Goal: Task Accomplishment & Management: Complete application form

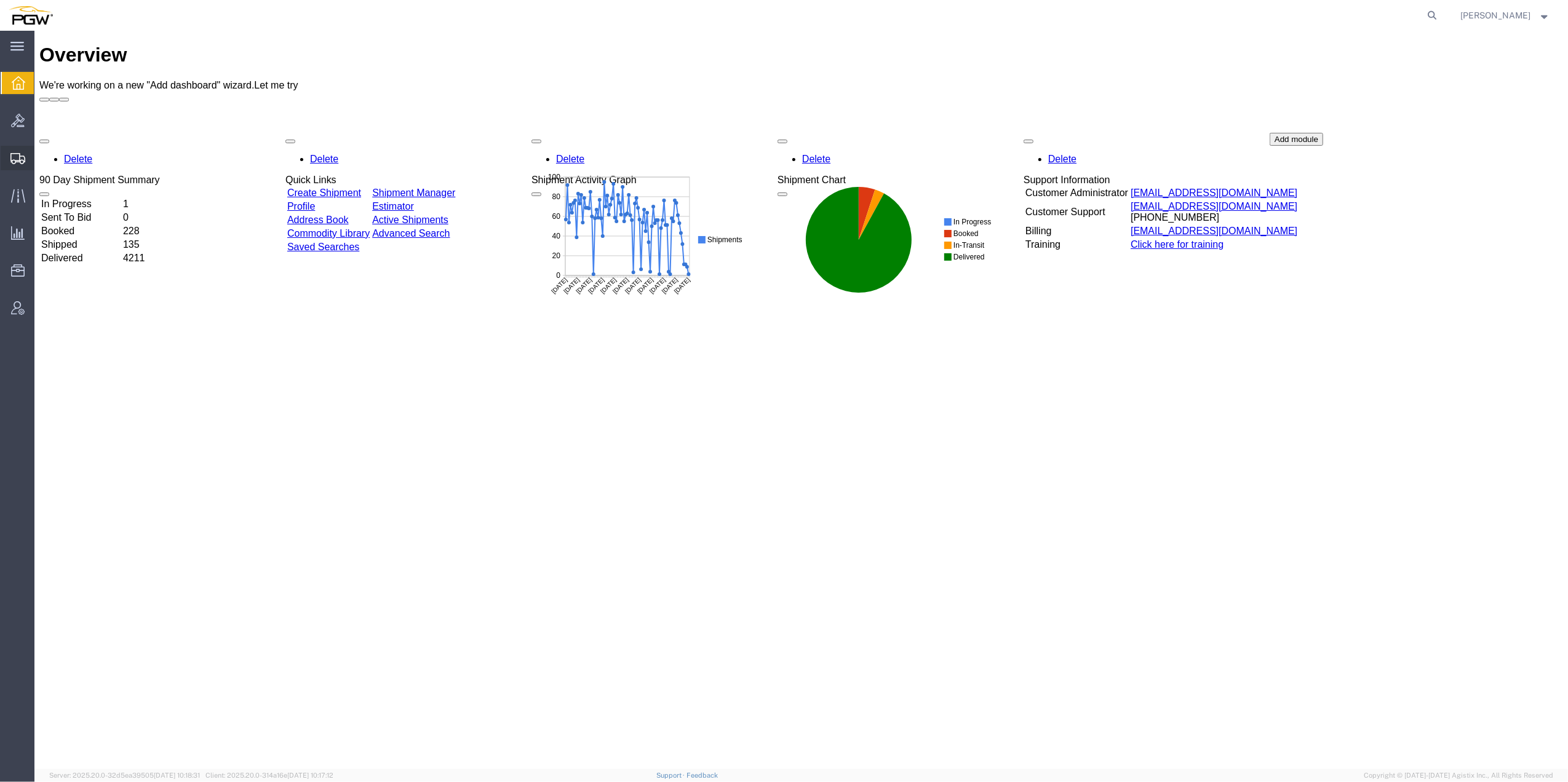
click at [0, 0] on span "Create from Template" at bounding box center [0, 0] width 0 height 0
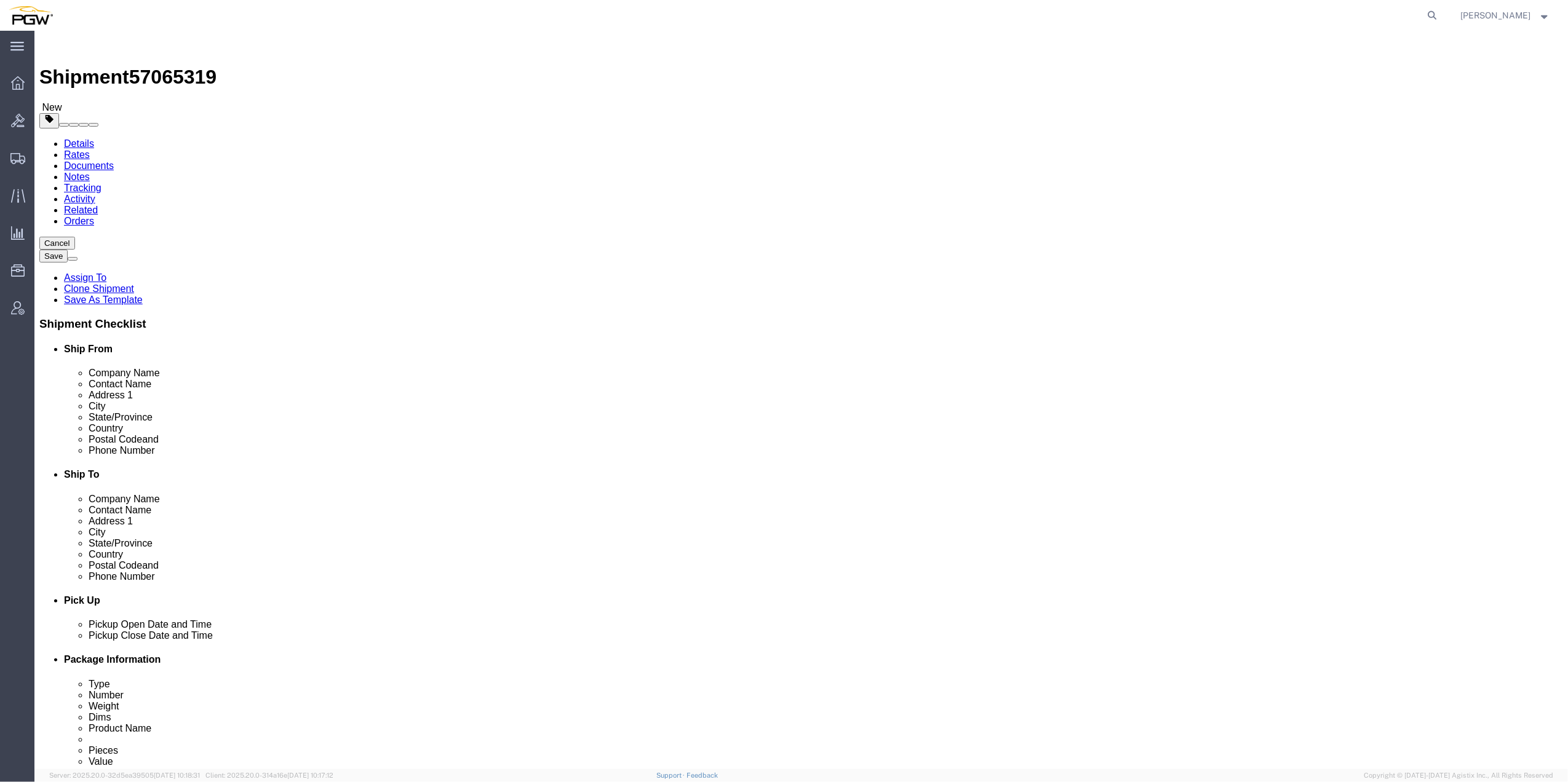
select select "62891"
select select
type input "833"
select select "62934"
type input "5833"
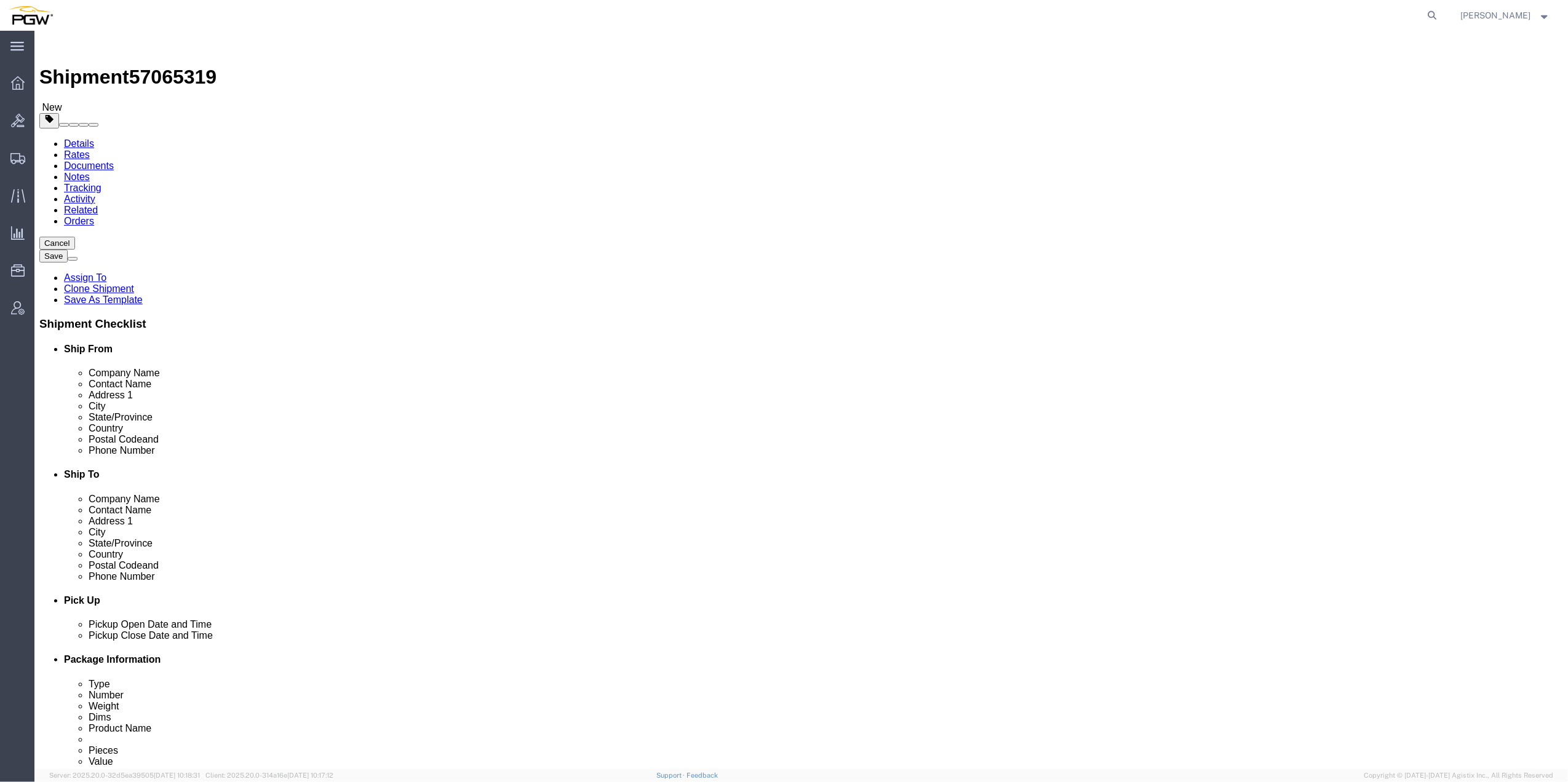
type input "PGW"
type input "5833 Branch Manager"
type input "[STREET_ADDRESS]"
type input "[US_STATE][GEOGRAPHIC_DATA]"
type input "73107"
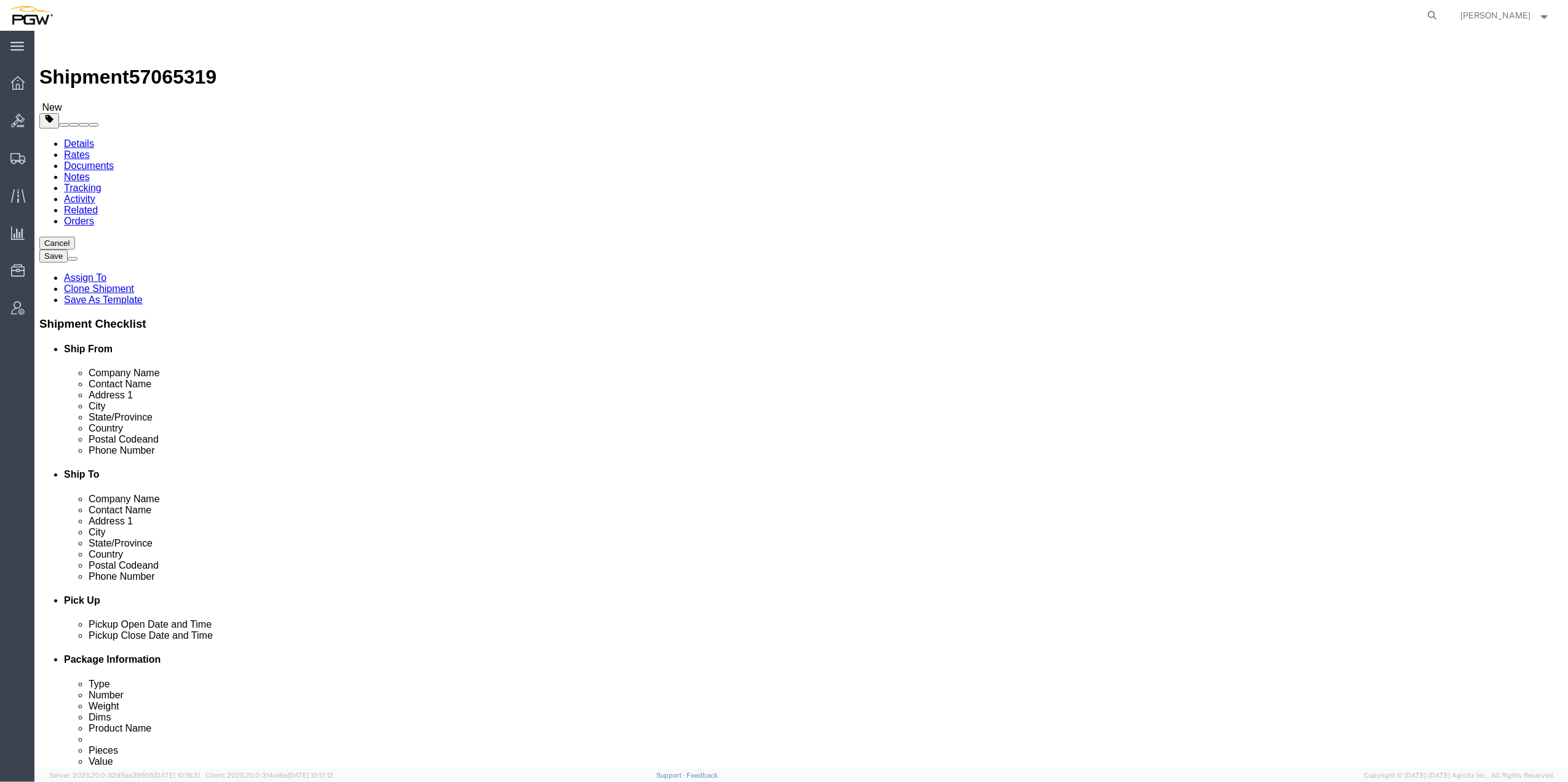
type input "[PHONE_NUMBER]"
type input "[EMAIL_ADDRESS][DOMAIN_NAME]"
select select "OK"
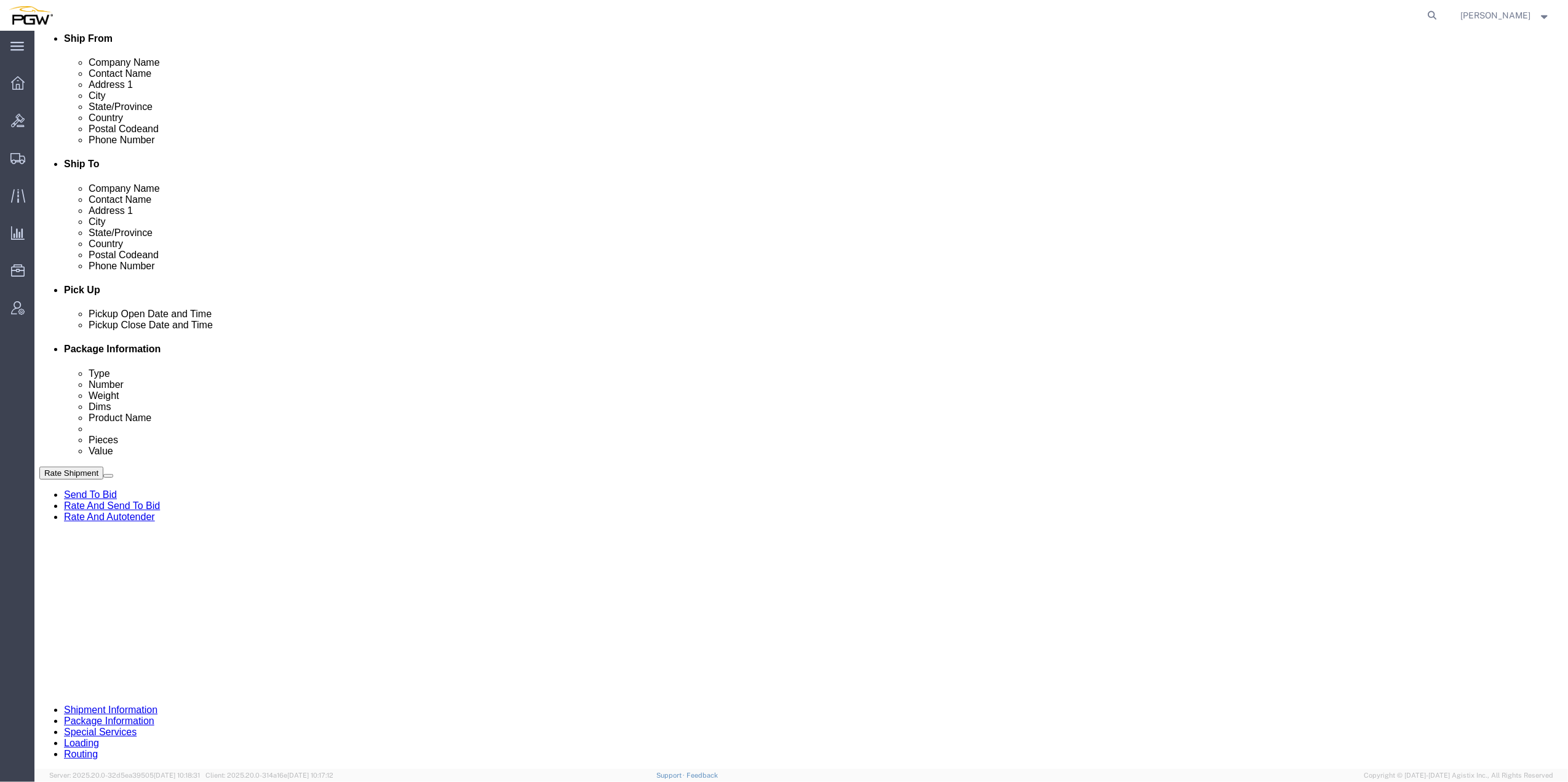
scroll to position [410, 0]
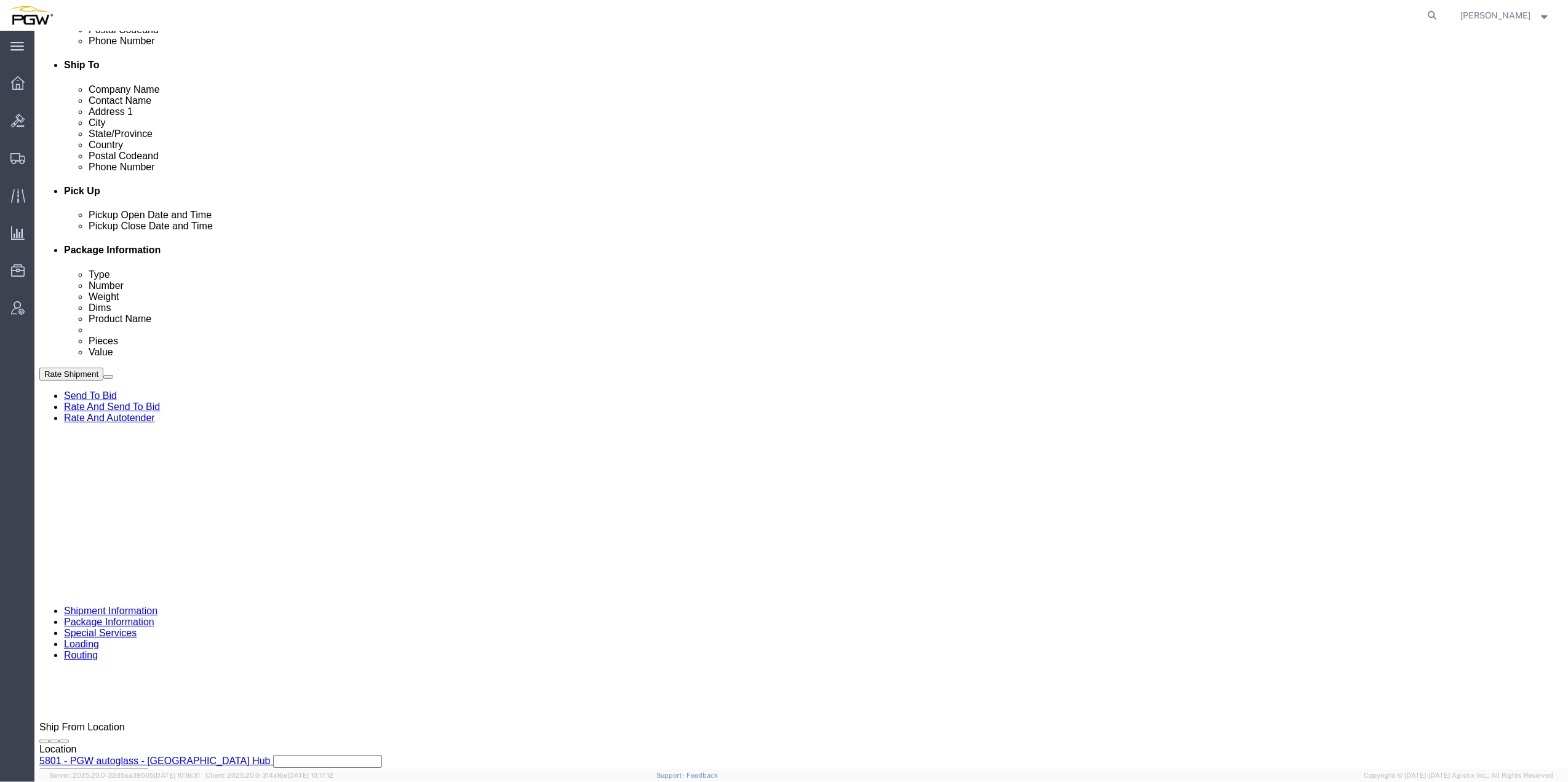
click div "[DATE] 12:15 PM"
click input "12:15 PM"
type input "9:00 AM"
click button "Apply"
click select "Select Account Type Activity ID Airline Appointment Number ASN Batch Request # …"
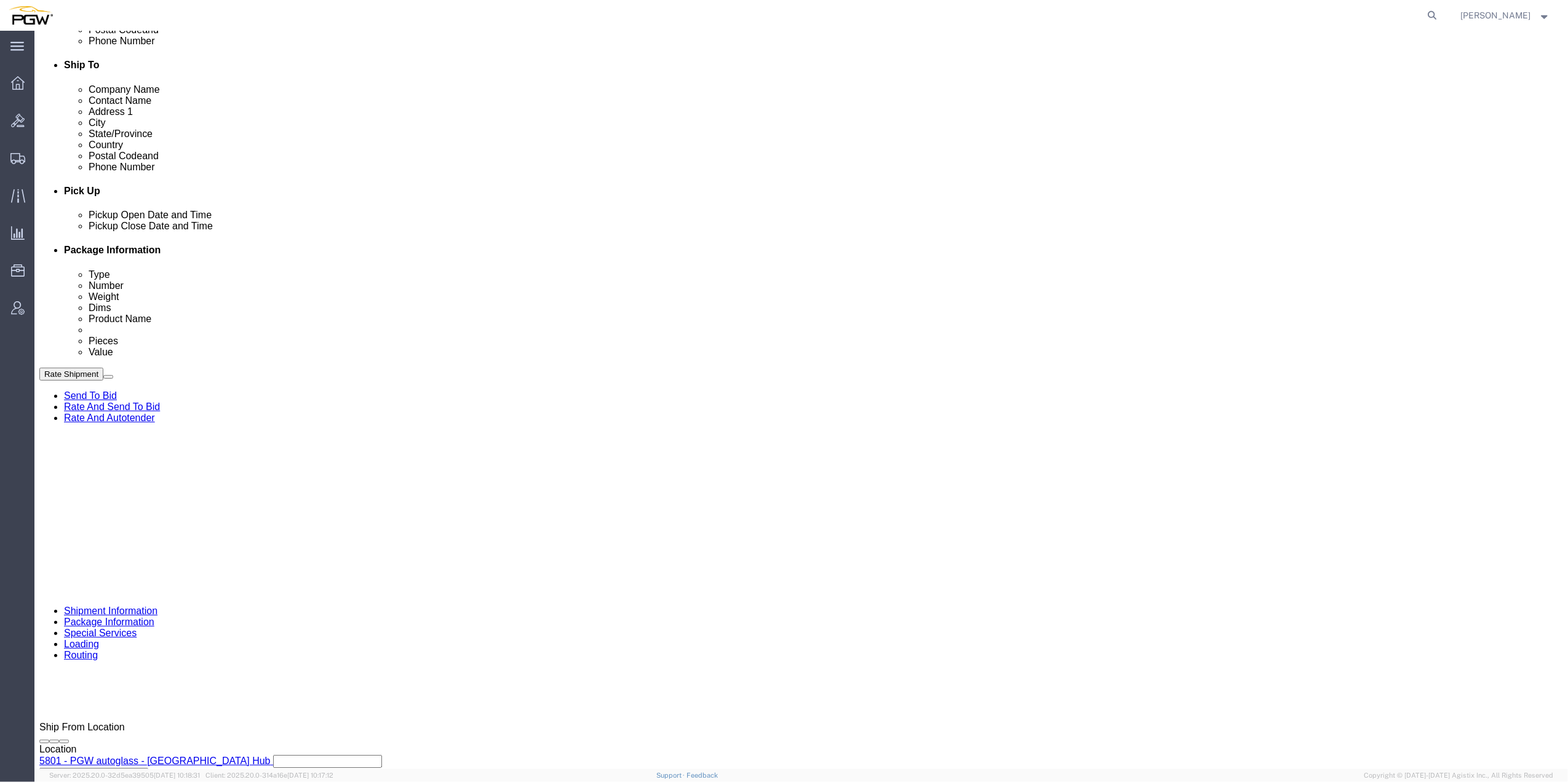
select select "BOL"
click select "Select Account Type Activity ID Airline Appointment Number ASN Batch Request # …"
click span "57065319"
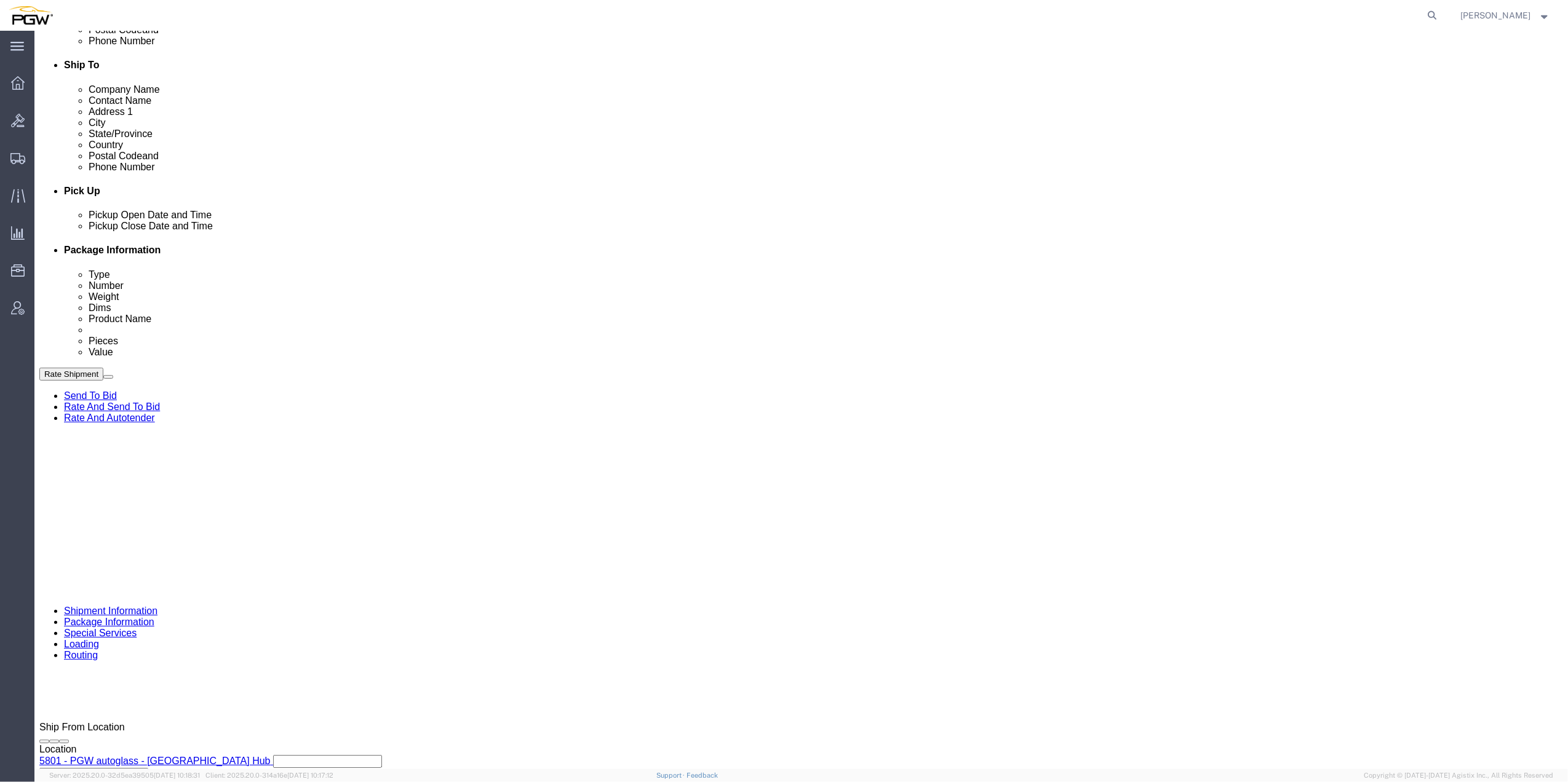
copy span "57065319"
drag, startPoint x: 241, startPoint y: 558, endPoint x: 246, endPoint y: 546, distance: 13.0
click div "Select Account Type Activity ID Airline Appointment Number ASN Batch Request # …"
click input "text"
paste input "57065319"
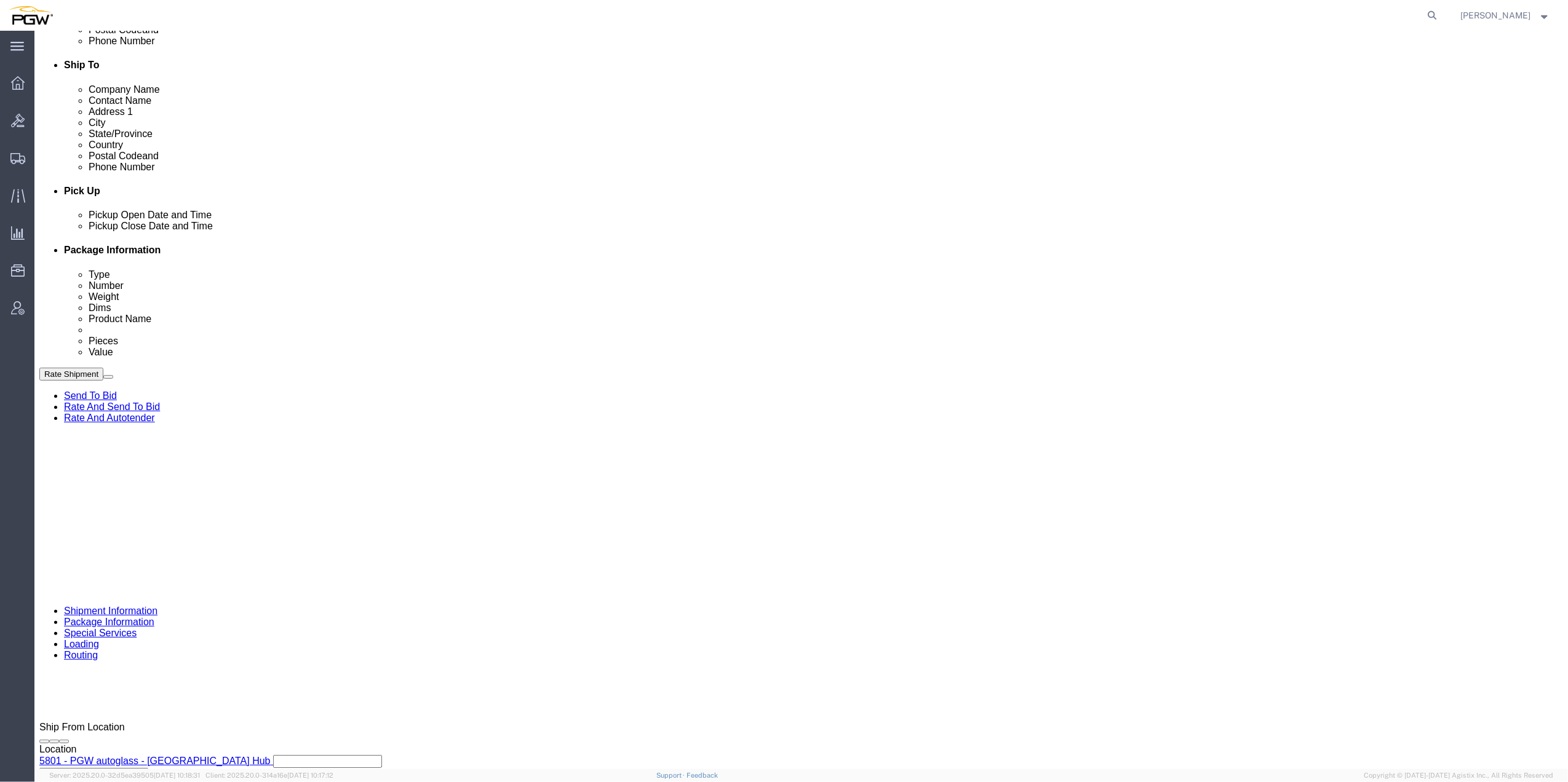
type input "57065319"
click input "text"
type input "669637"
click select "Select Account Type Activity ID Airline Appointment Number ASN Batch Request # …"
select select "ORDERNUM"
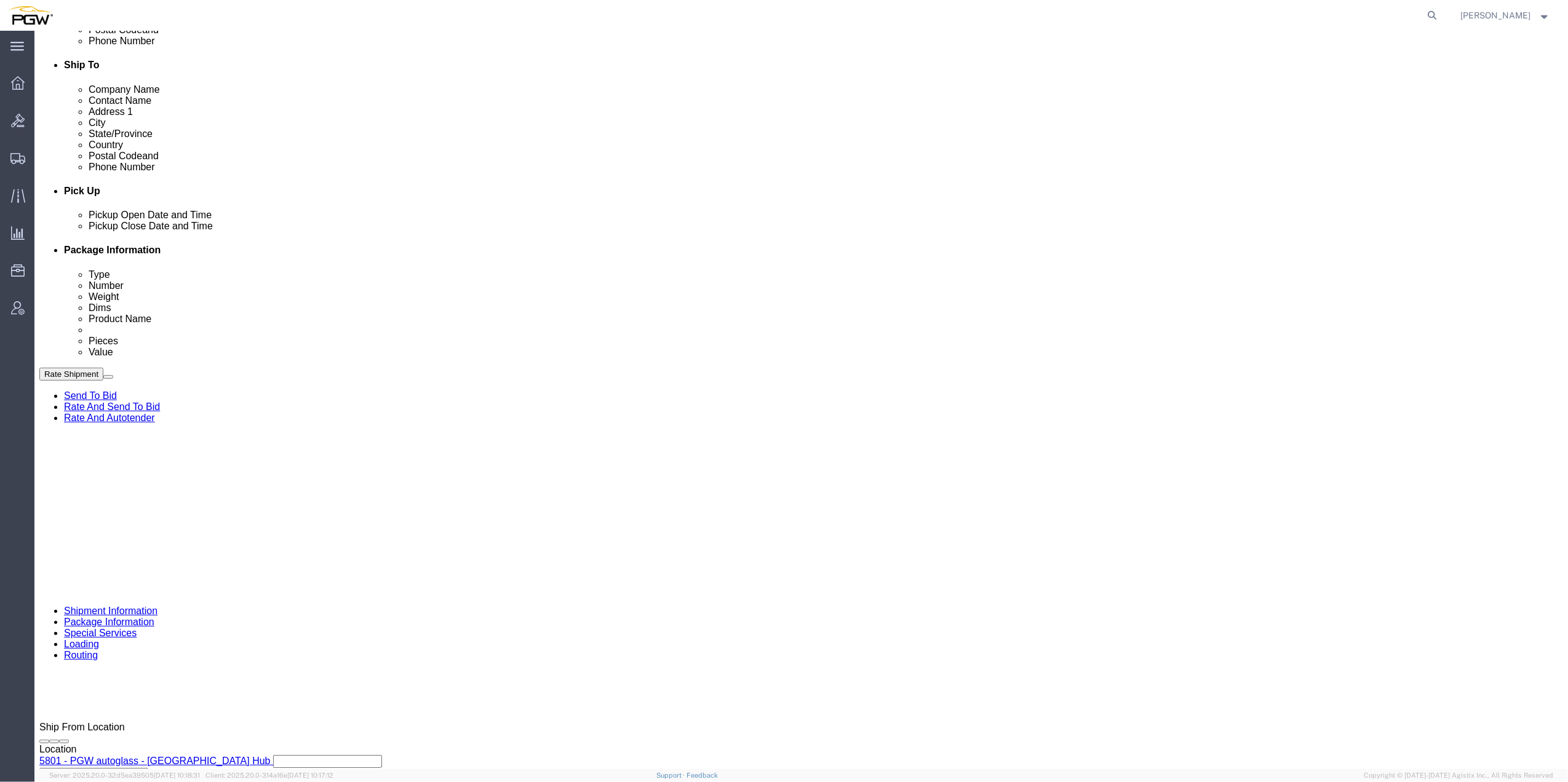
click select "Select Account Type Activity ID Airline Appointment Number ASN Batch Request # …"
click input "text"
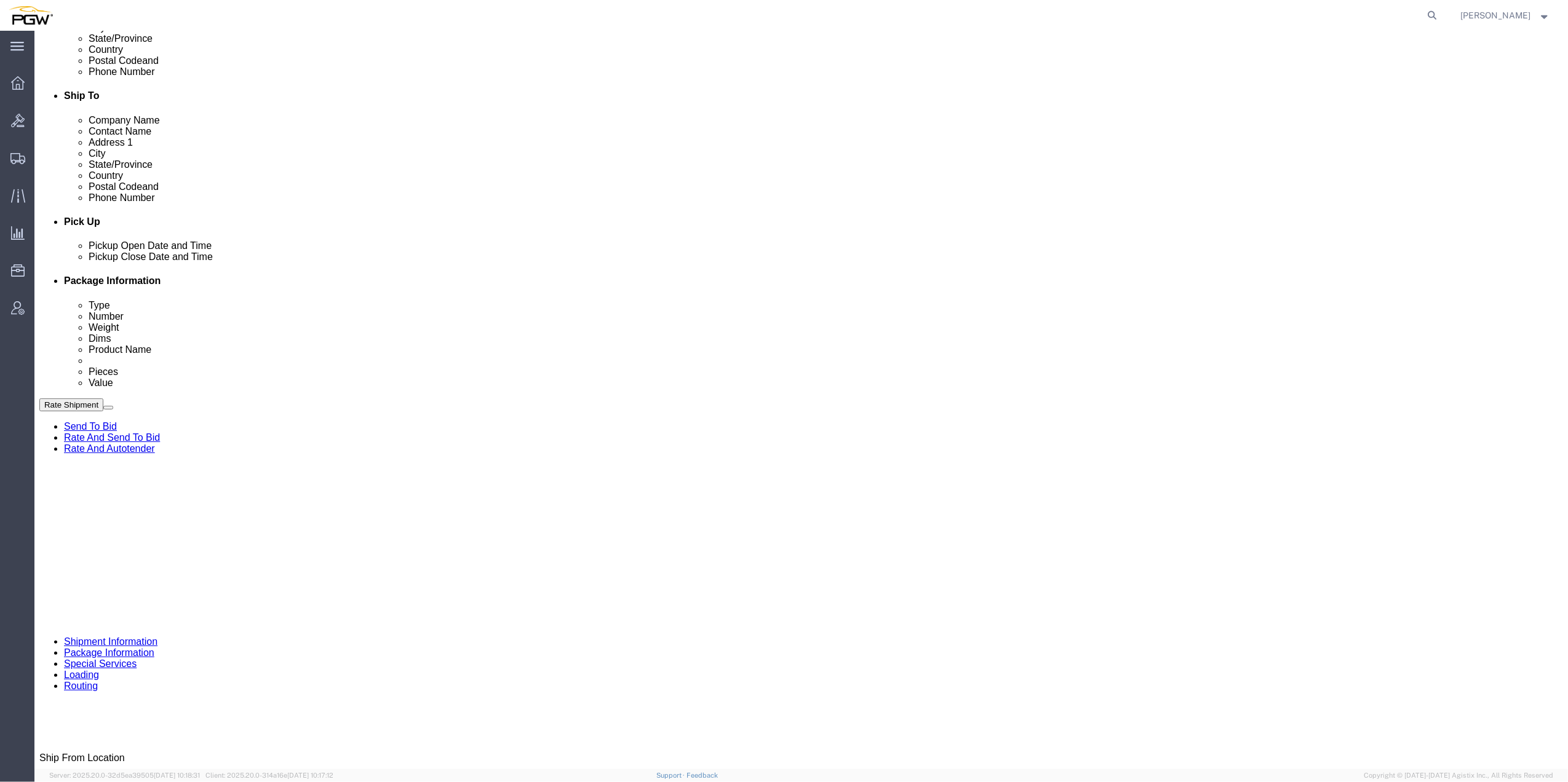
scroll to position [518, 0]
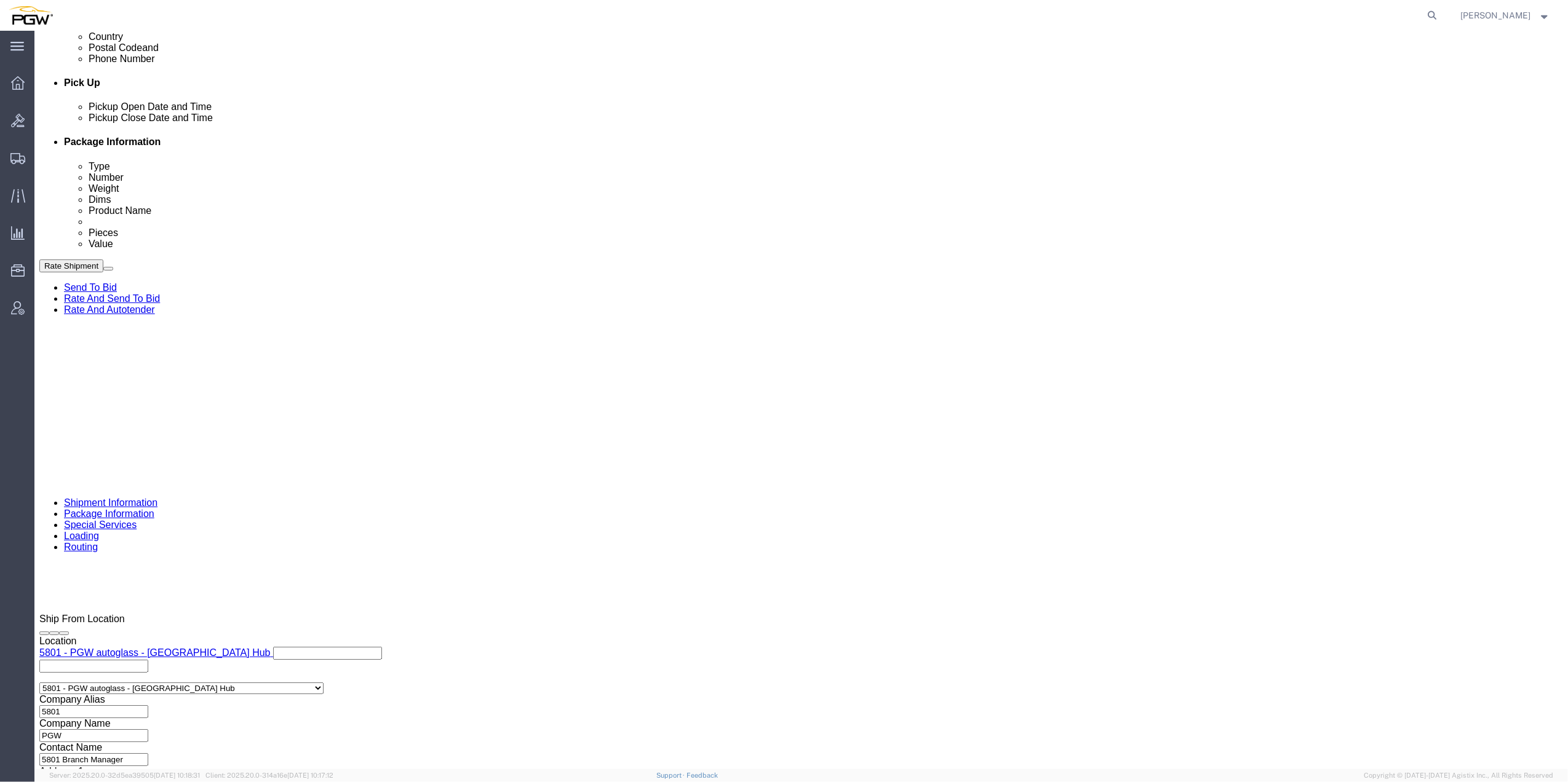
type input "669646"
click button "Continue"
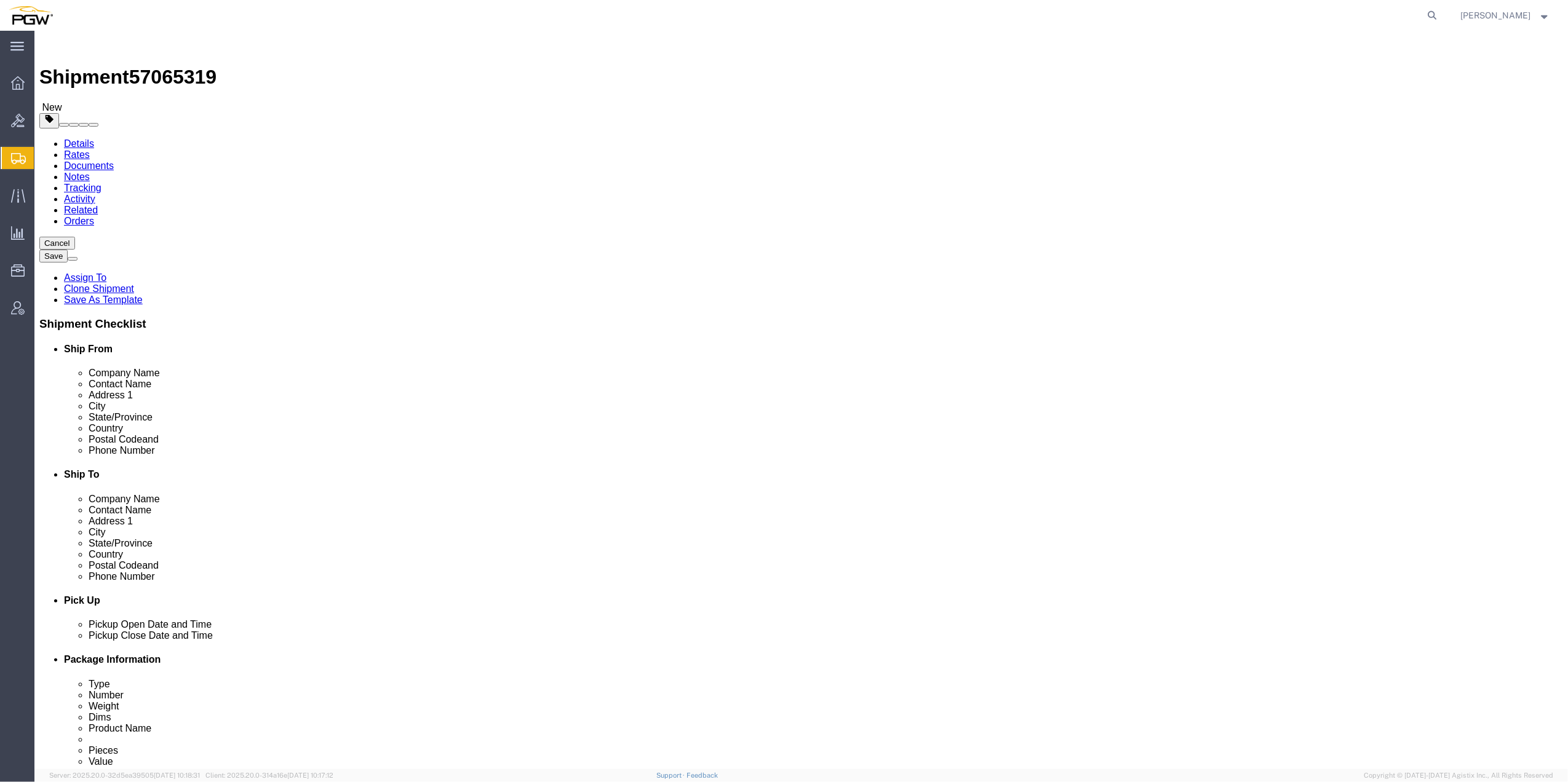
click input "1"
type input "42"
click dd "1.00 USD"
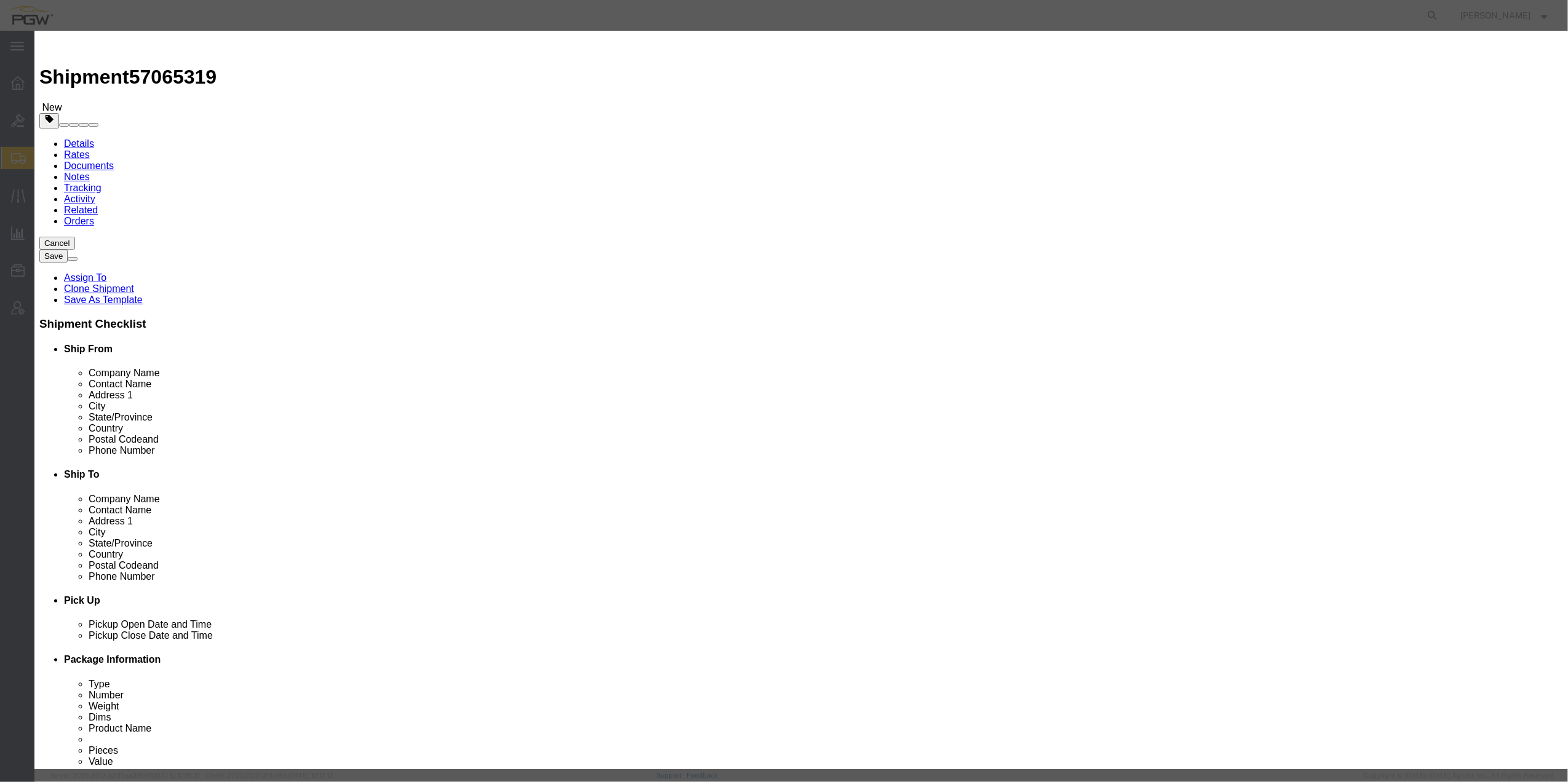
click input "0.00"
type input "42.00"
type input "42"
click button "Save & Close"
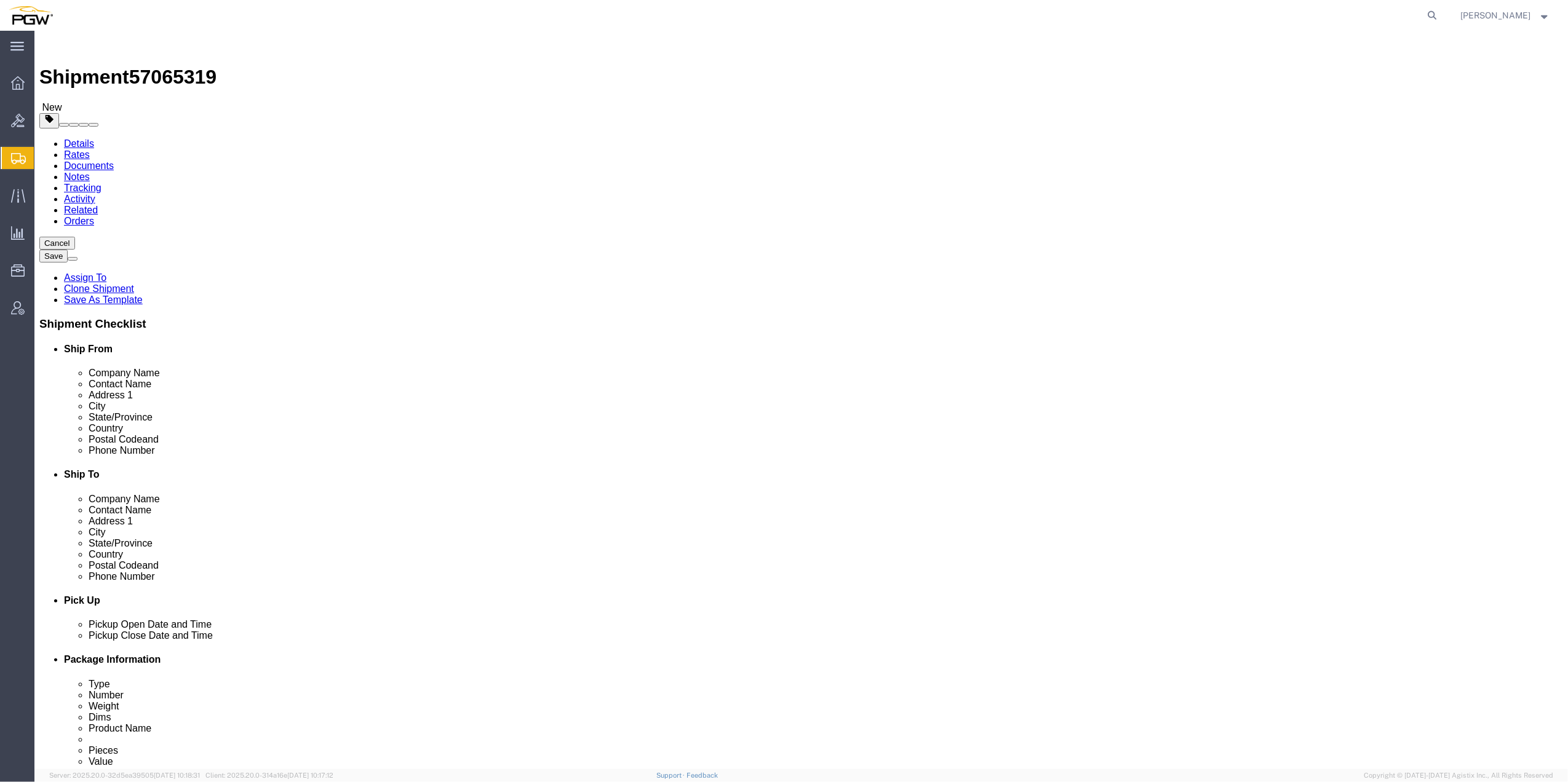
click button "button"
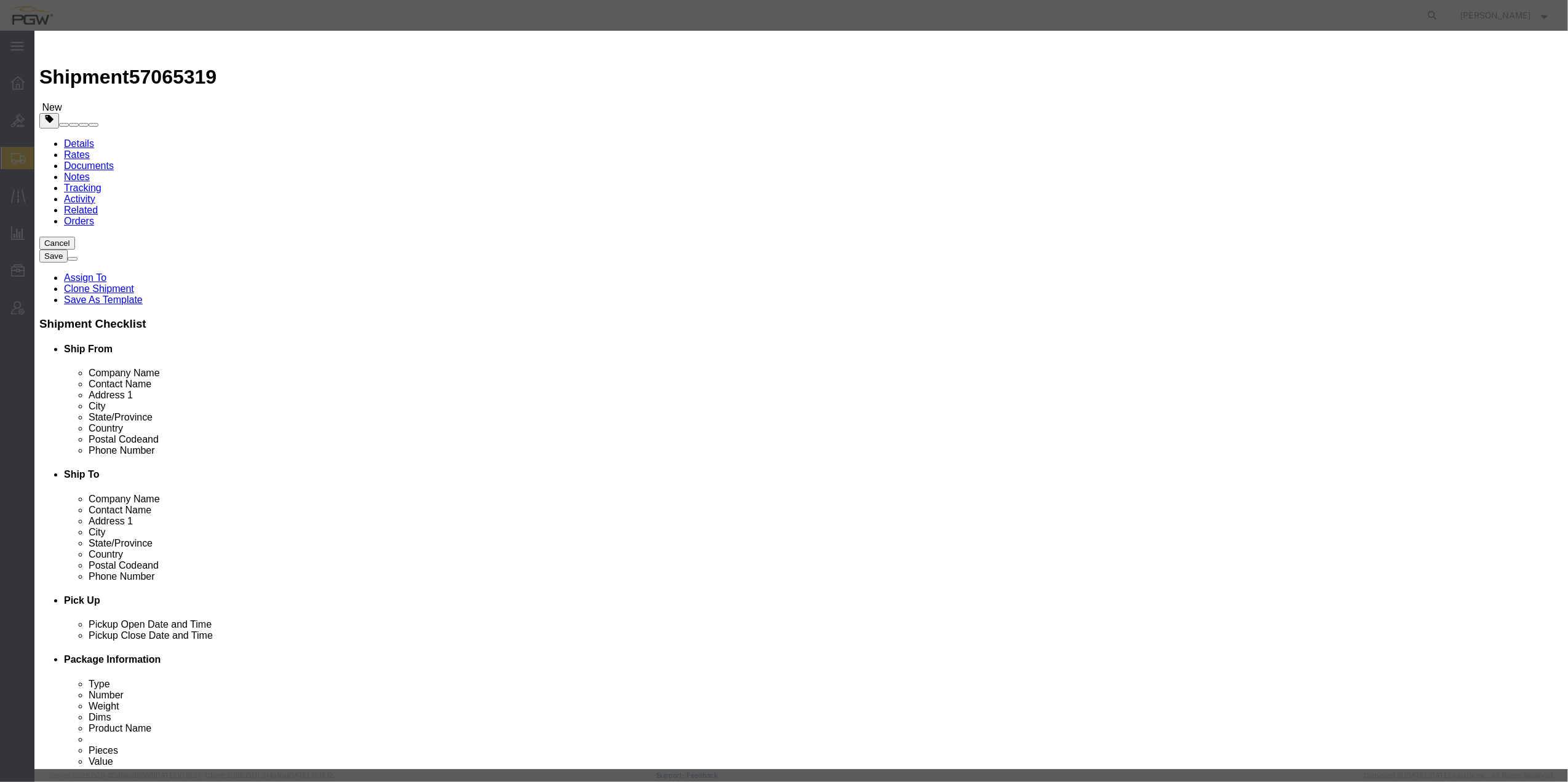
click button "Yes"
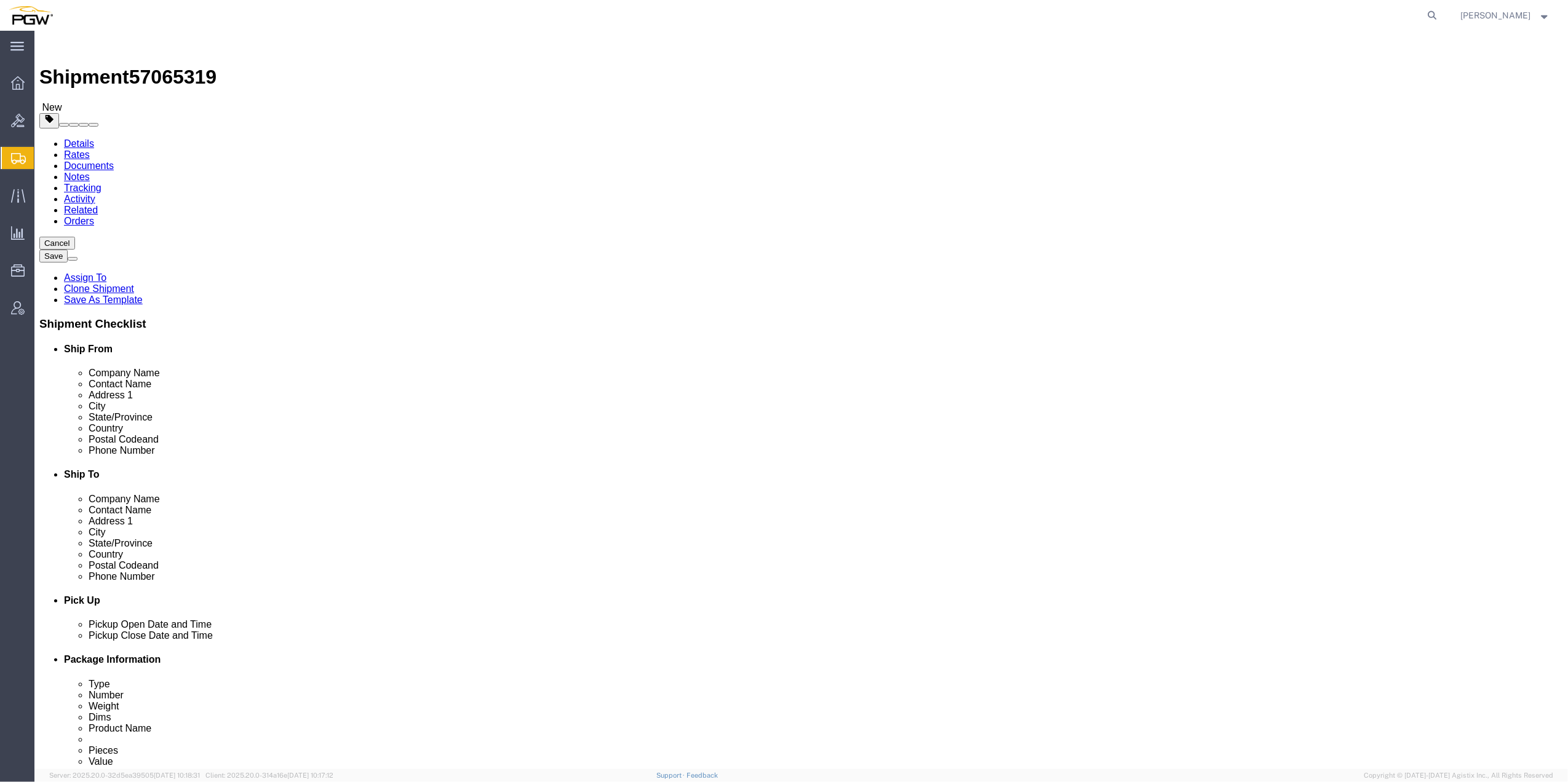
click link "Shipment Information"
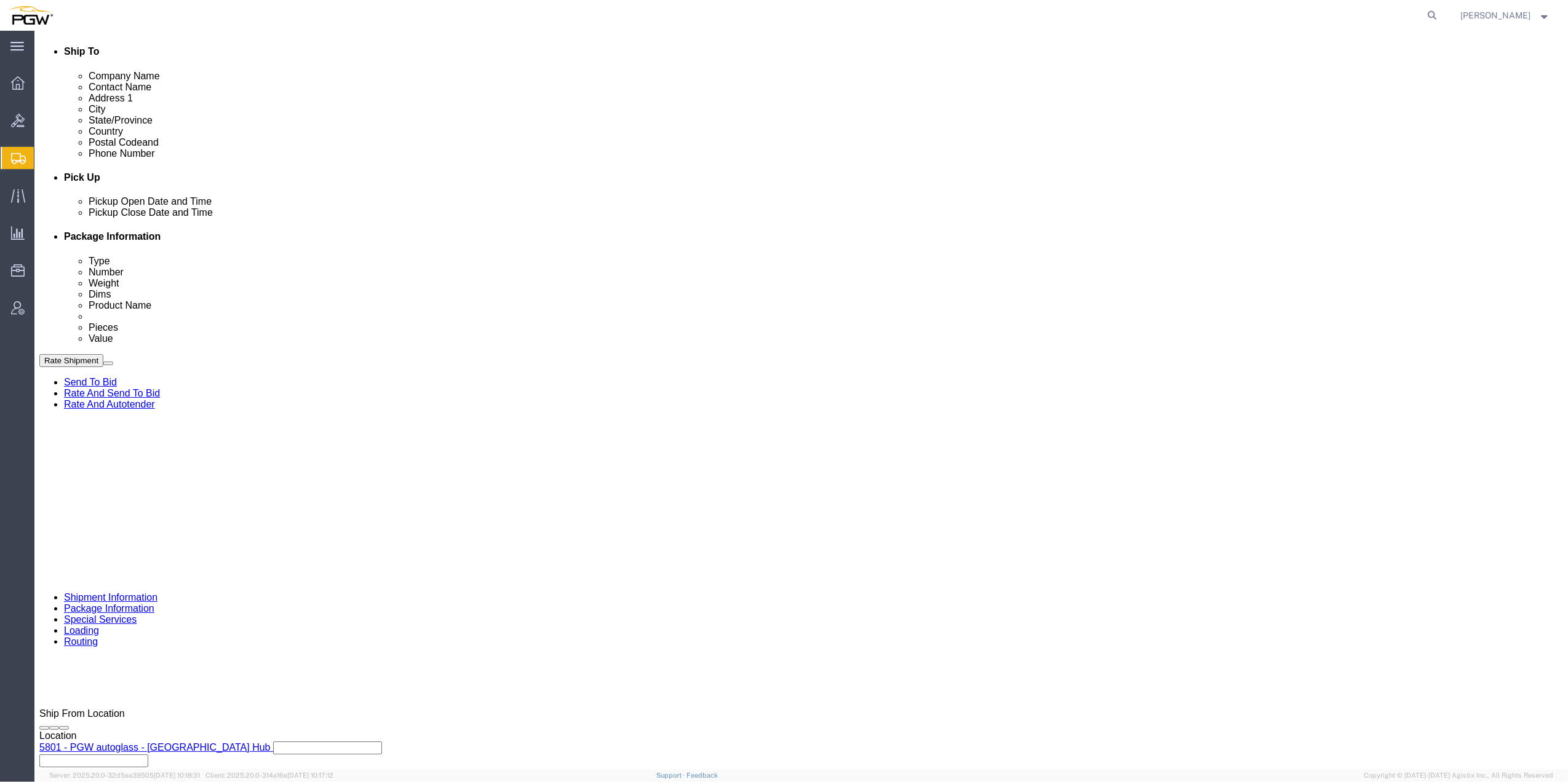
scroll to position [518, 0]
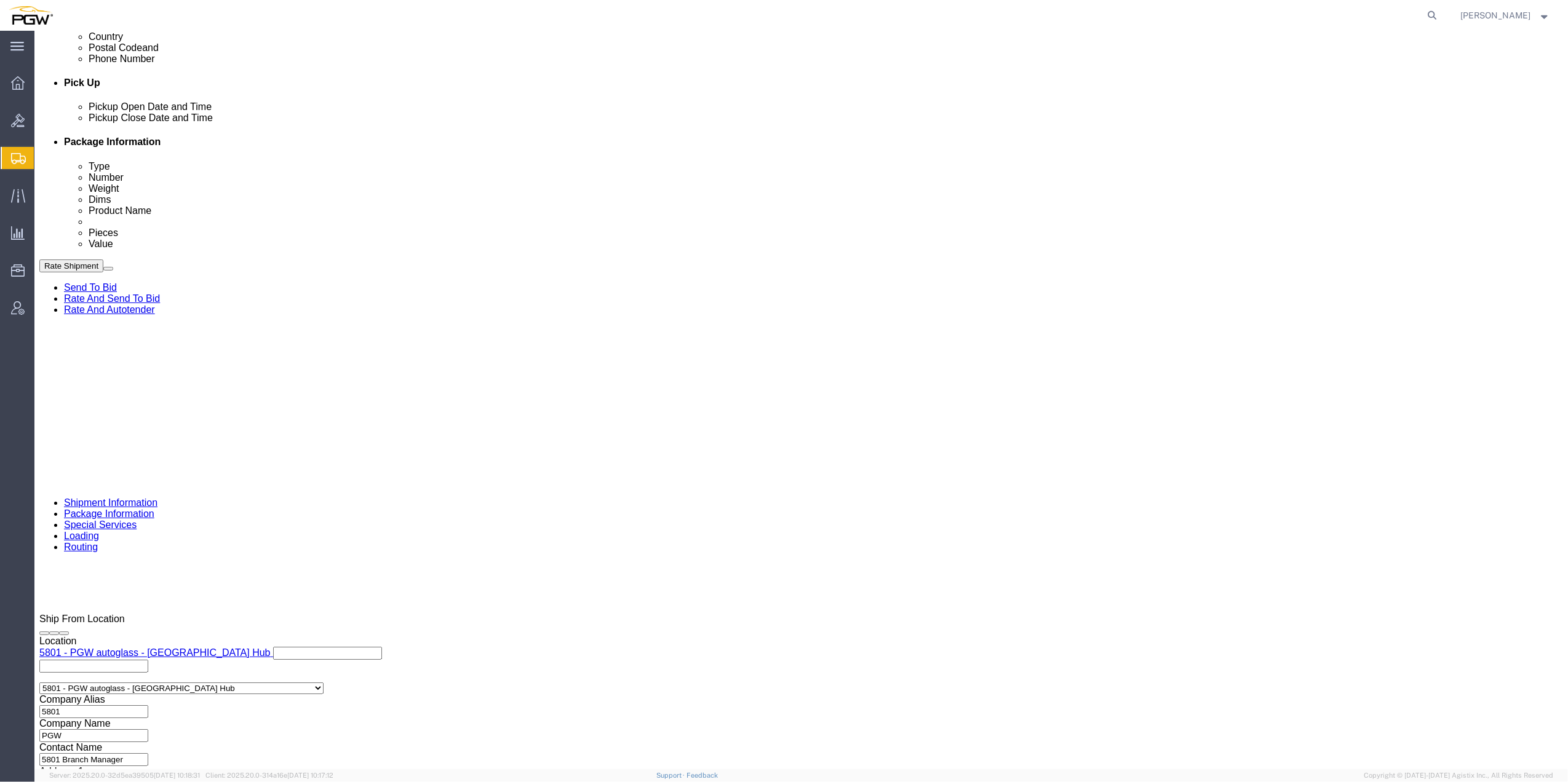
drag, startPoint x: 992, startPoint y: 437, endPoint x: 980, endPoint y: 431, distance: 13.4
click div "Select Account Type Activity ID Airline Appointment Number ASN Batch Request # …"
drag, startPoint x: 977, startPoint y: 431, endPoint x: 881, endPoint y: 428, distance: 96.0
click select "Select Account Type Activity ID Airline Appointment Number ASN Batch Request # …"
click input "669637"
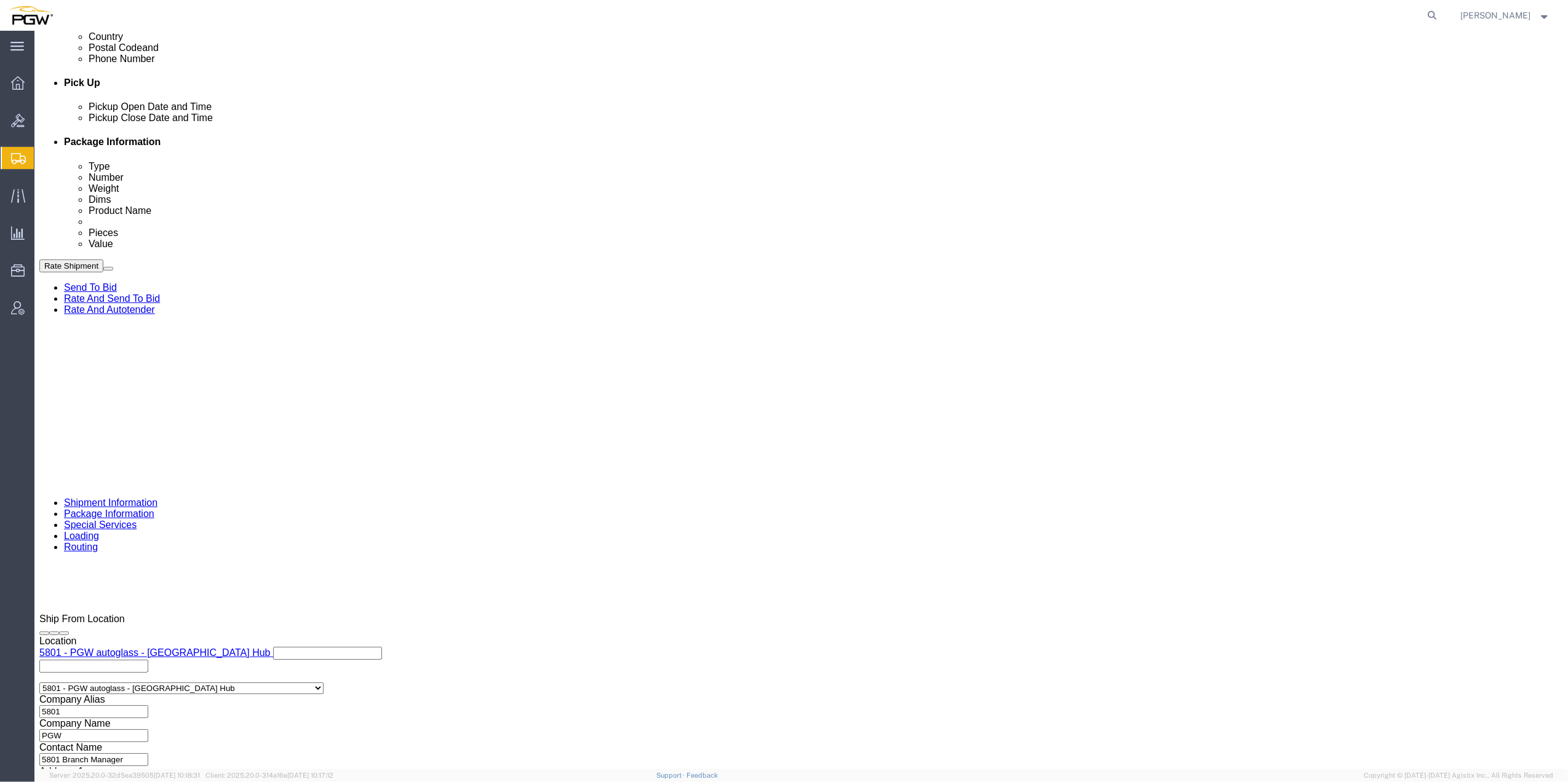
click select "Select Account Type Activity ID Airline Appointment Number ASN Batch Request # …"
select select "ORDERNUM"
click select "Select Account Type Activity ID Airline Appointment Number ASN Batch Request # …"
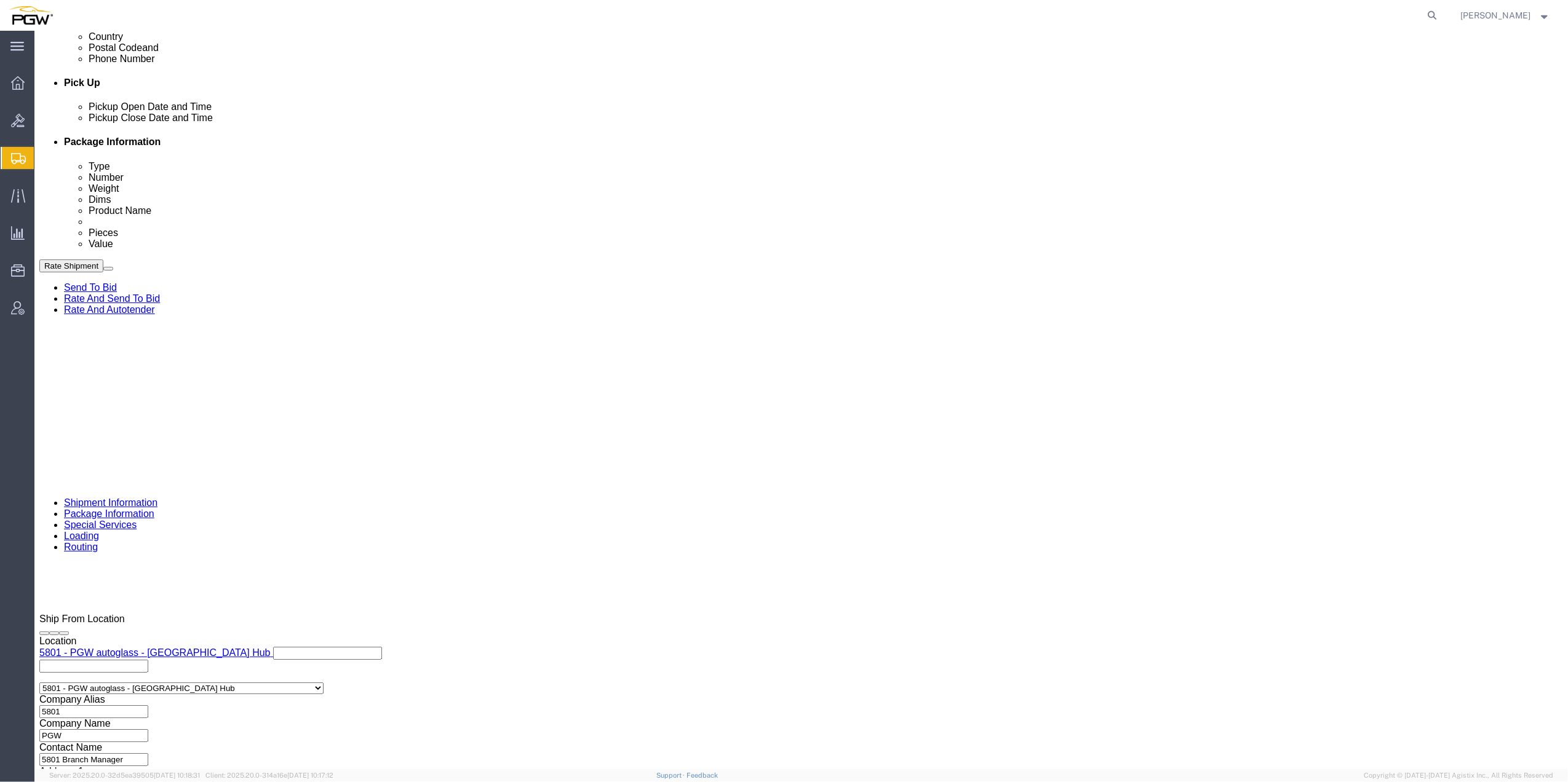
click select "Select Account Type Activity ID Airline Appointment Number ASN Batch Request # …"
select select
click select "Select Account Type Activity ID Airline Appointment Number ASN Batch Request # …"
click span "57065319"
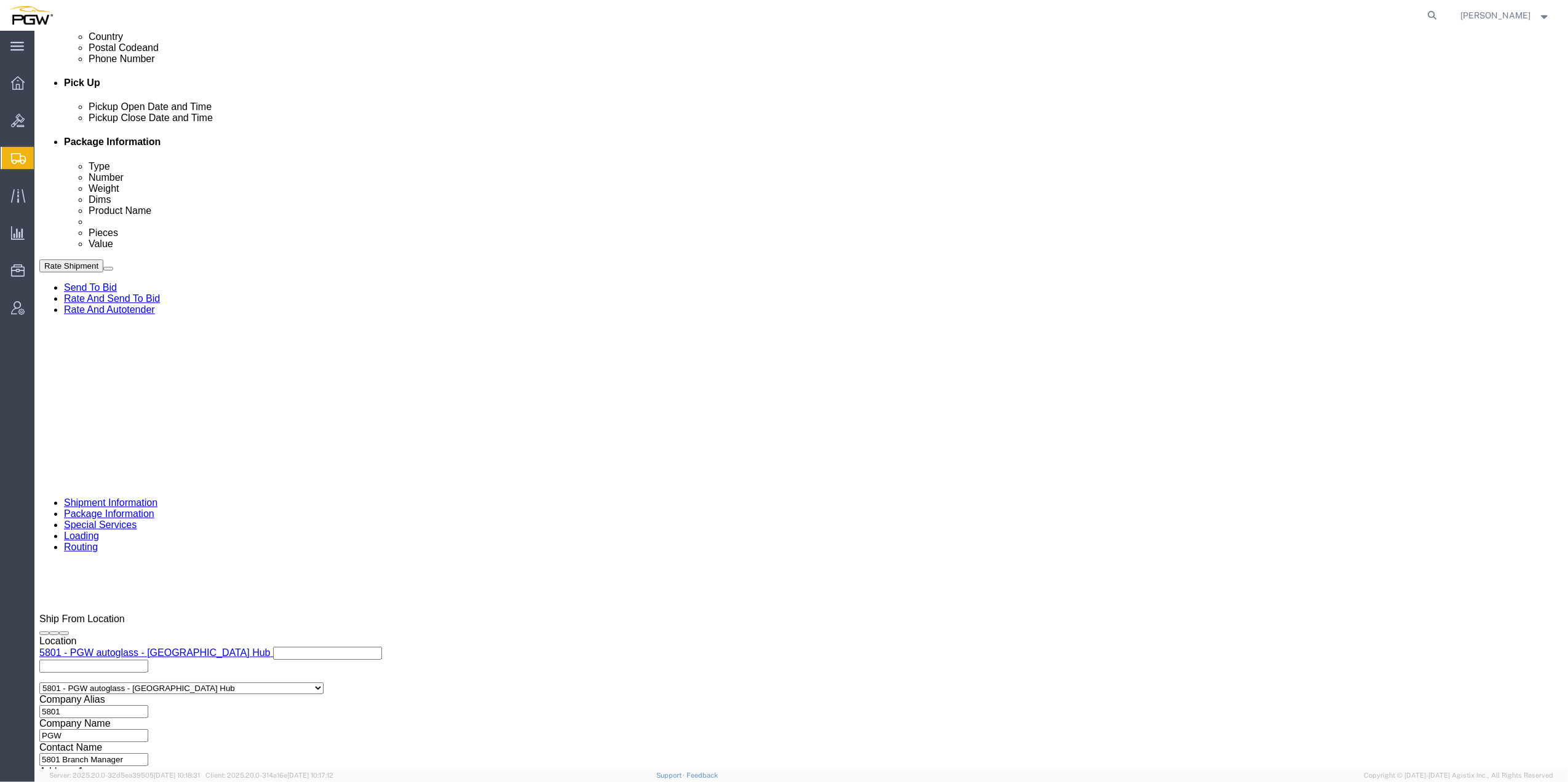
copy span "57065319"
click input "669637"
click div "Shipping Mode (Optional) Add another leg"
click button "Continue"
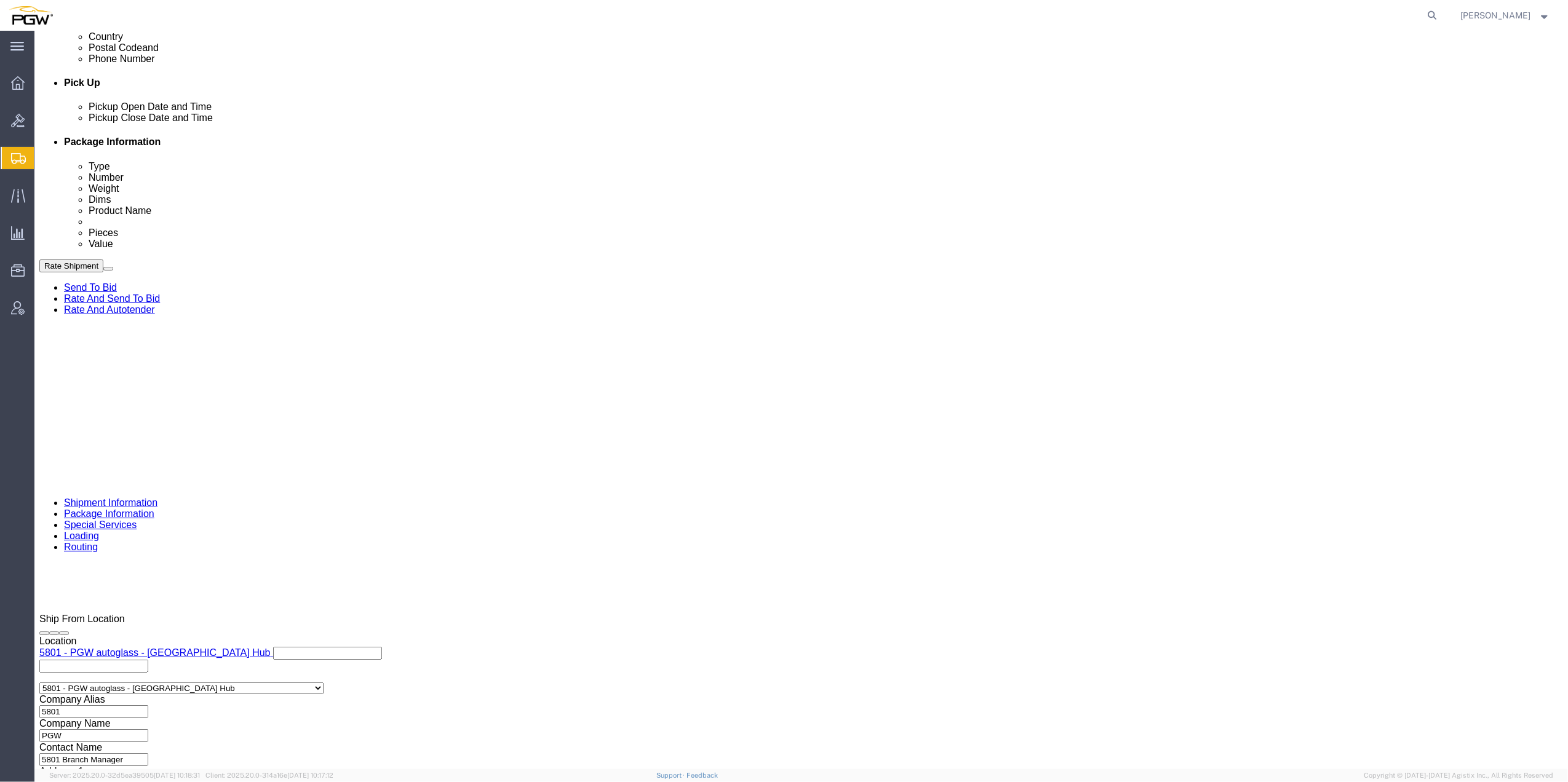
scroll to position [0, 0]
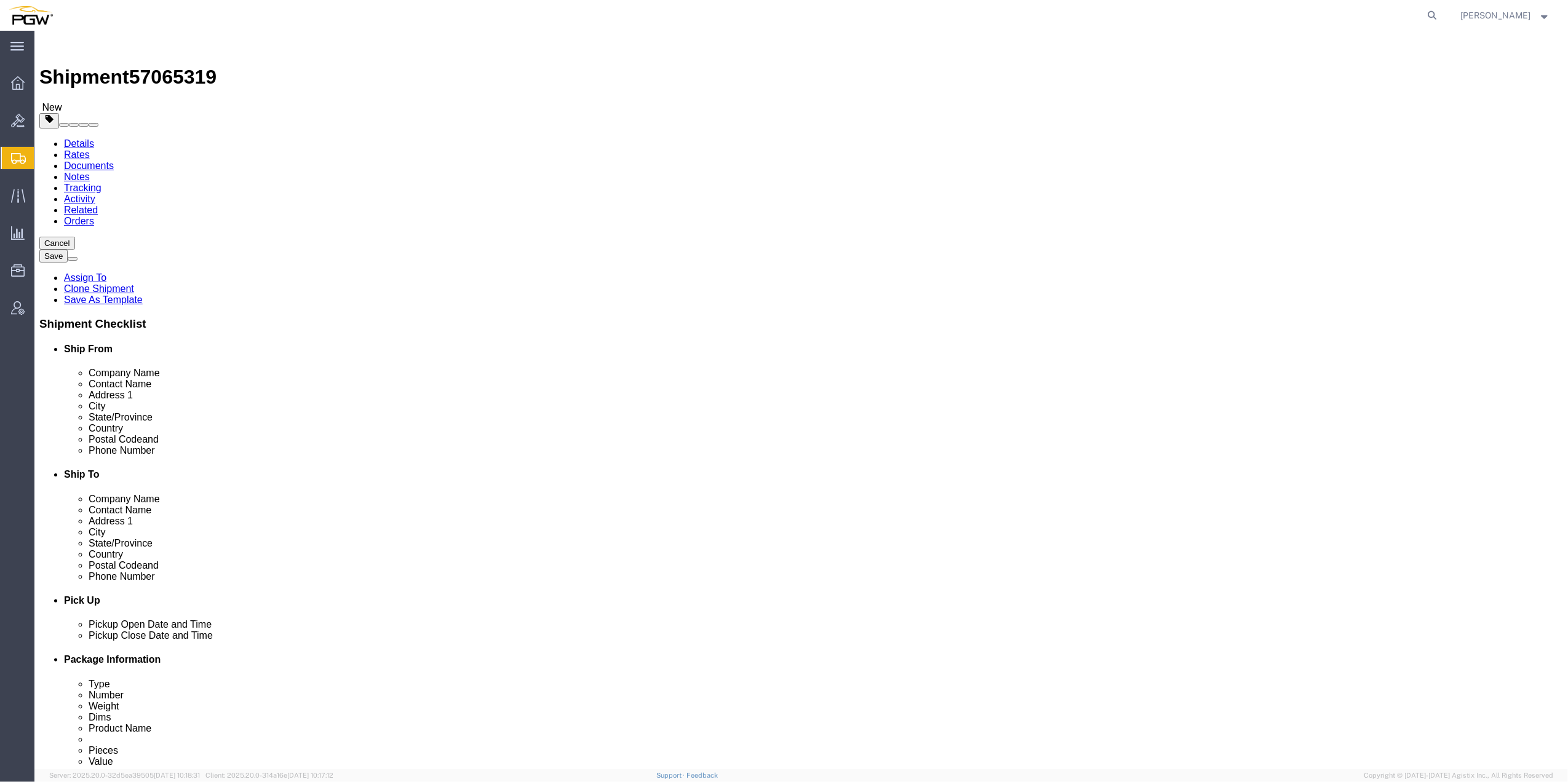
click button "Continue"
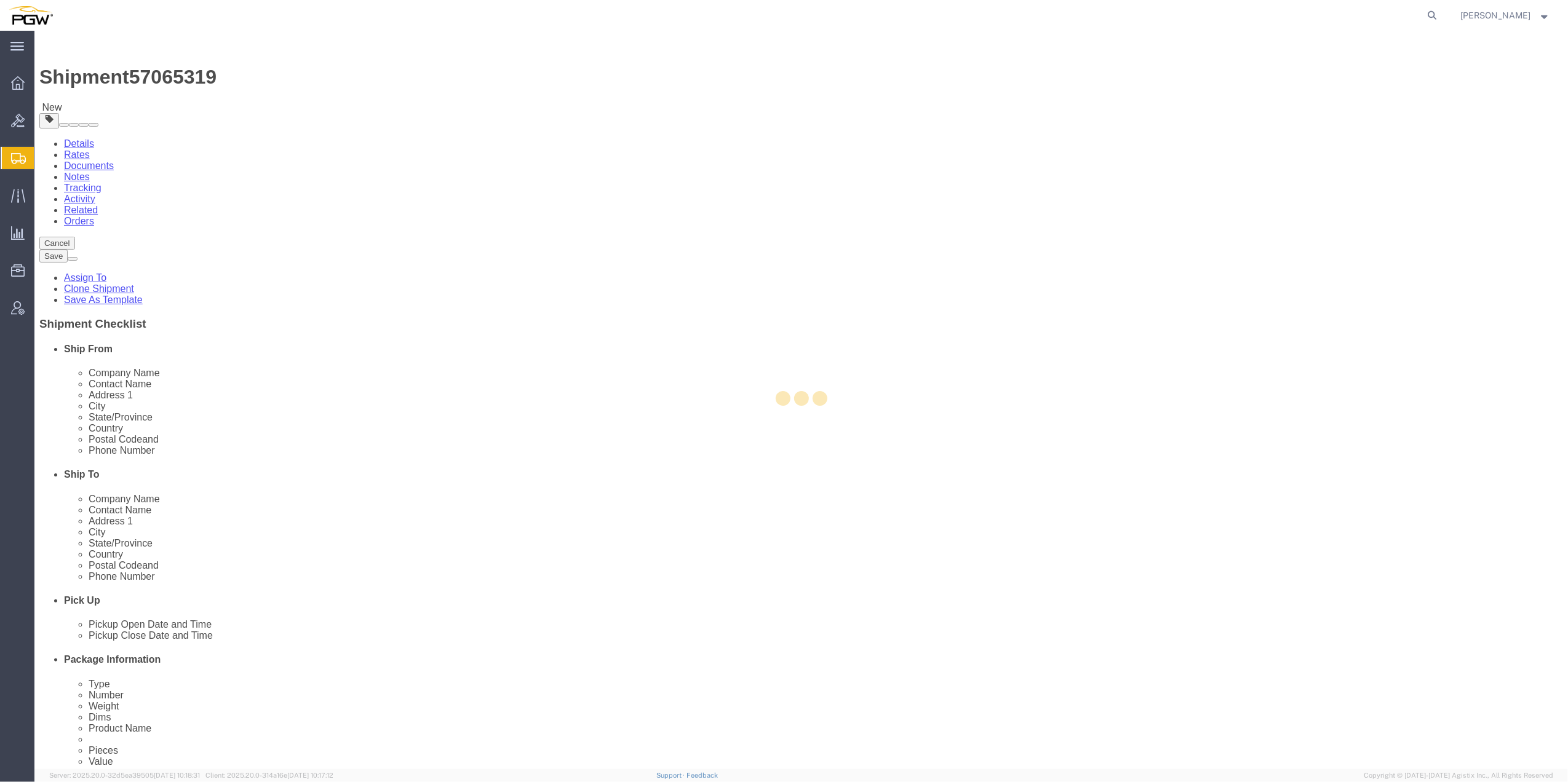
select select
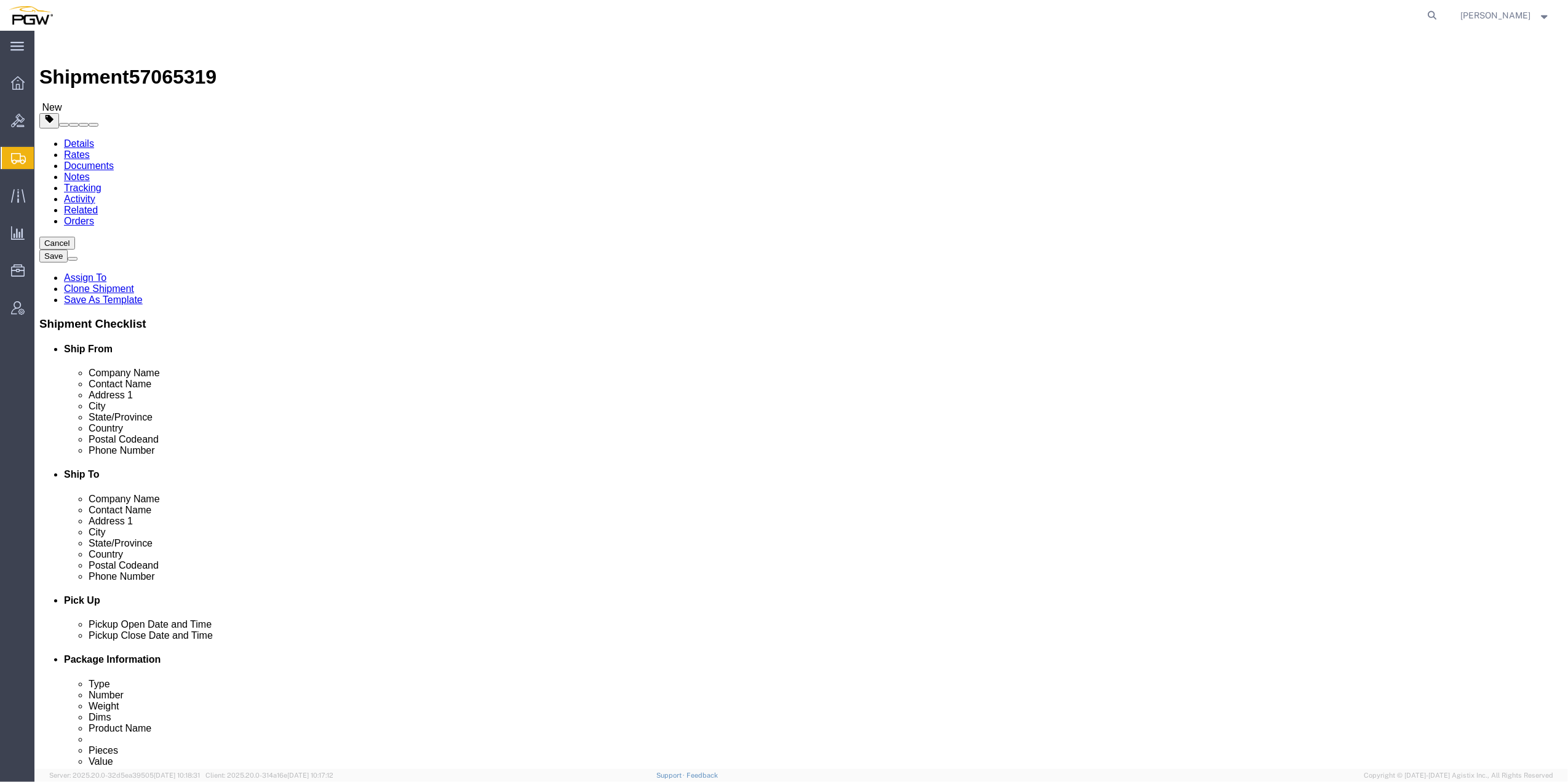
select select "COSTCENTER"
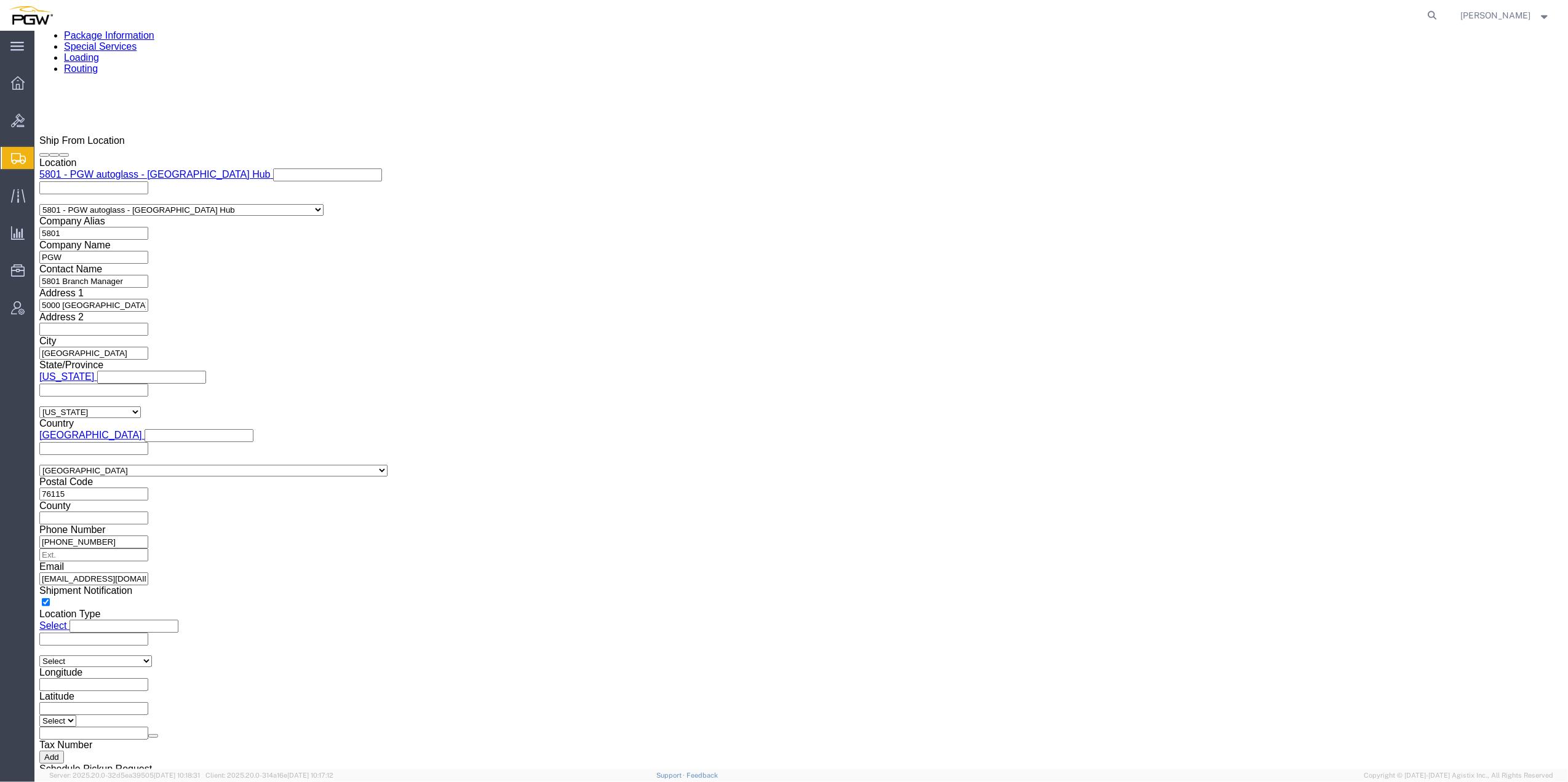
scroll to position [1130, 0]
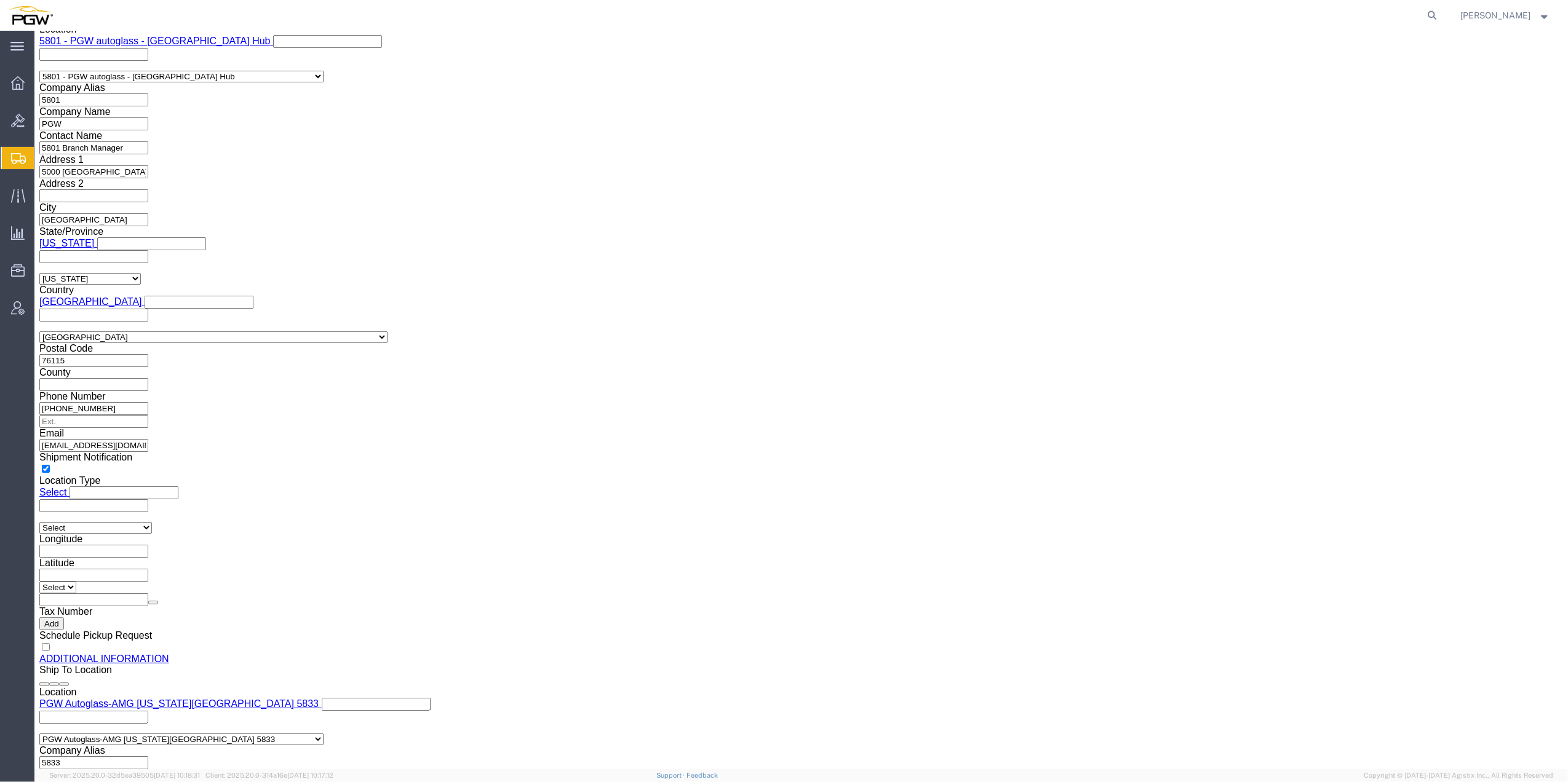
click div "Rate Shipment Send To Bid Rate And Send To Bid Rate And Autotender"
click button "Rate Shipment"
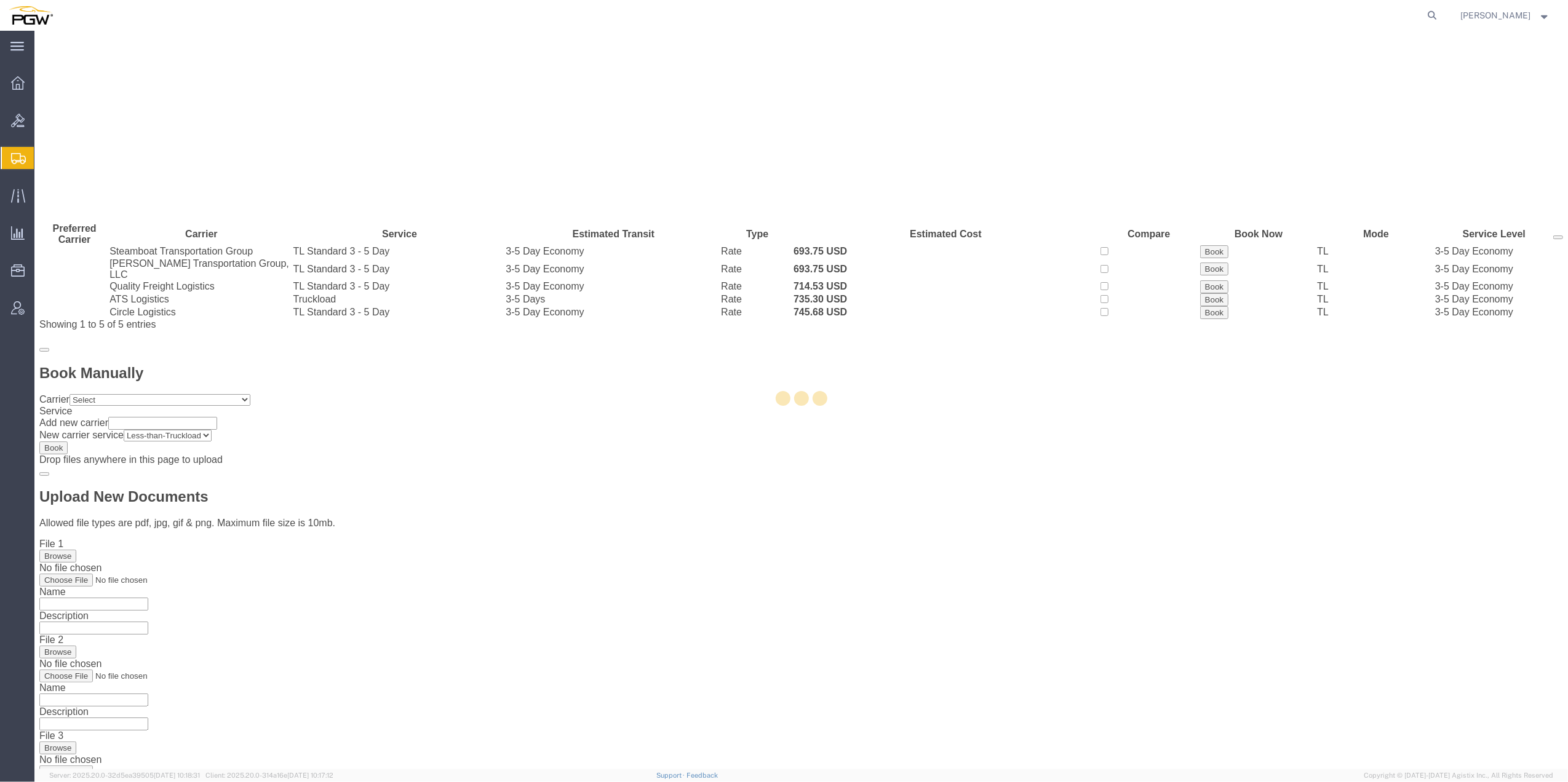
scroll to position [0, 0]
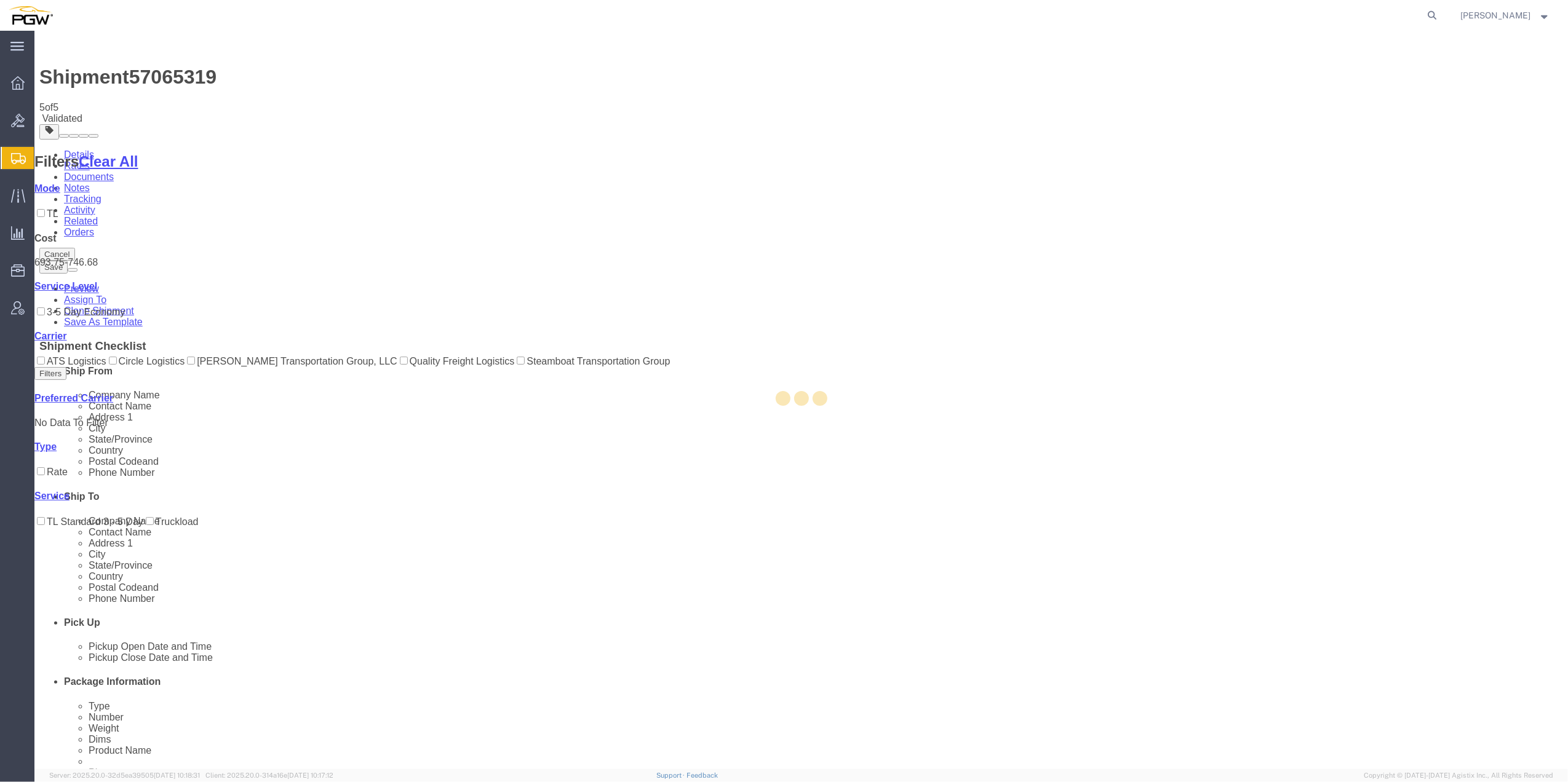
select select "62891"
select select "62934"
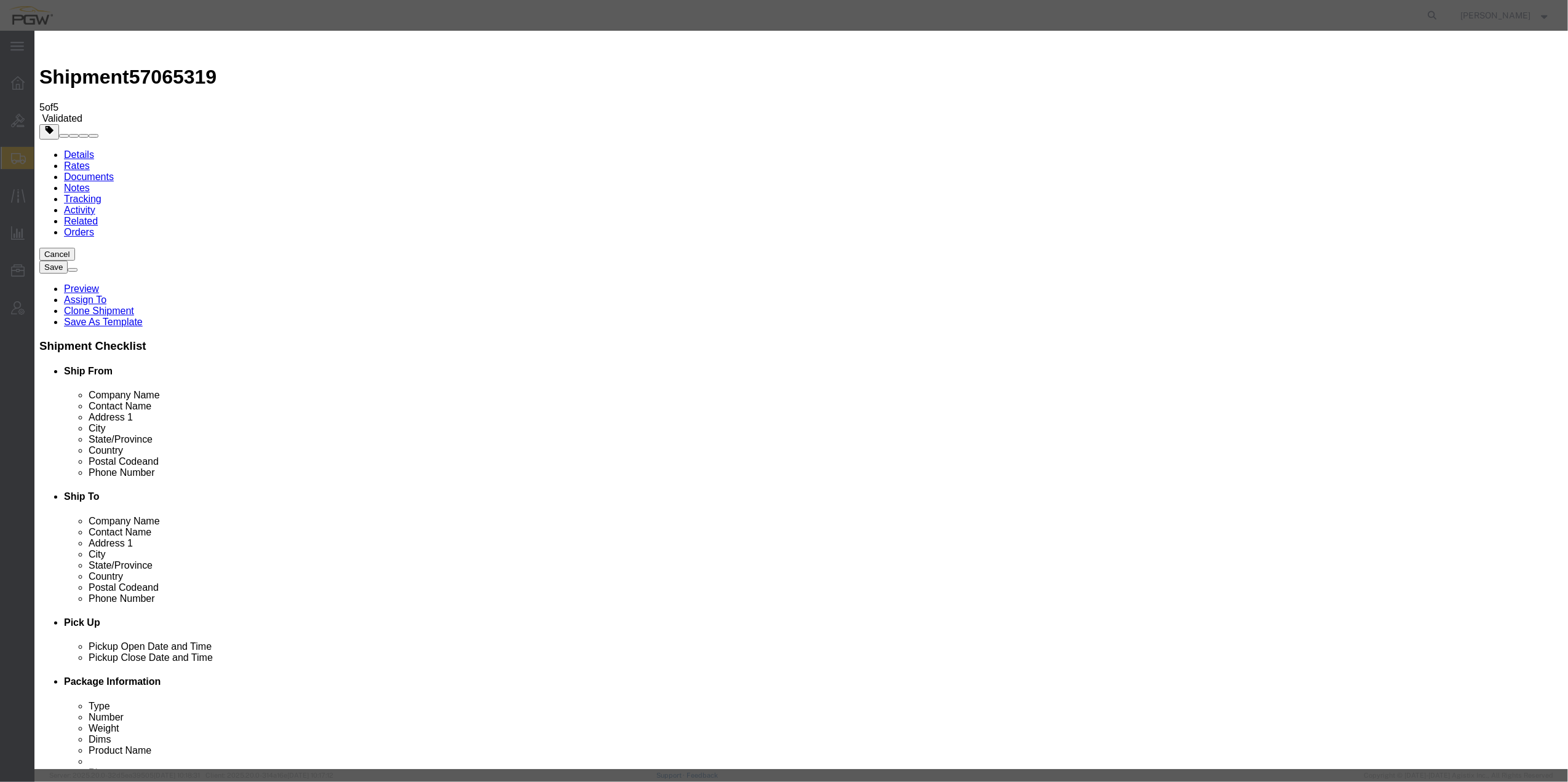
type input "2"
click input "2"
click select "Price Carrier Rank"
click div "Award Preference Price Carrier Rank"
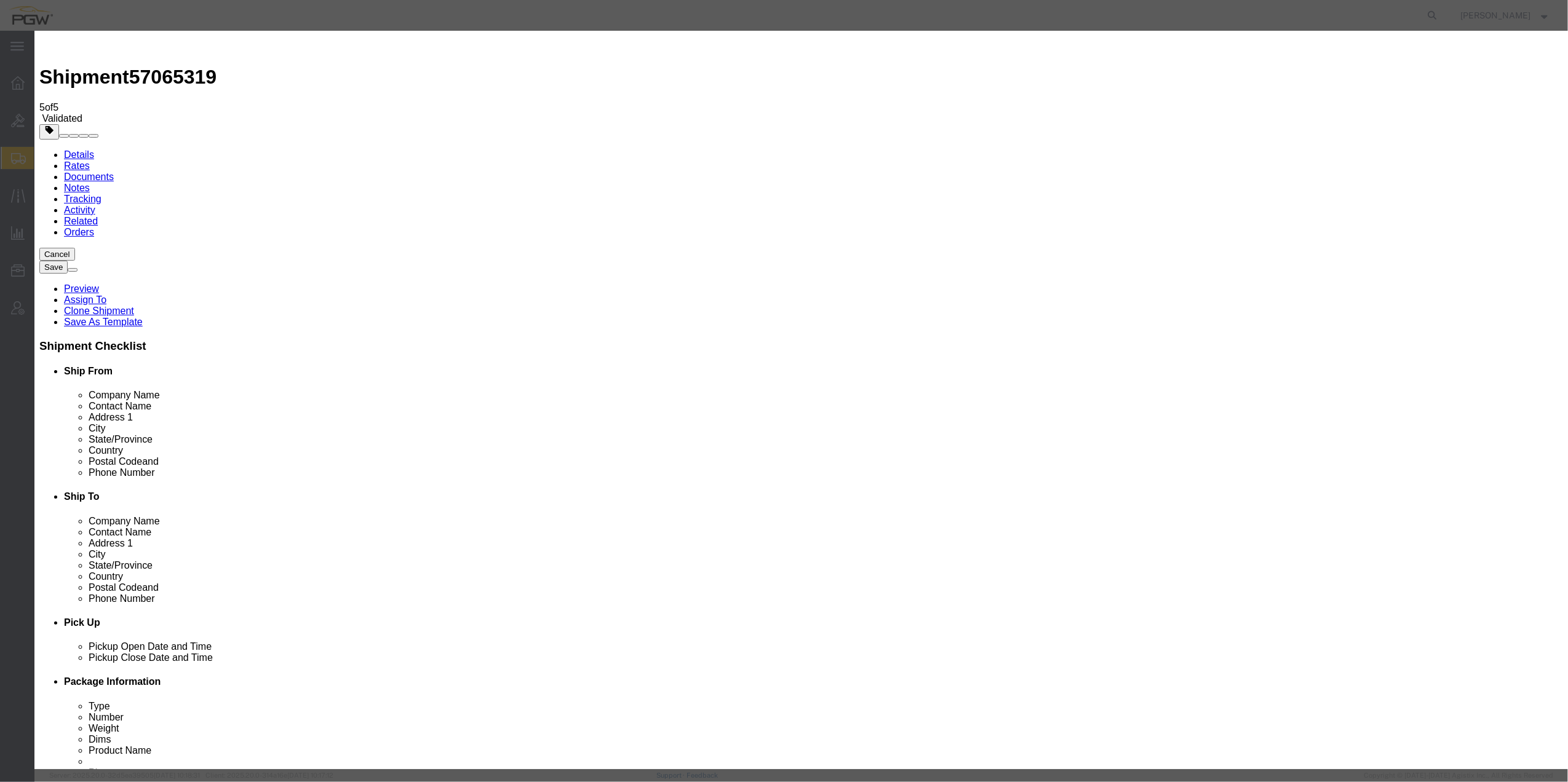
click select "Price Carrier Rank"
select select "LANE_RANK"
click select "Price Carrier Rank"
click button "Save Auto-Tender"
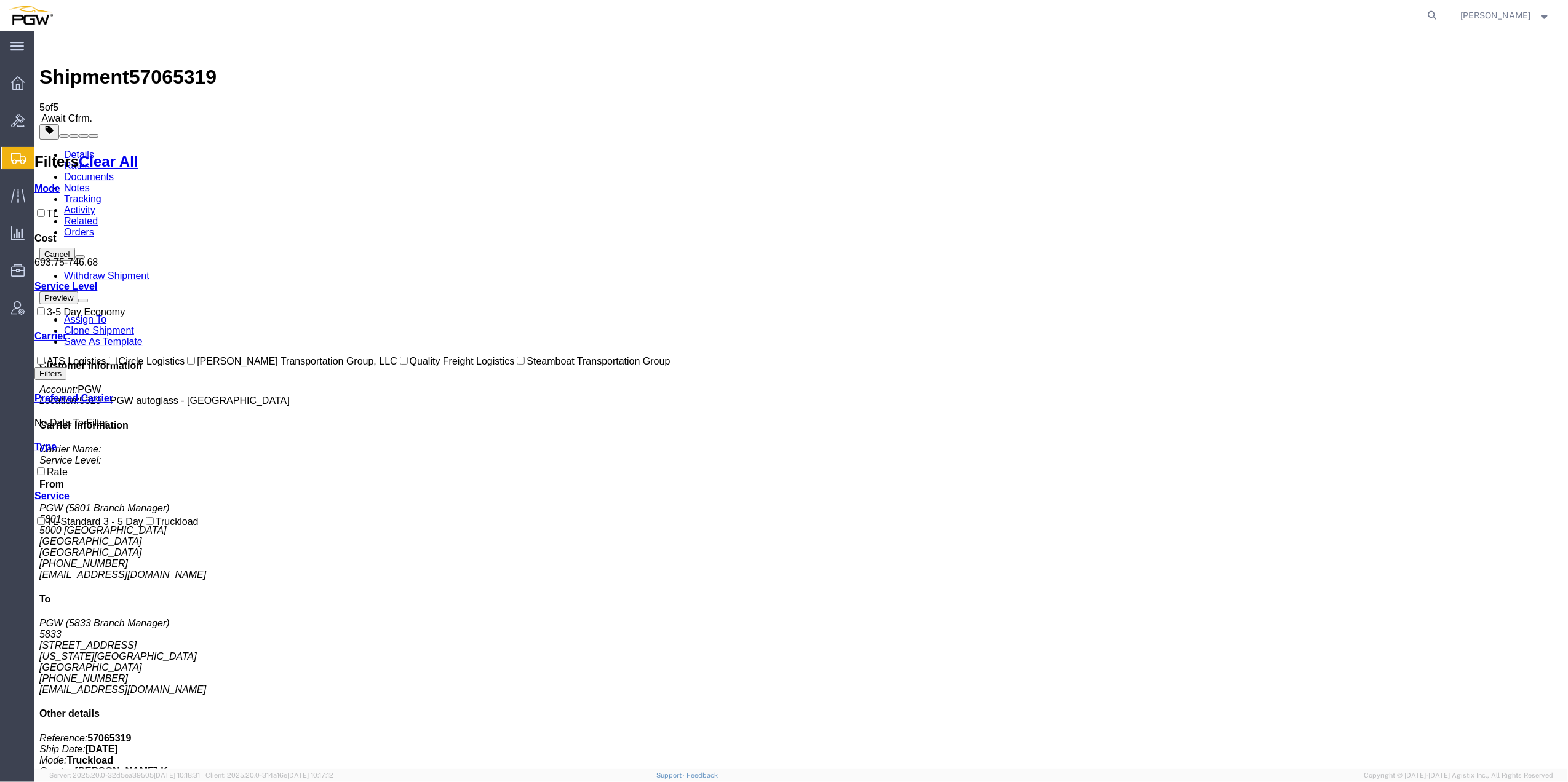
click at [134, 325] on link "Clone Shipment" at bounding box center [98, 331] width 70 height 11
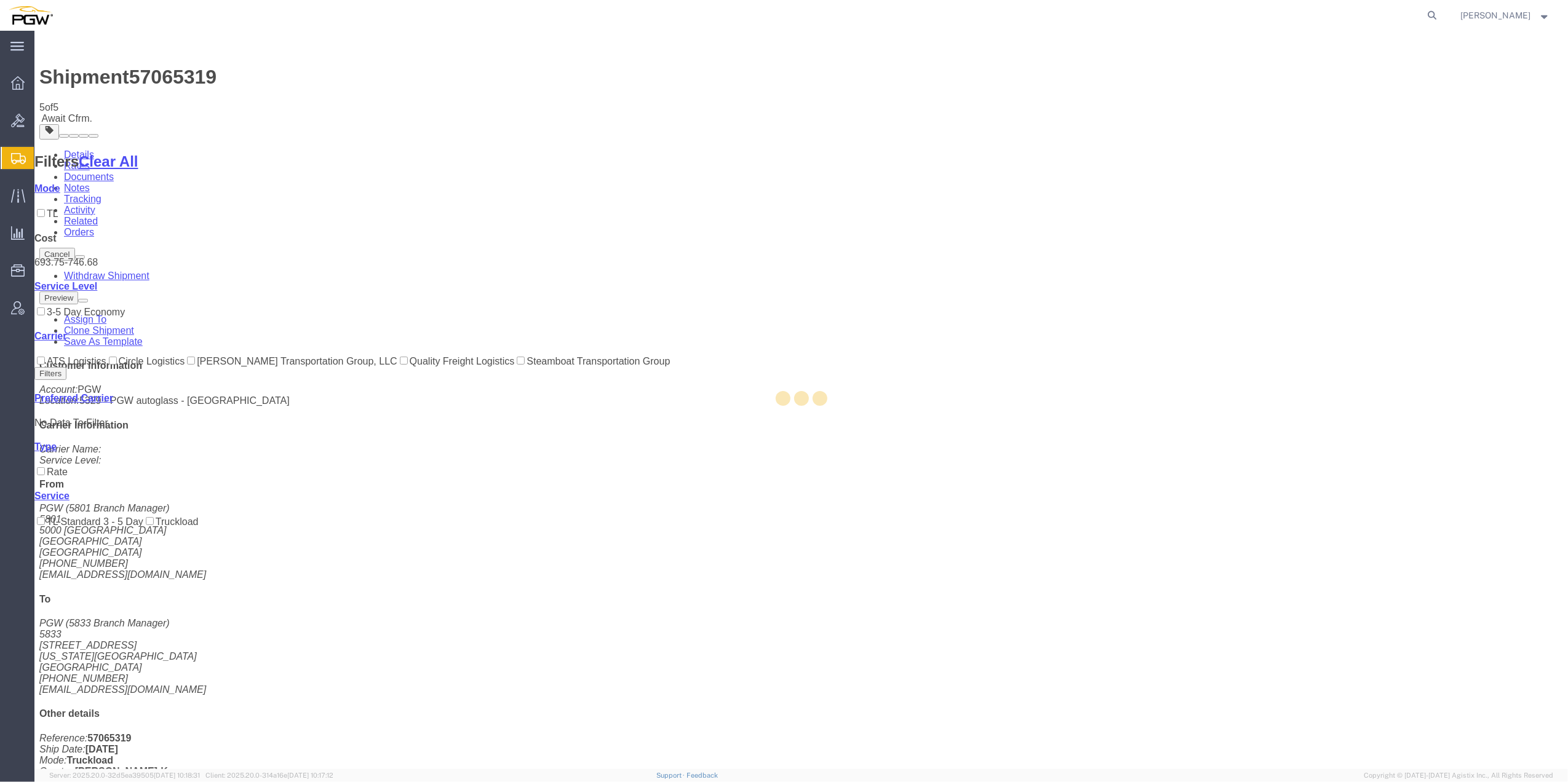
select select "62891"
select select "62934"
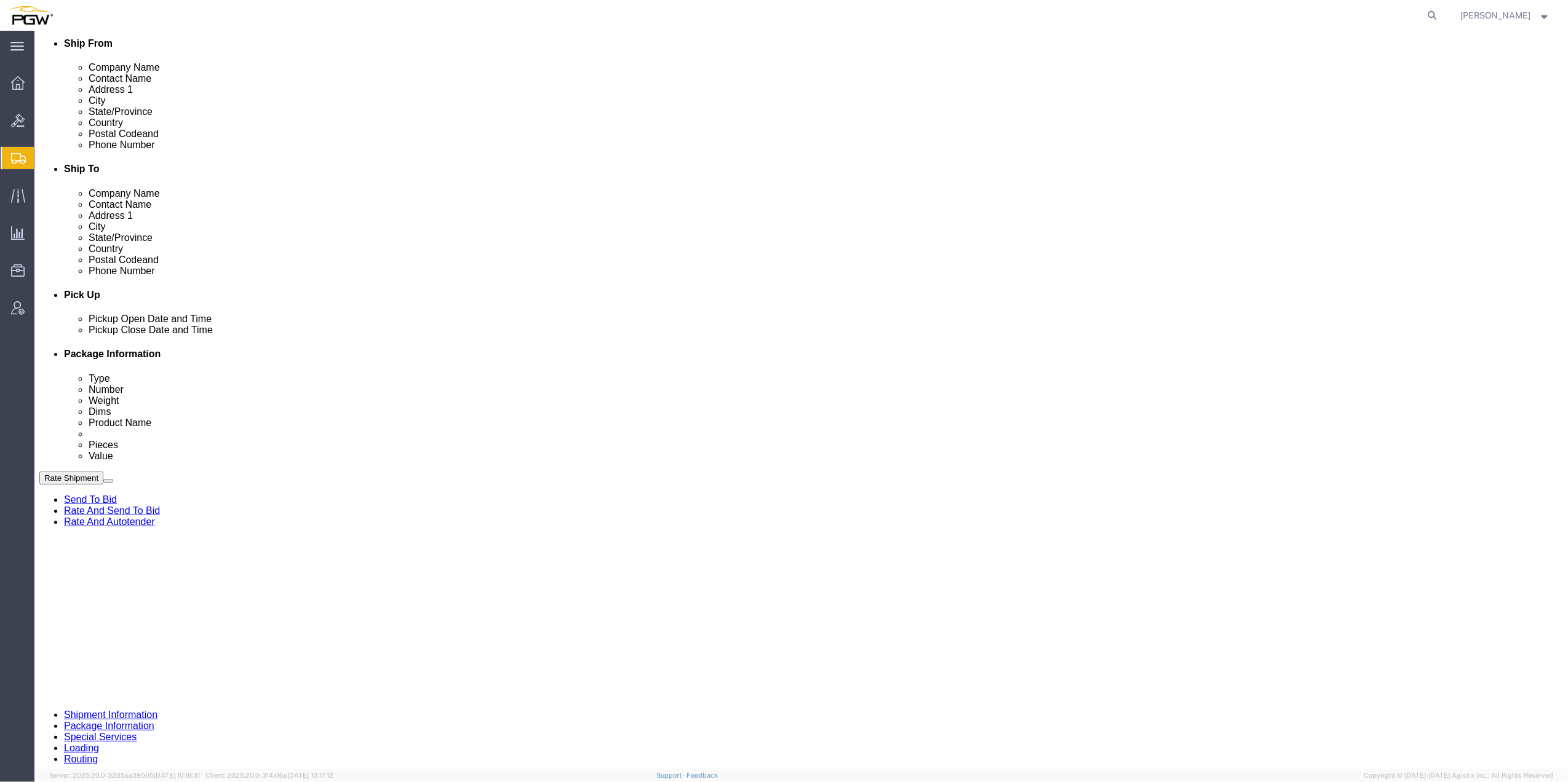
scroll to position [328, 0]
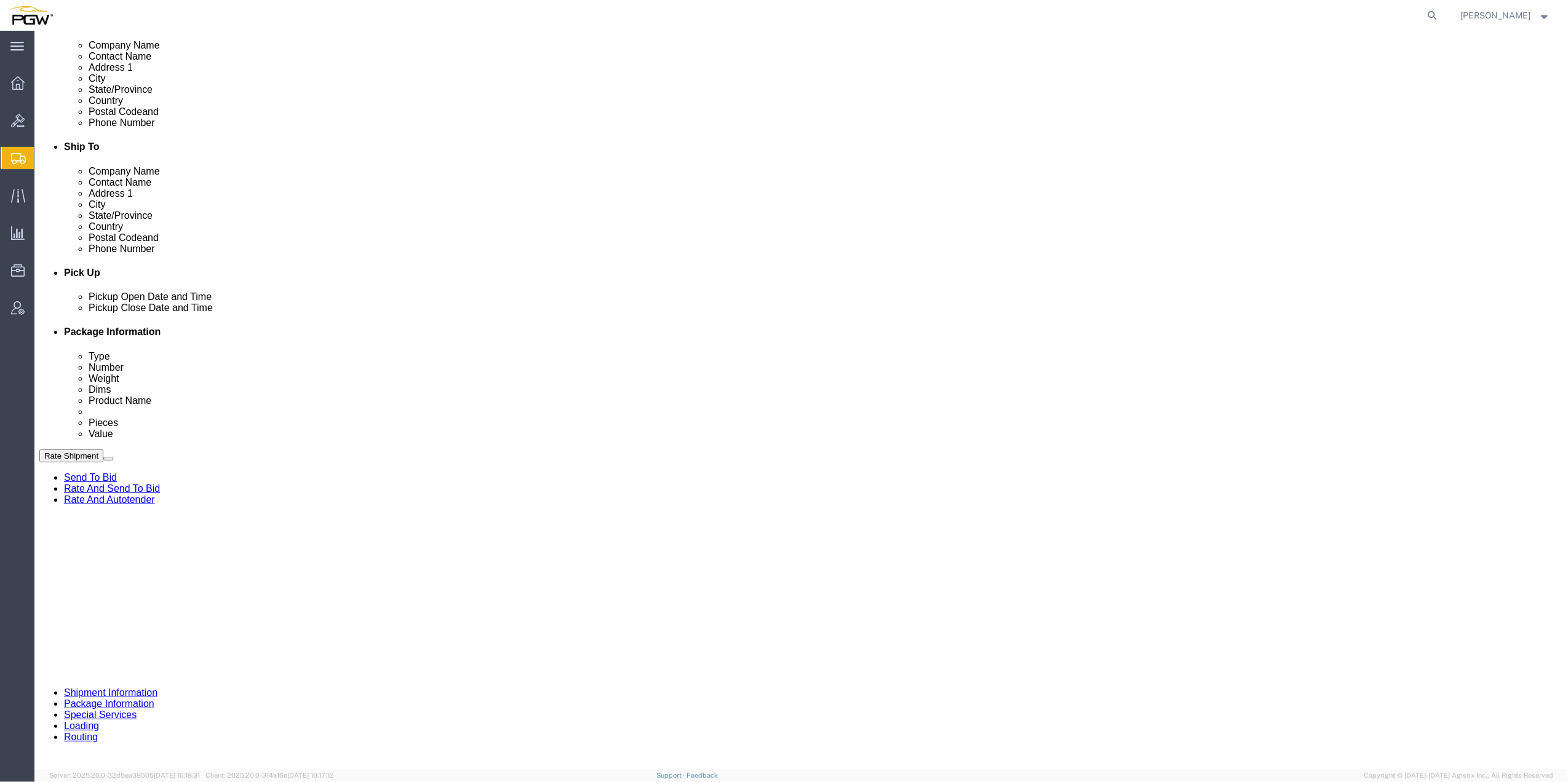
click div "[DATE] 9:00 AM"
type input "10:00 AM"
click button "Apply"
click div "Shipment 57065399 New"
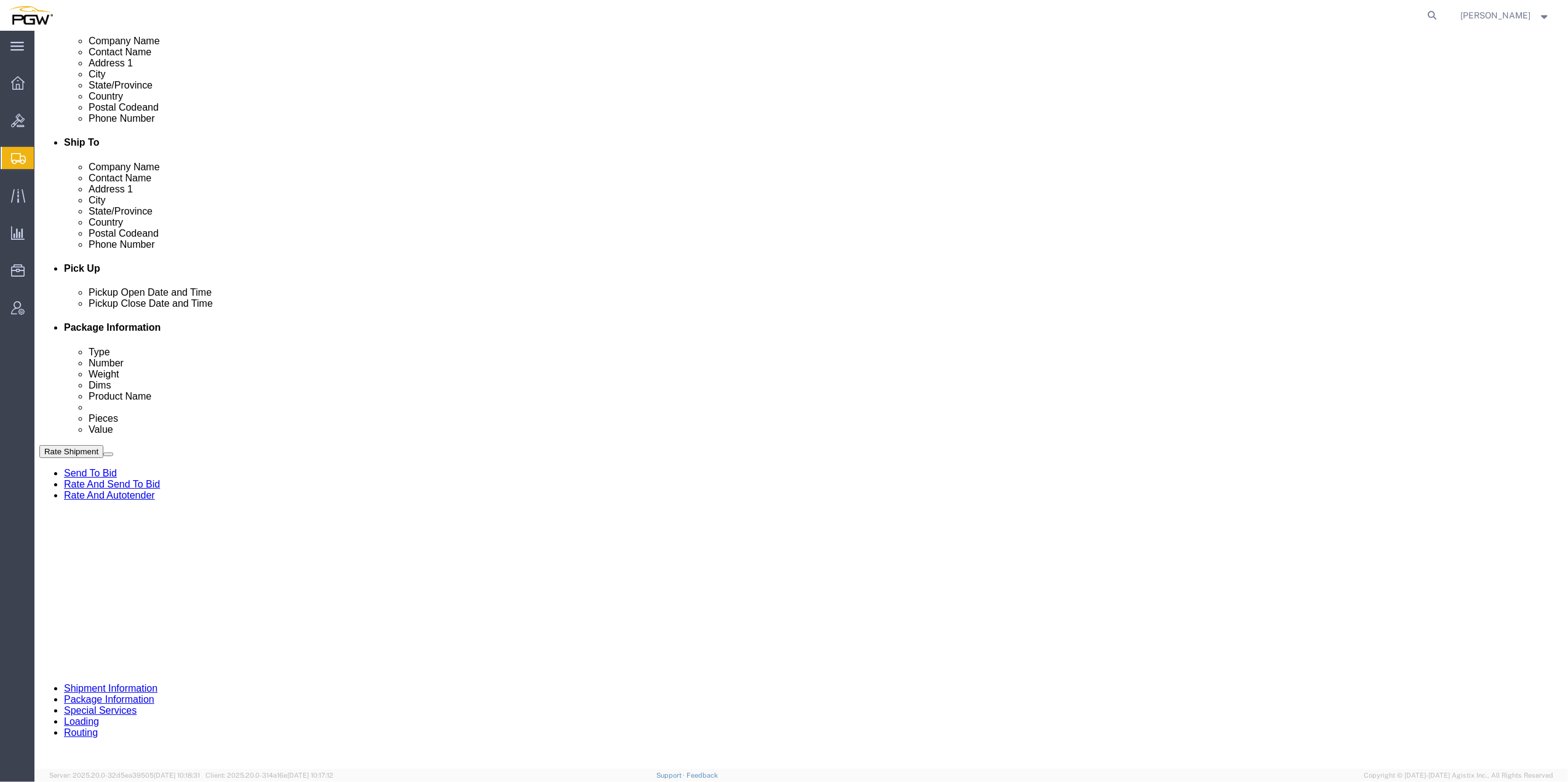
click span "57065399"
copy span "57065399"
drag, startPoint x: 283, startPoint y: 627, endPoint x: 230, endPoint y: 624, distance: 53.1
click input "57065319"
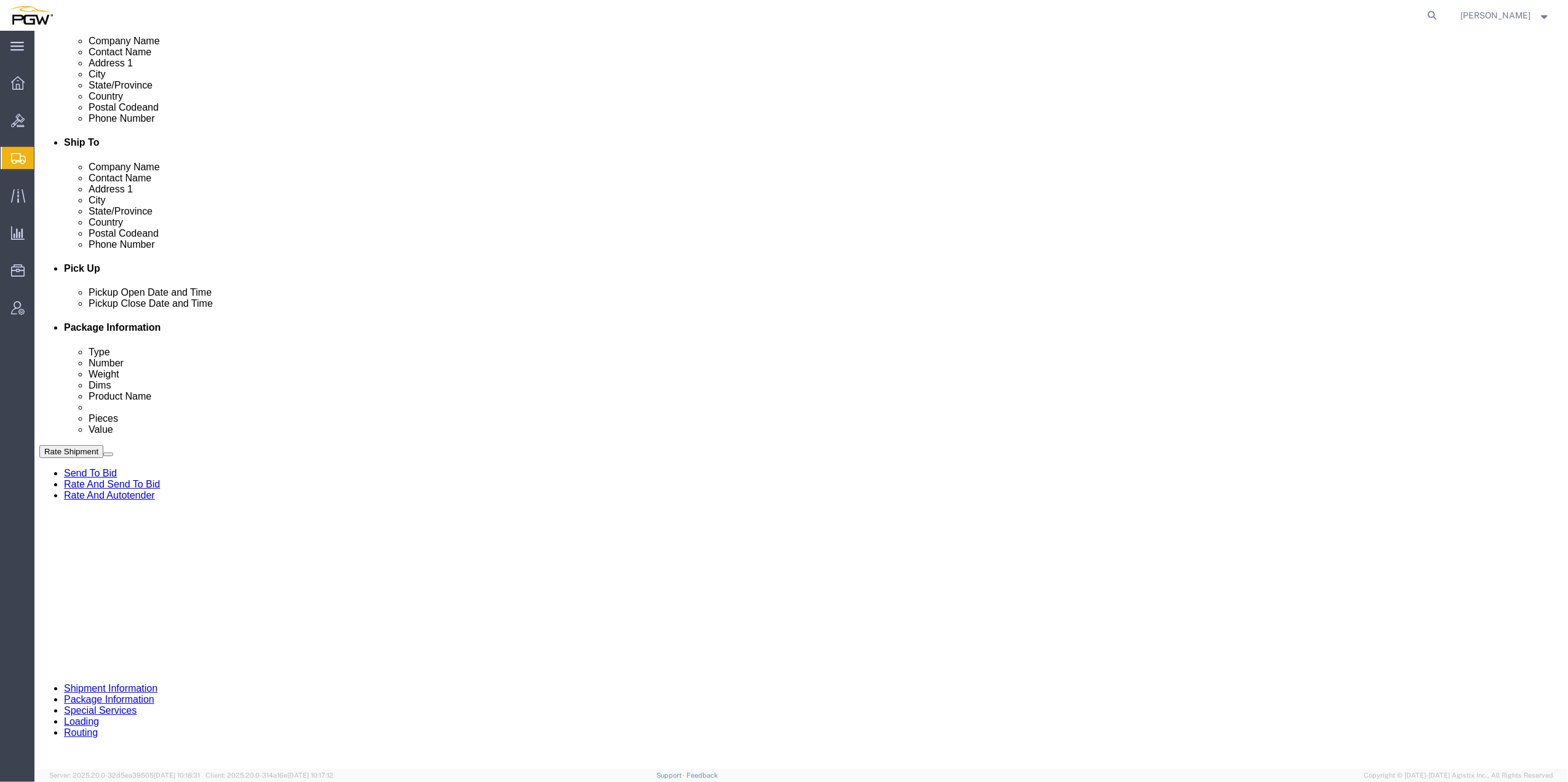
click input "57065319"
drag, startPoint x: 279, startPoint y: 622, endPoint x: 210, endPoint y: 619, distance: 69.1
click div "Select Account Type Activity ID Airline Appointment Number ASN Batch Request # …"
paste input "9"
type input "57065399"
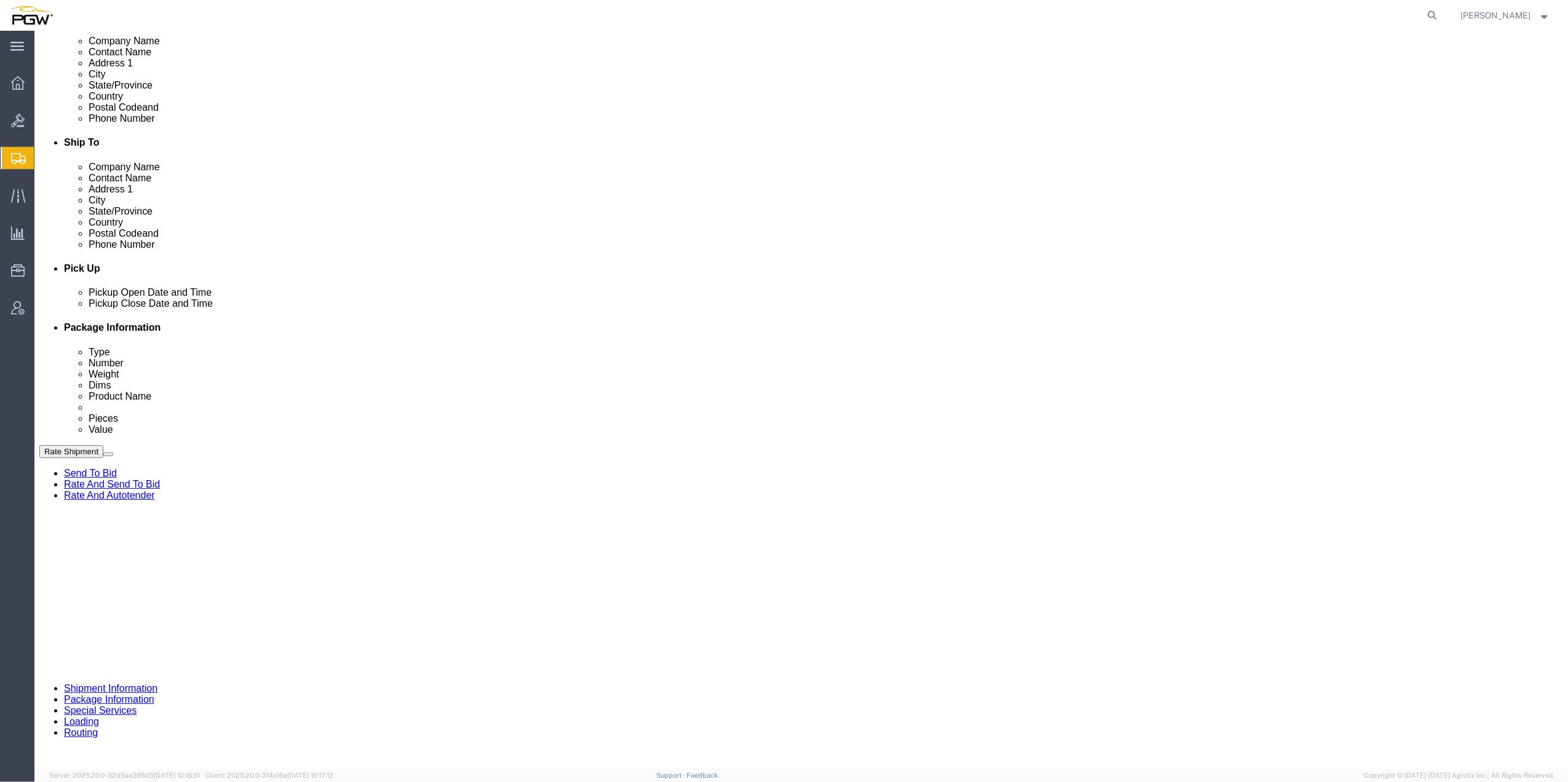
click input "669637"
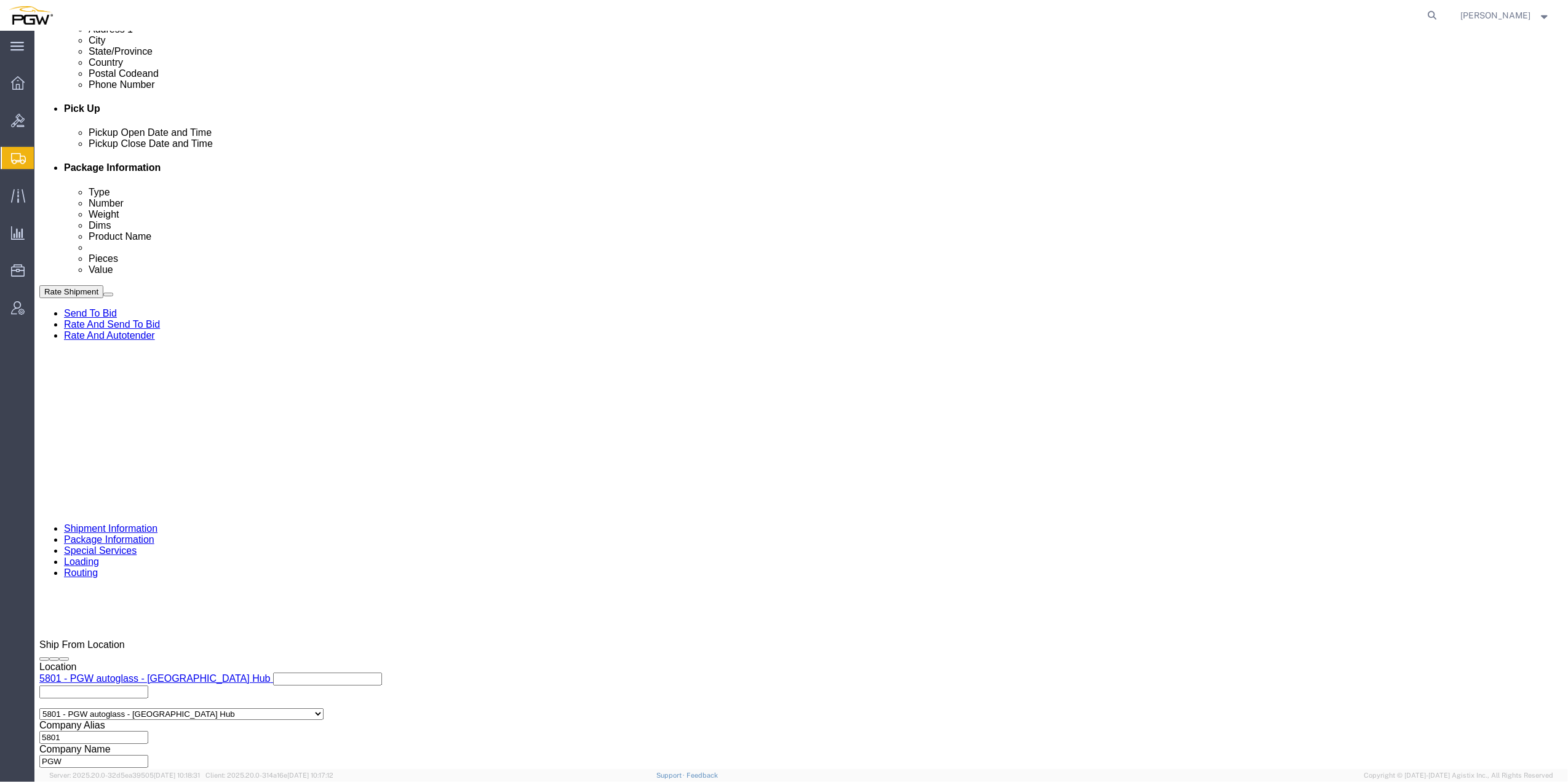
scroll to position [518, 0]
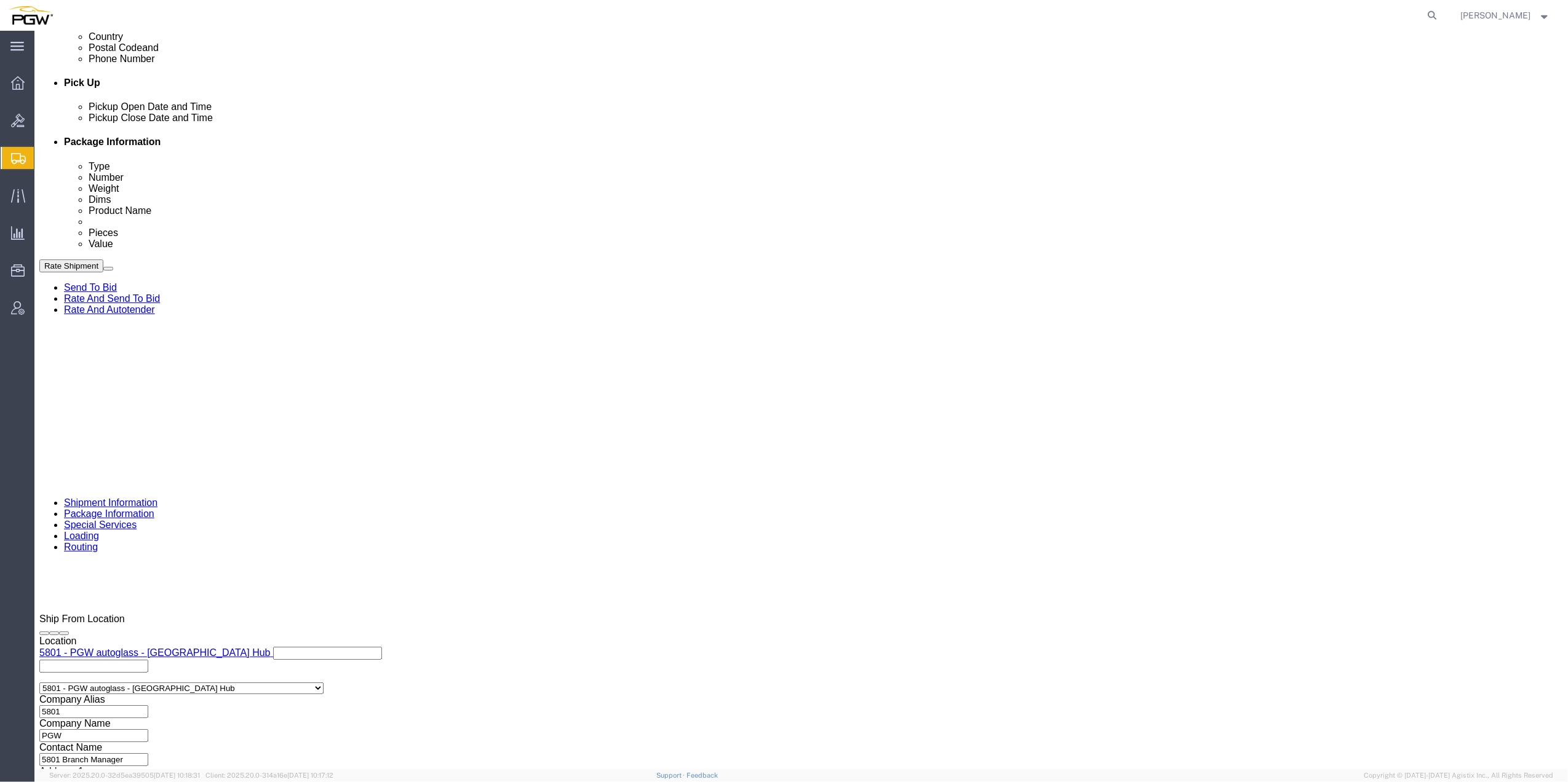
type input "669646"
click button "Continue"
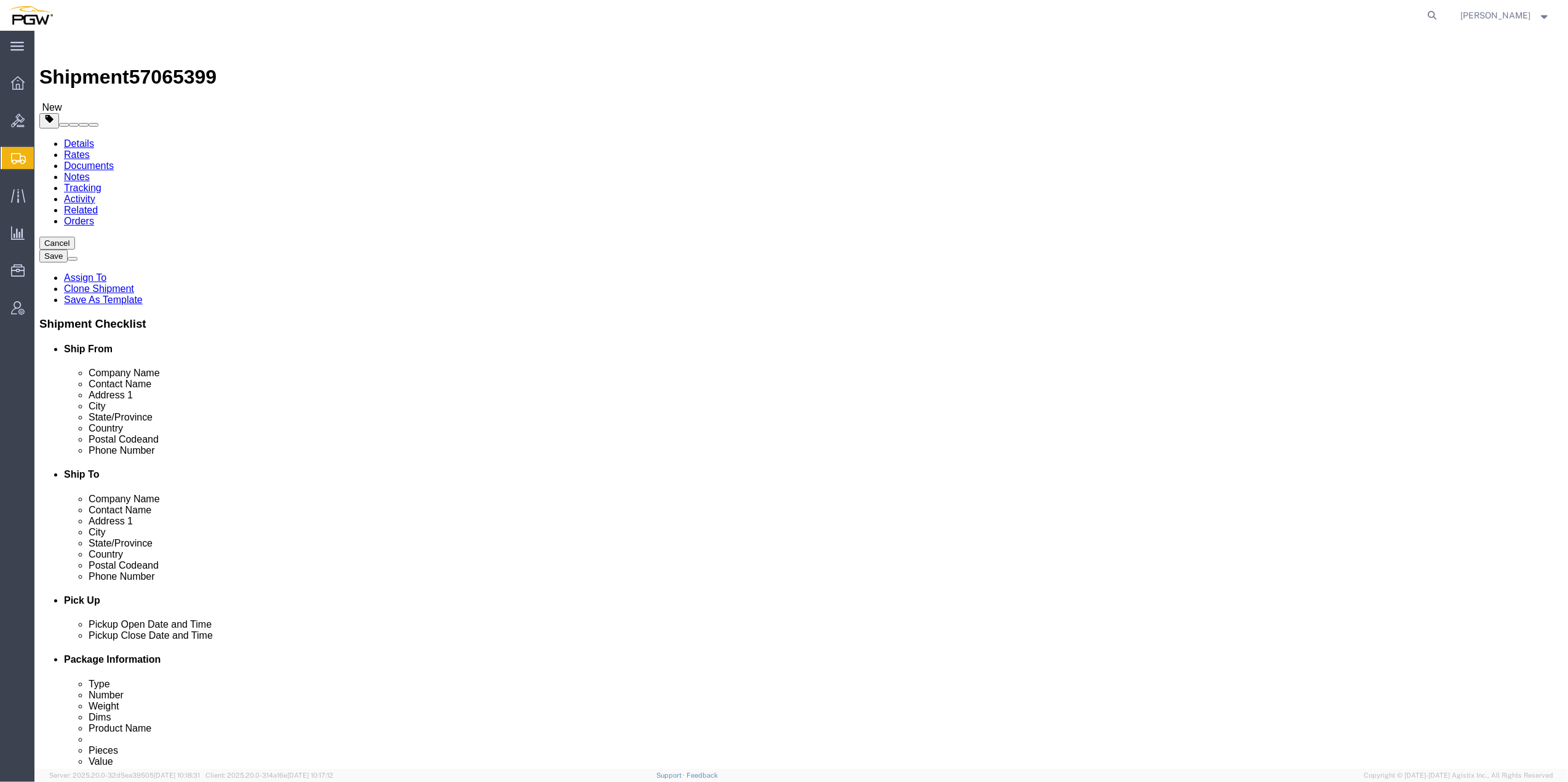
click span "57065399"
click button "Cancel"
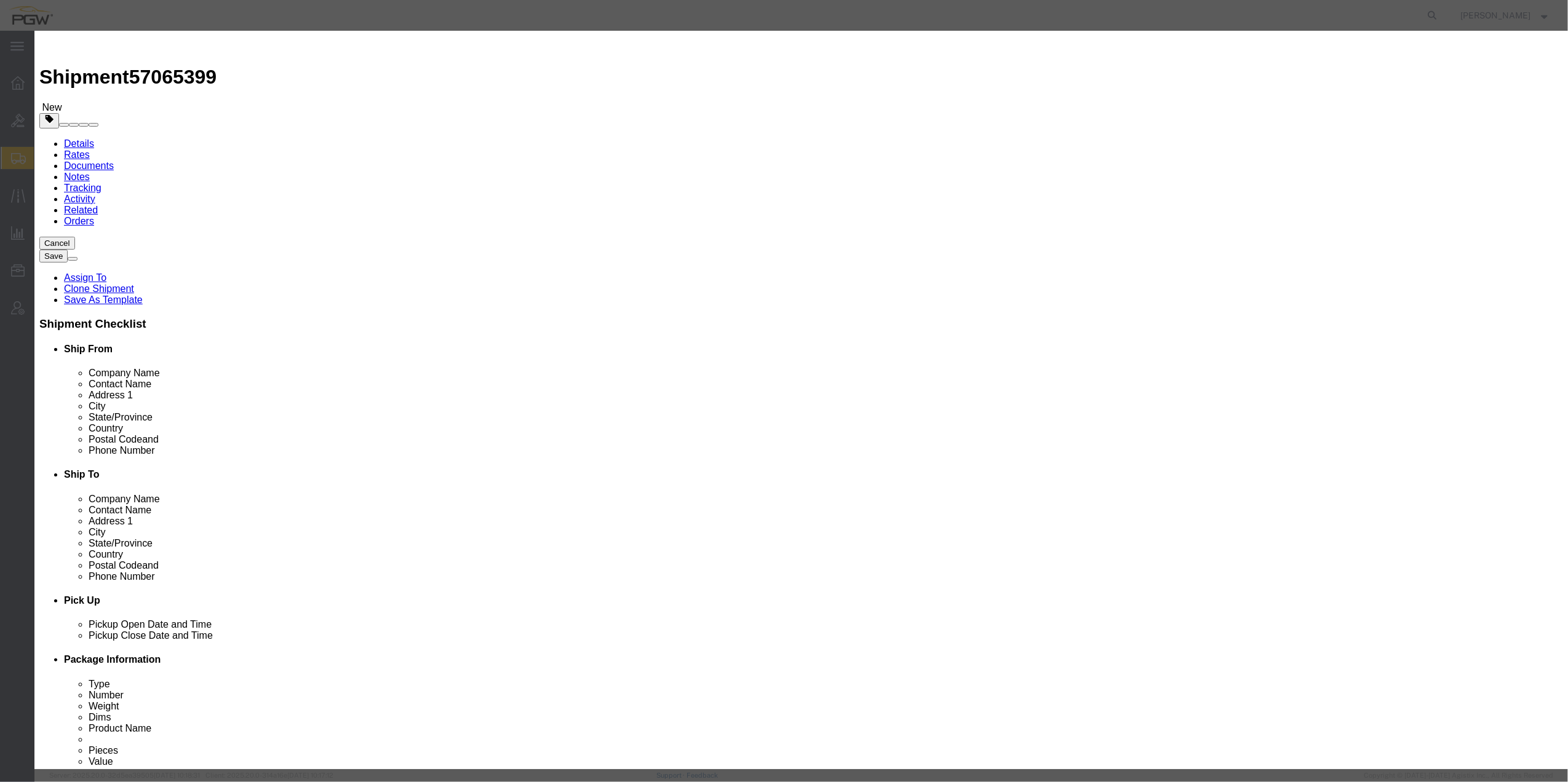
click button "Yes"
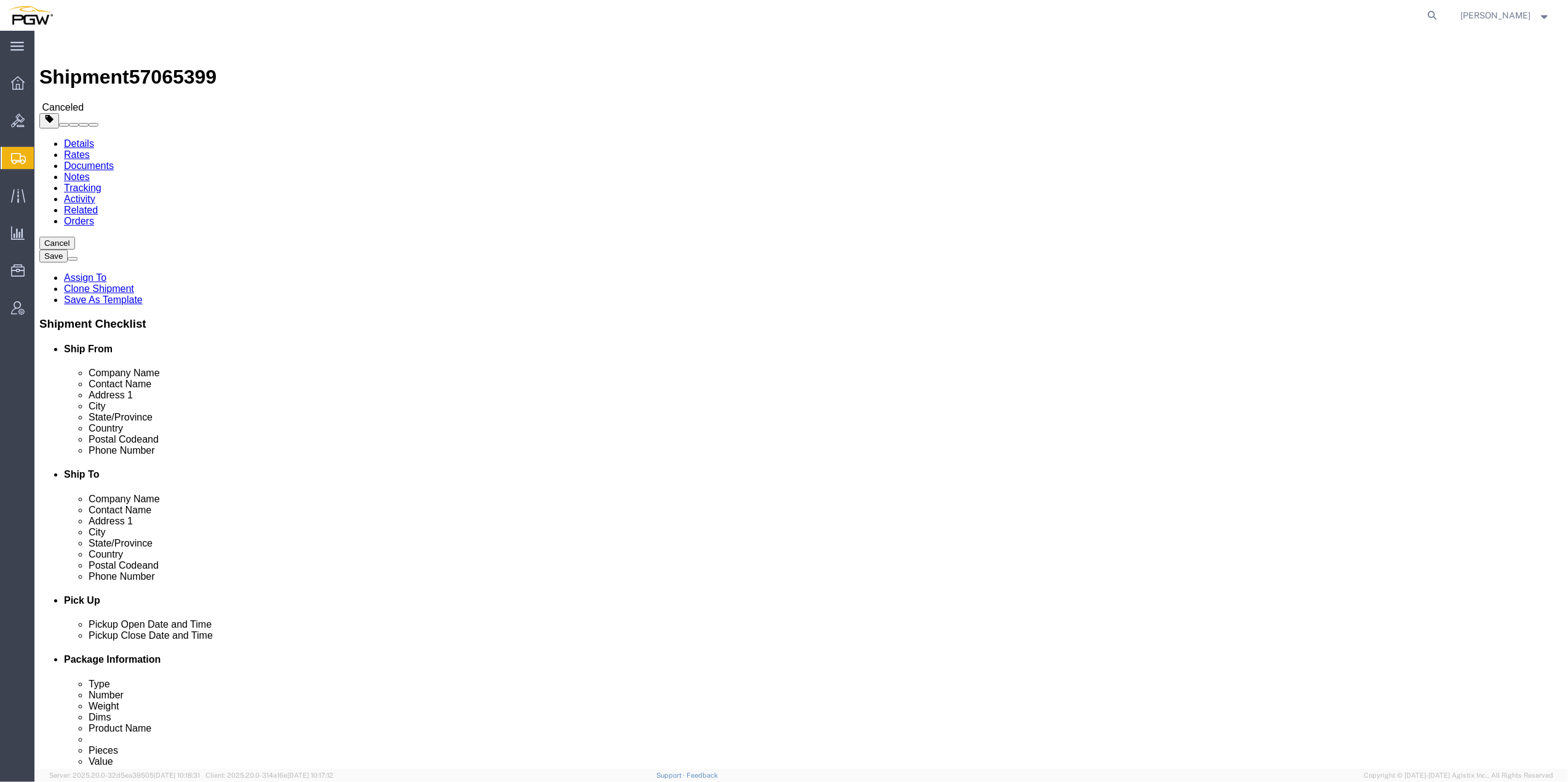
click span "button"
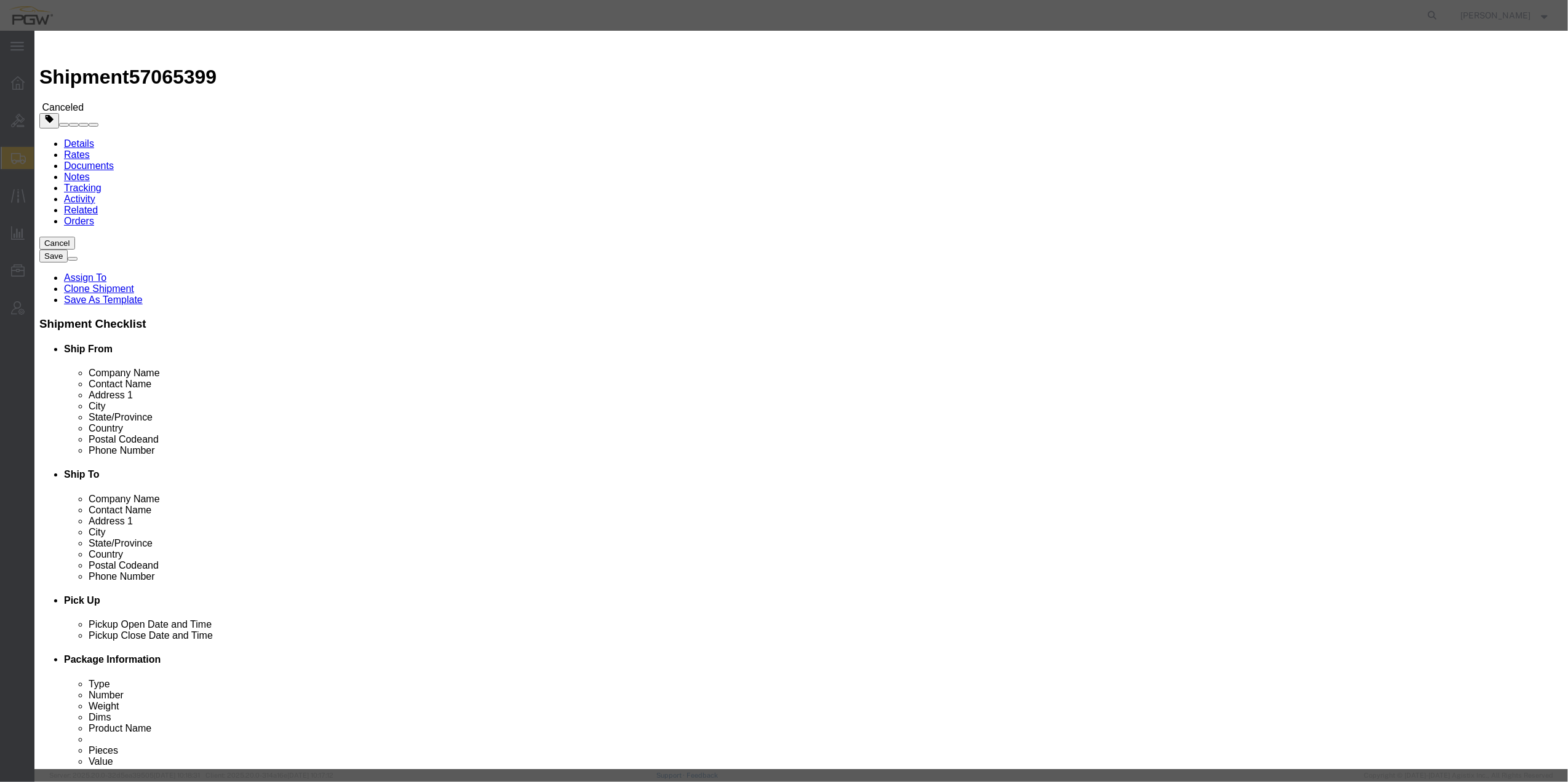
click icon "button"
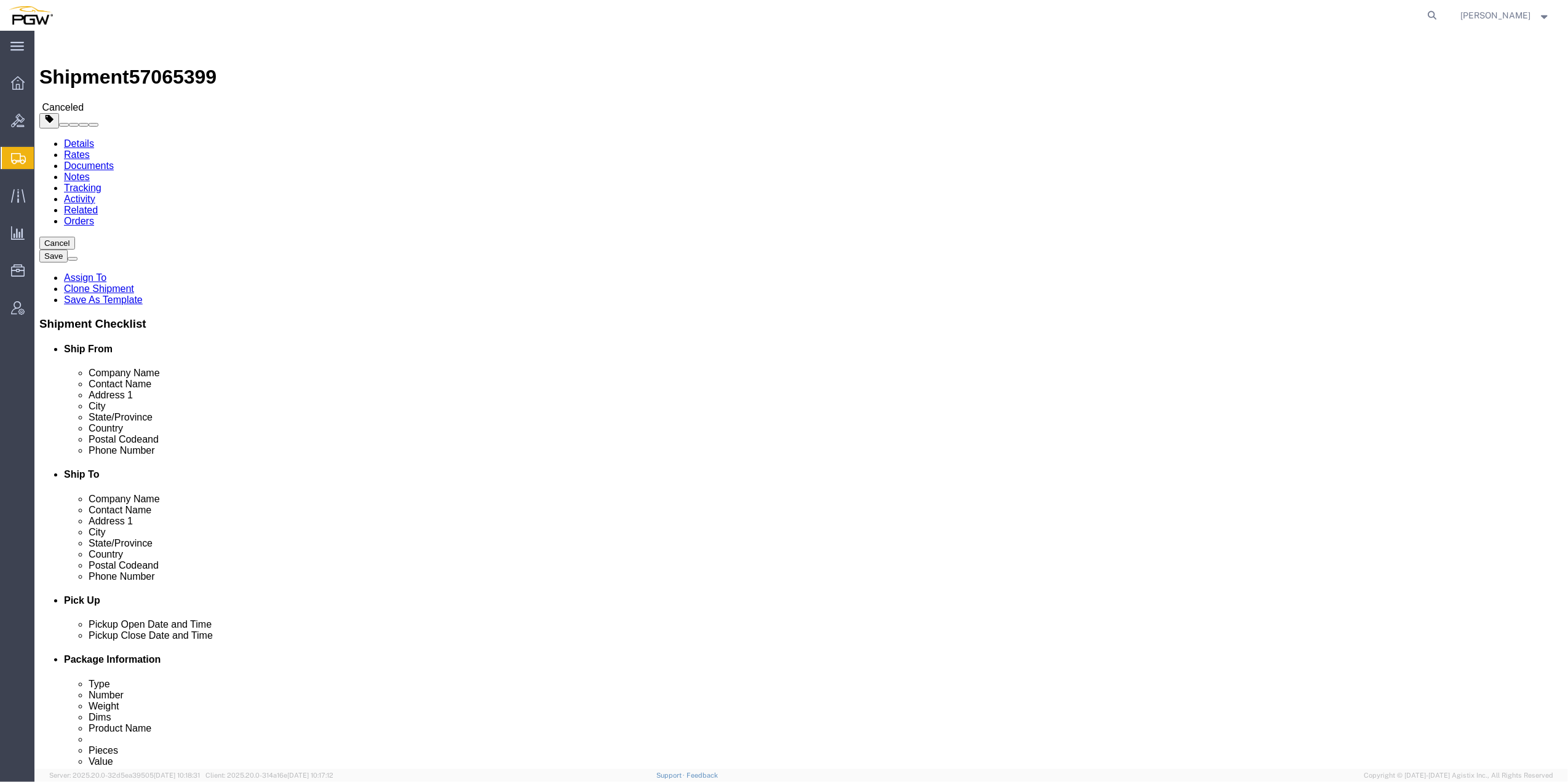
click span "button"
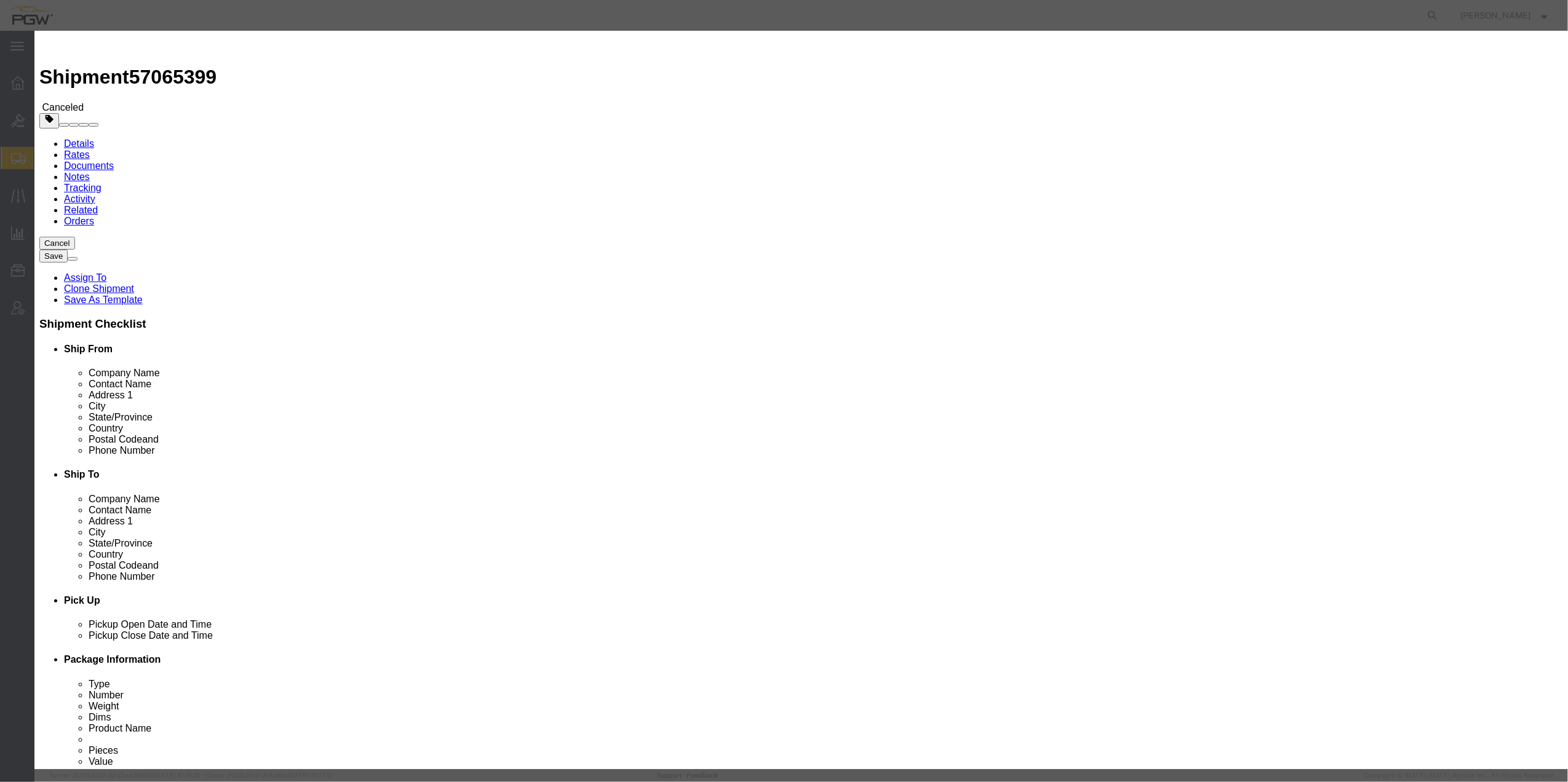
click input "42"
type input "43"
drag, startPoint x: 724, startPoint y: 142, endPoint x: 700, endPoint y: 136, distance: 24.7
click div "1 kgs lbs"
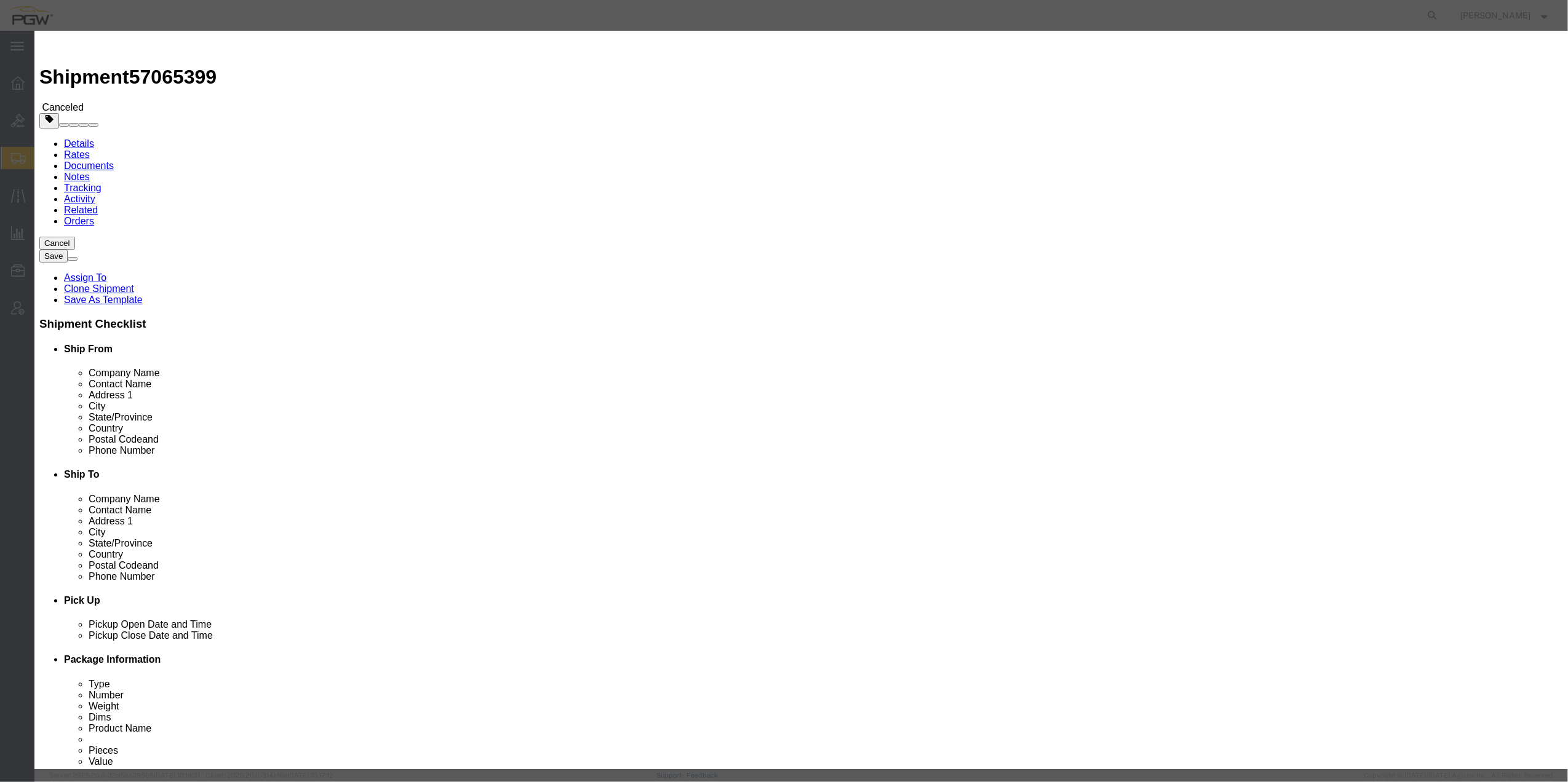
type input "43378"
click button "Save"
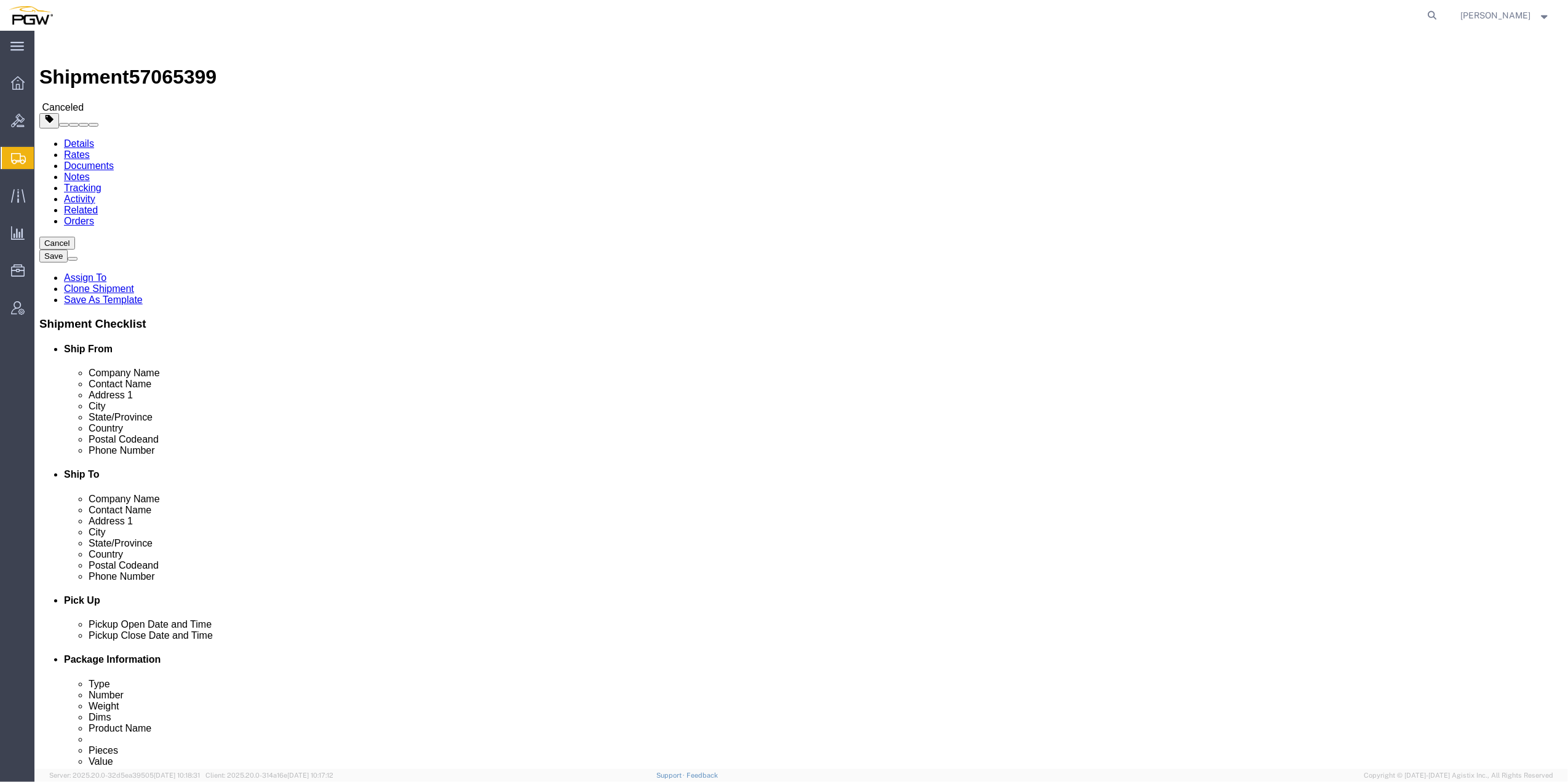
click p "Bill Of Lading: 57065399 Order Number: 669646"
click b "669646"
click p "Bill Of Lading: 57065399 Order Number: 669646"
click icon "Order Number:"
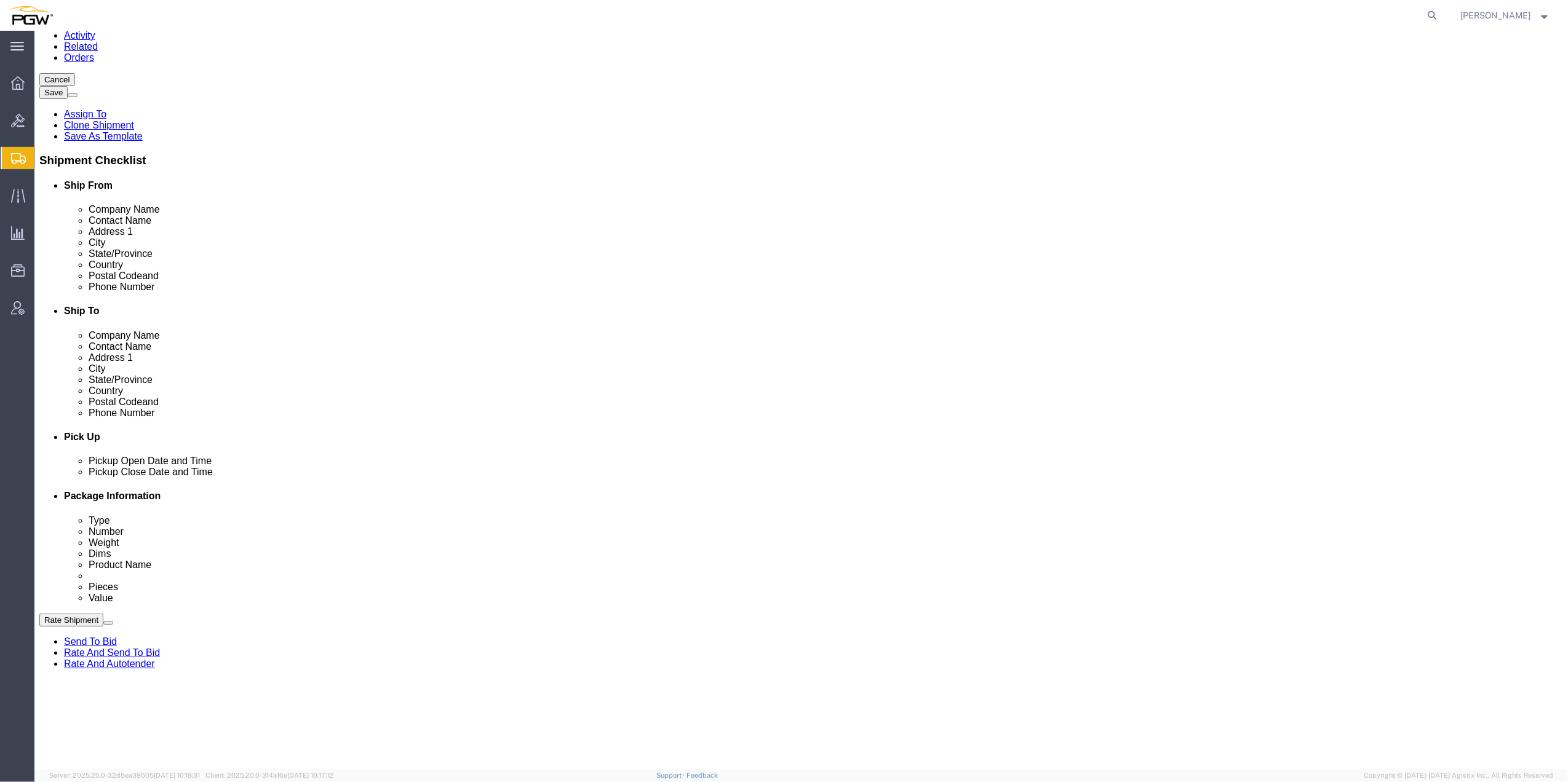
scroll to position [82, 0]
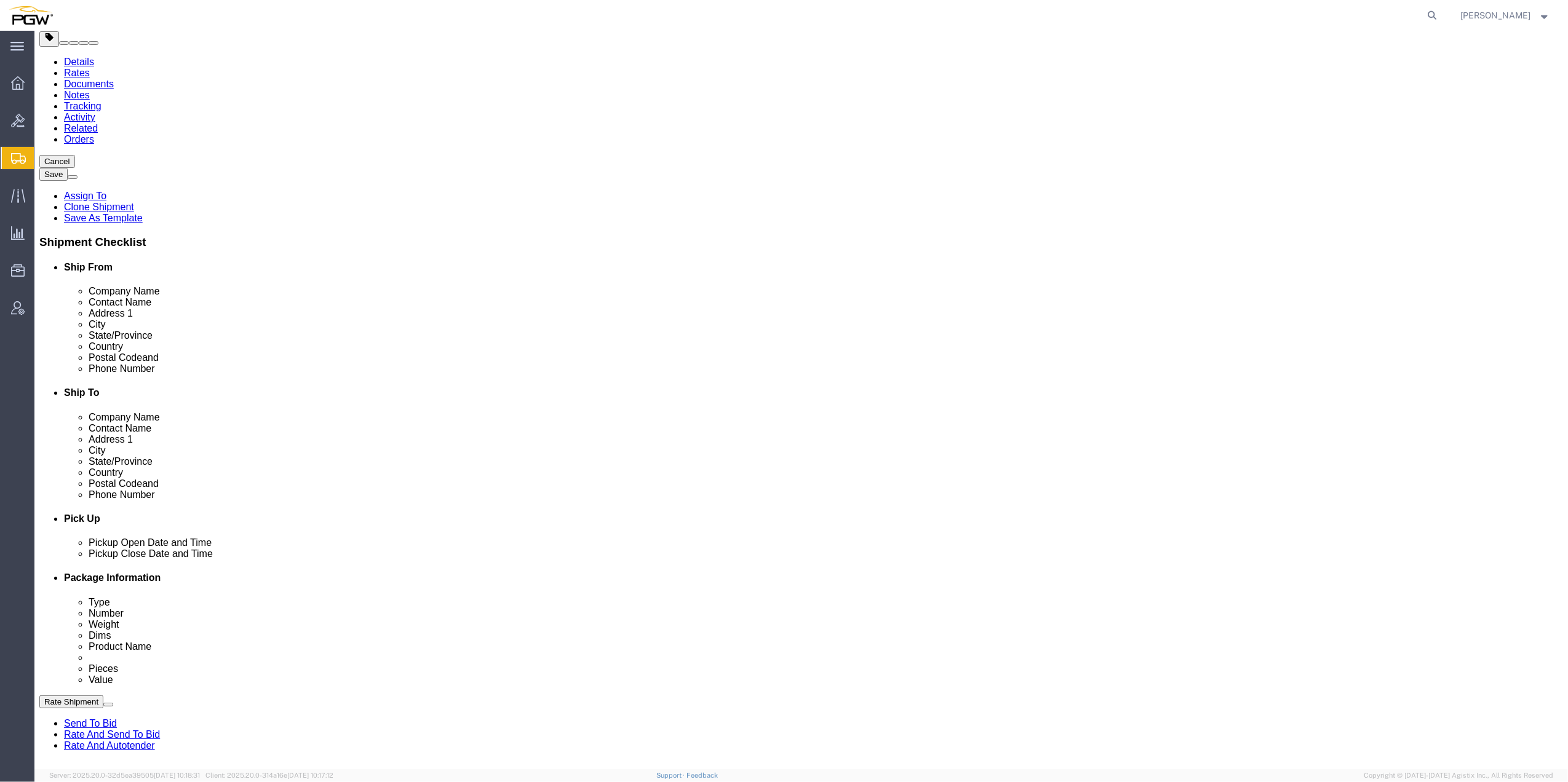
click link "Rates"
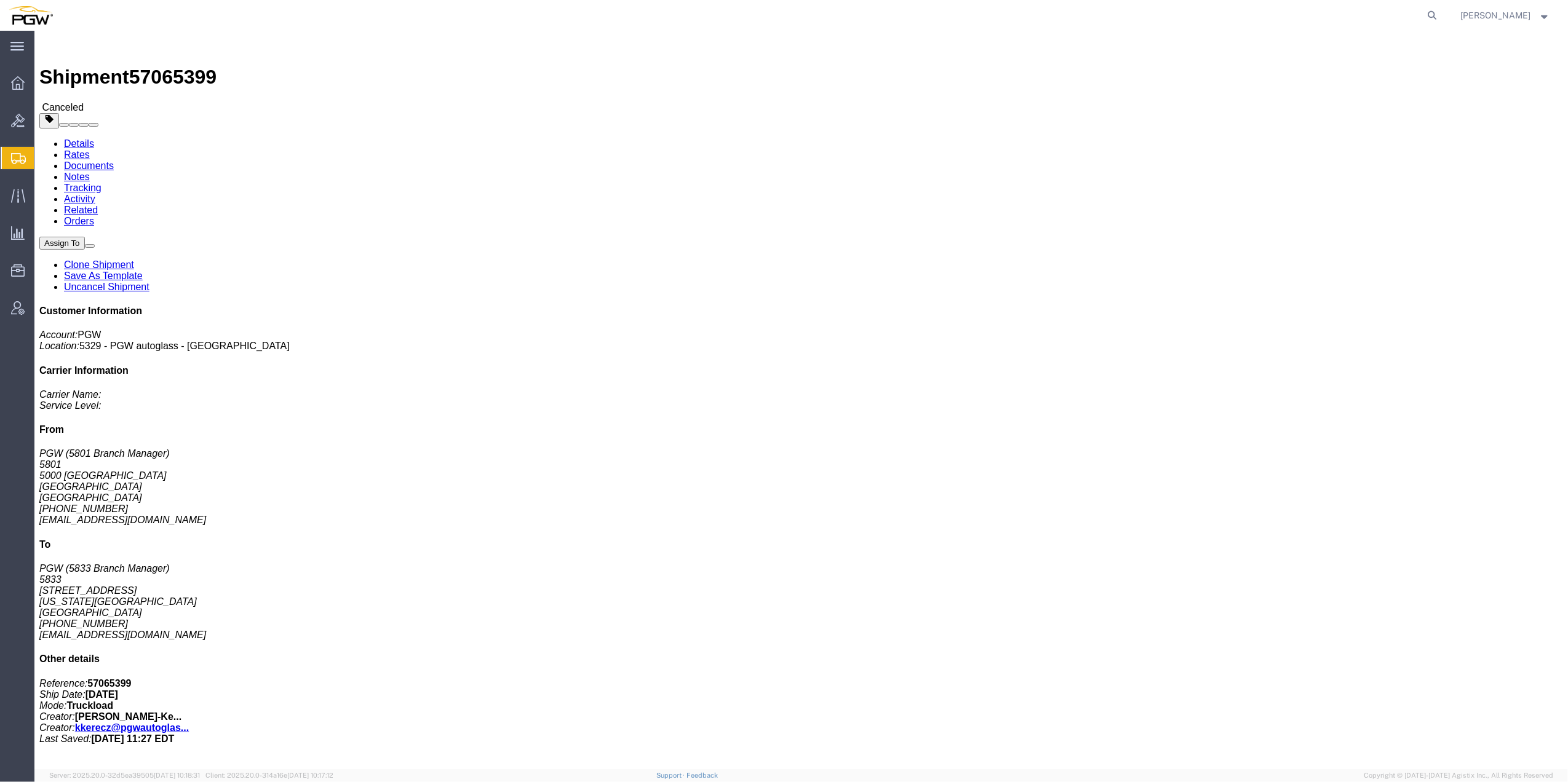
click at [79, 138] on link "Details" at bounding box center [78, 144] width 30 height 11
click span "button"
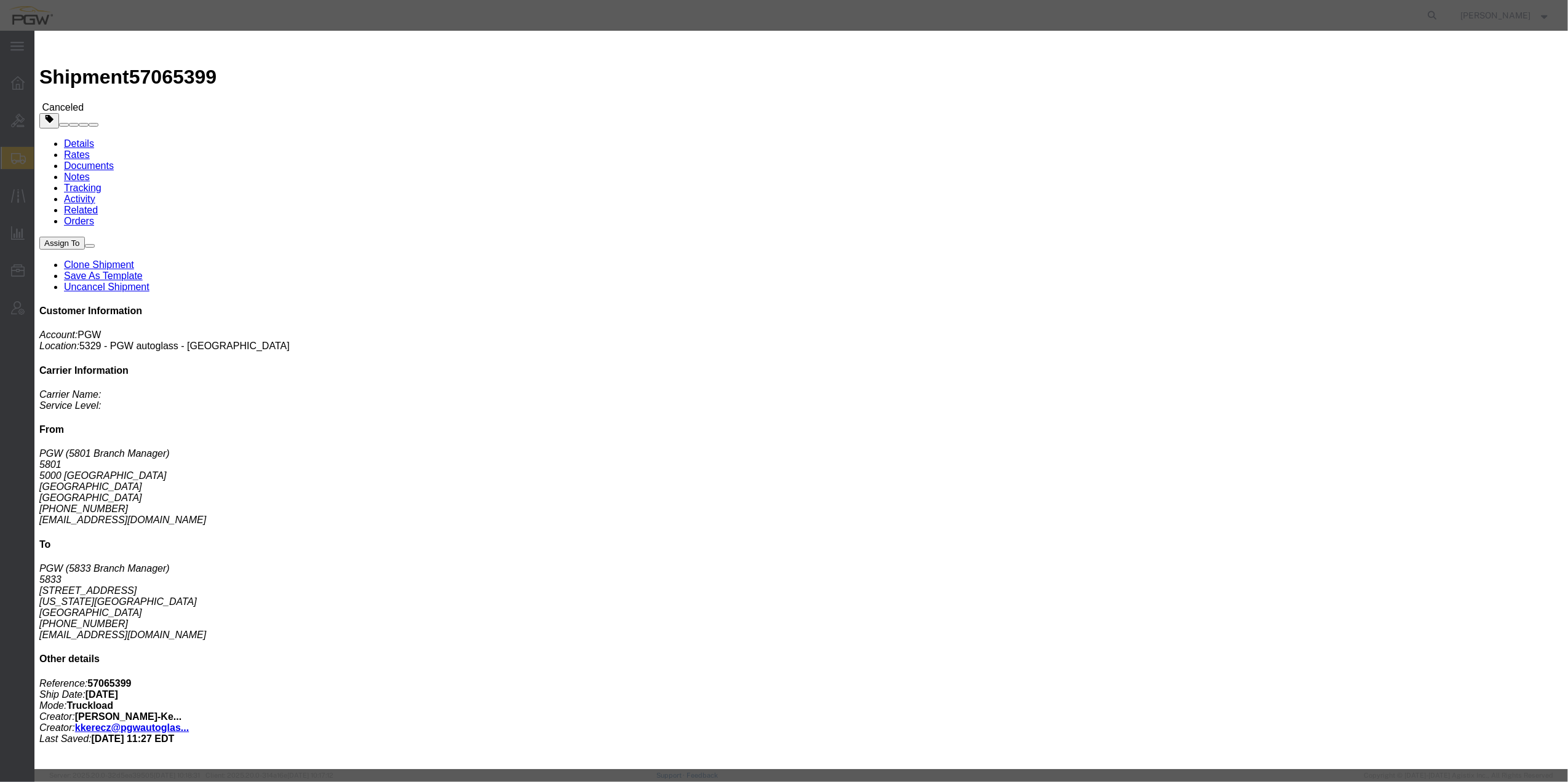
click input "text"
click select "Select Account Type Activity ID Airline Appointment Number ASN Batch Request # …"
select select "ORDERNUM"
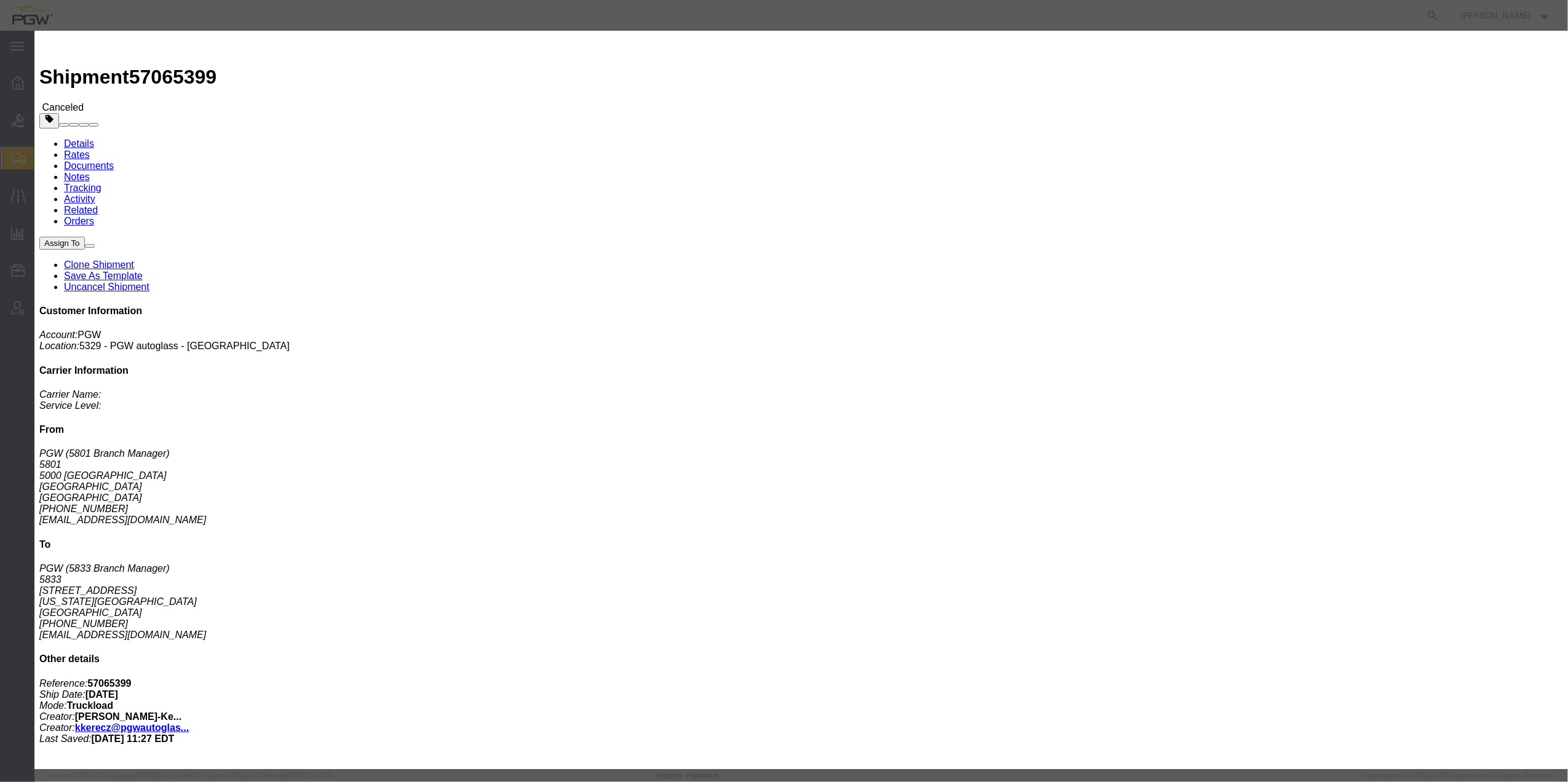
click select "Select Account Type Activity ID Airline Appointment Number ASN Batch Request # …"
click input "text"
paste input "669637"
type input "669637"
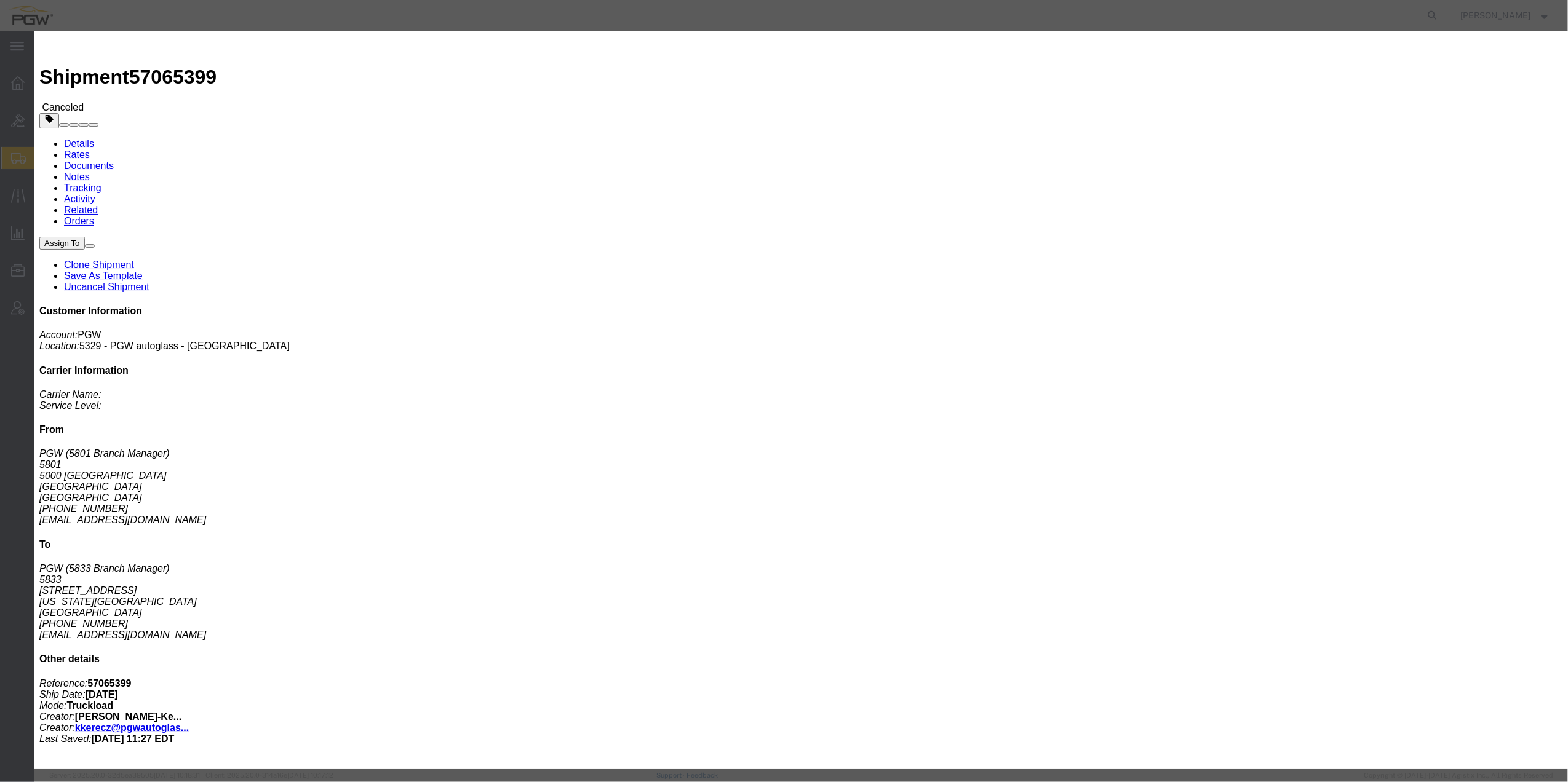
click button "Save"
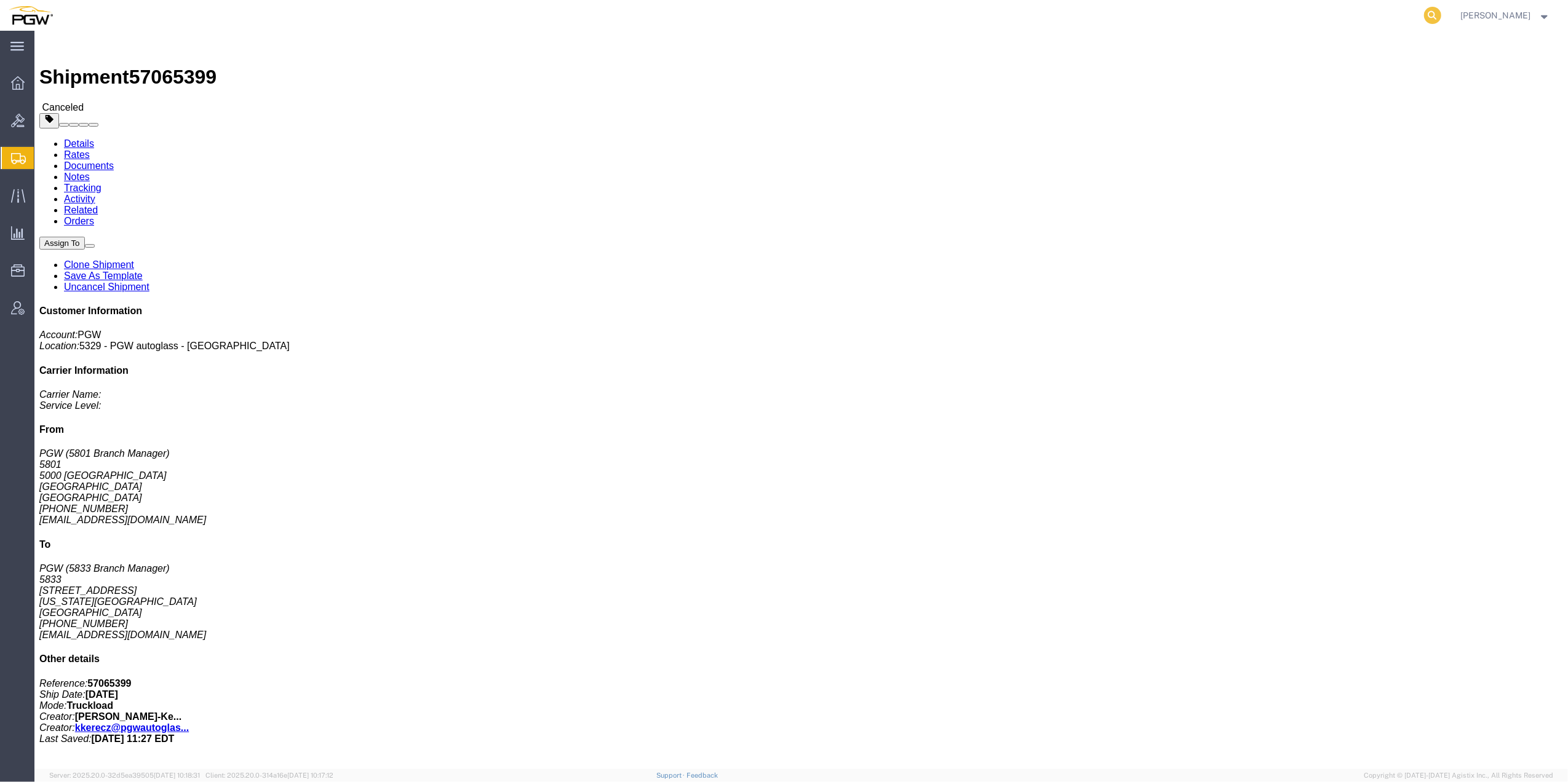
click at [1424, 11] on icon at bounding box center [1433, 15] width 17 height 17
paste input "57065319"
type input "57065319"
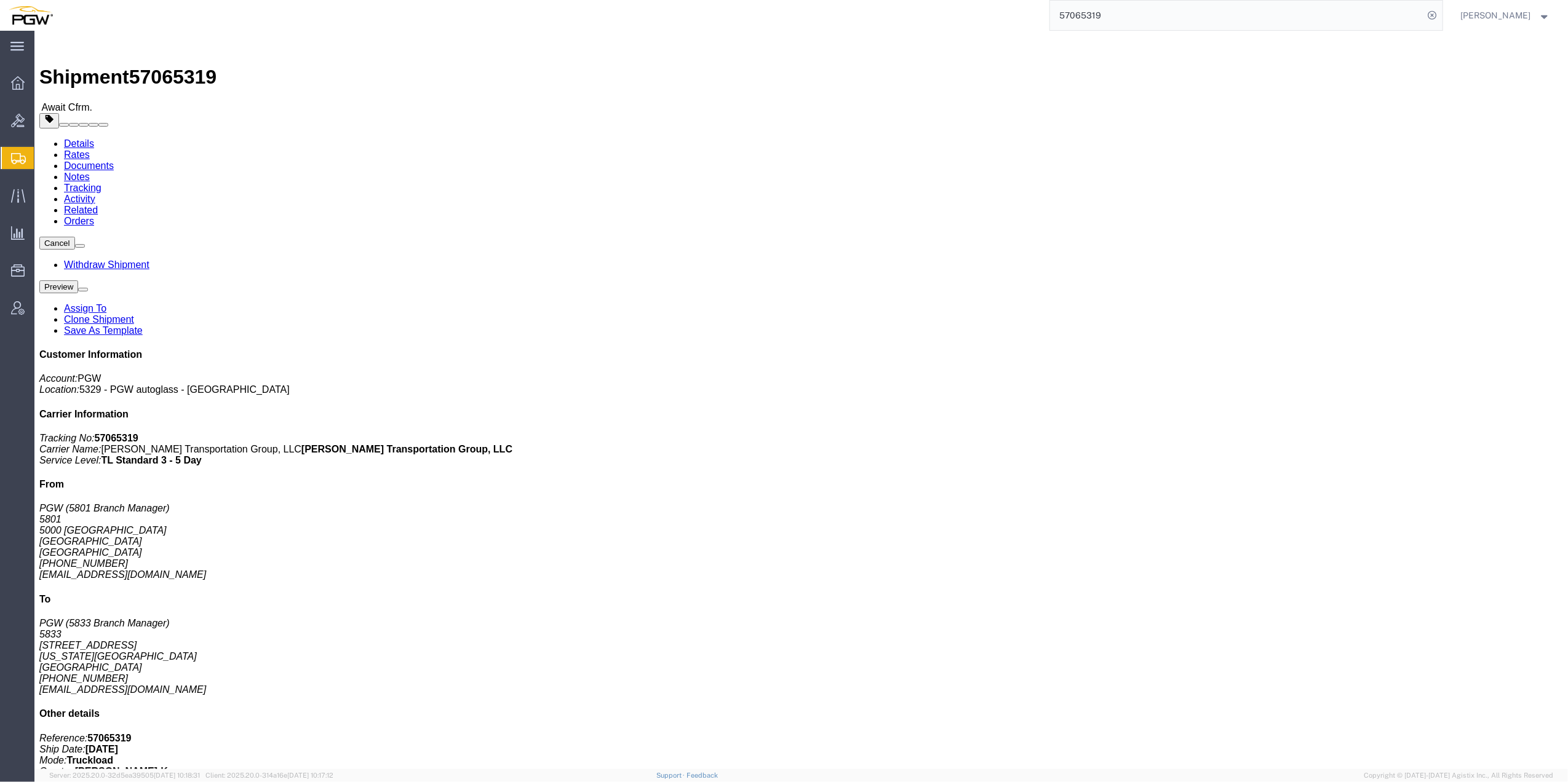
click span "button"
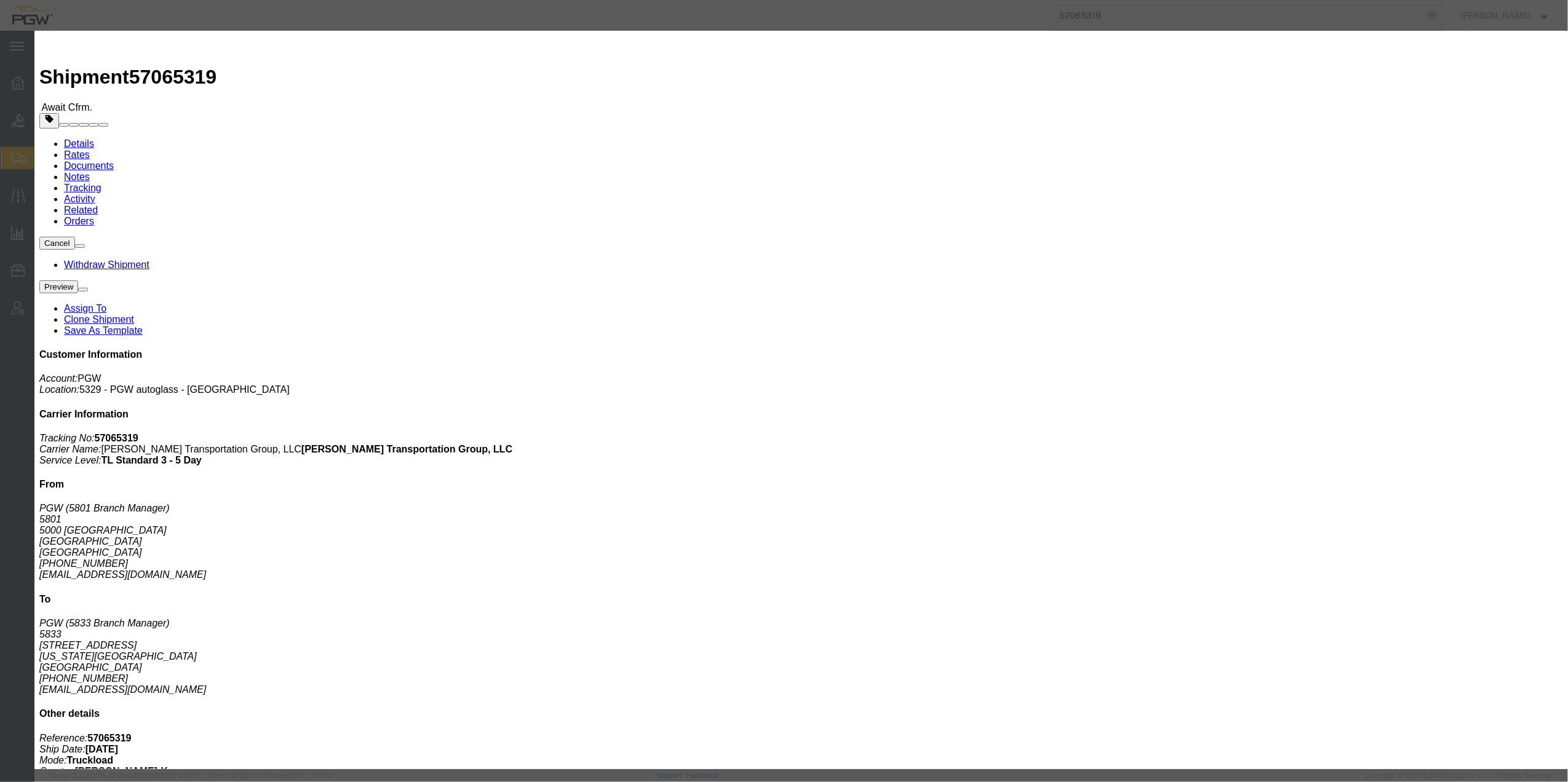
click div "Select Account Type Activity ID Airline Appointment Number ASN Batch Request # …"
drag, startPoint x: 825, startPoint y: 102, endPoint x: 813, endPoint y: 115, distance: 17.7
click div "Select Account Type Activity ID Airline Appointment Number ASN Batch Request # …"
click input "text"
paste input "669646"
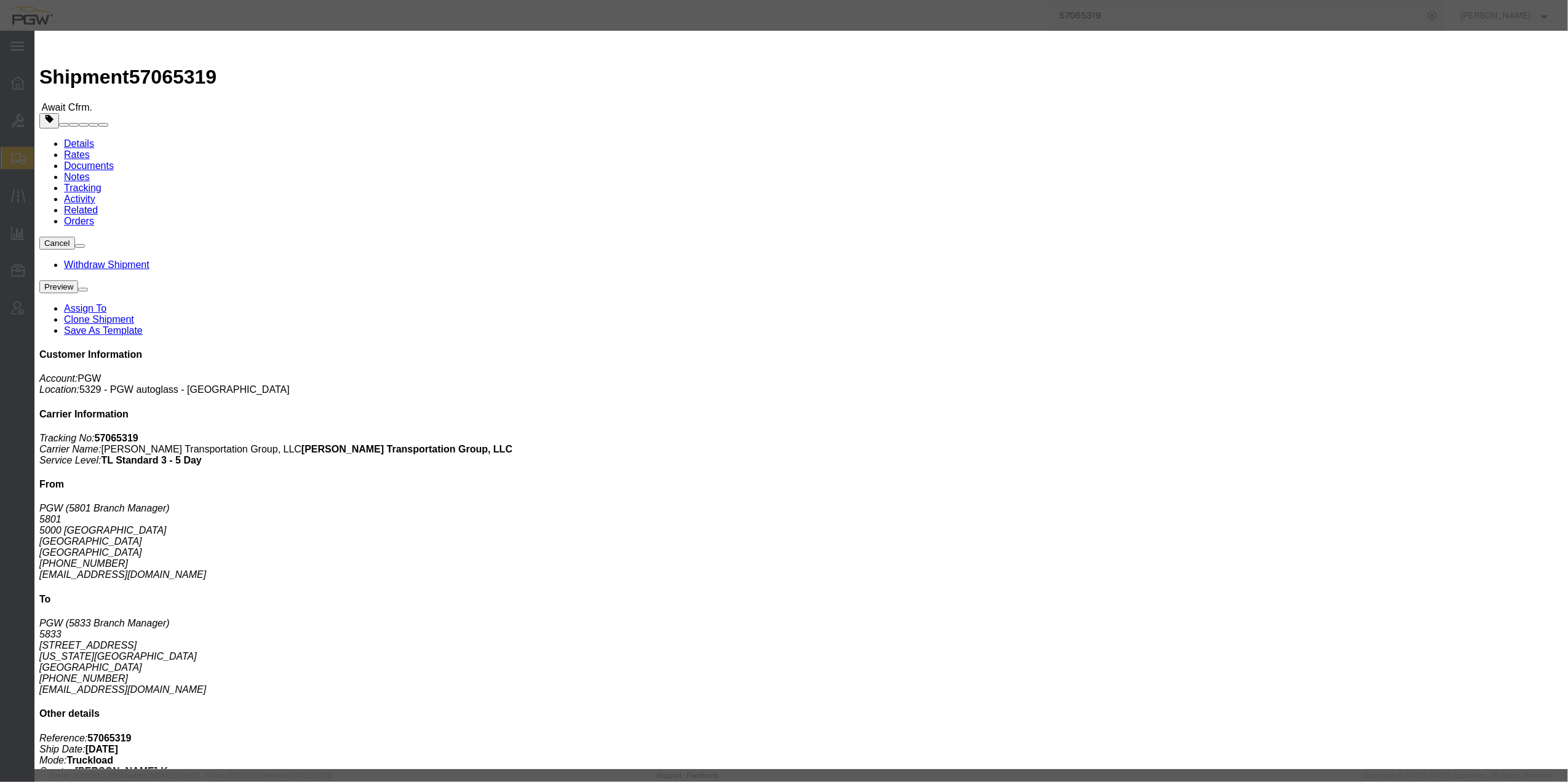
type input "669646"
click select "Select Account Type Activity ID Airline Appointment Number ASN Batch Request # …"
select select "ORDERNUM"
click select "Select Account Type Activity ID Airline Appointment Number ASN Batch Request # …"
click button "Save"
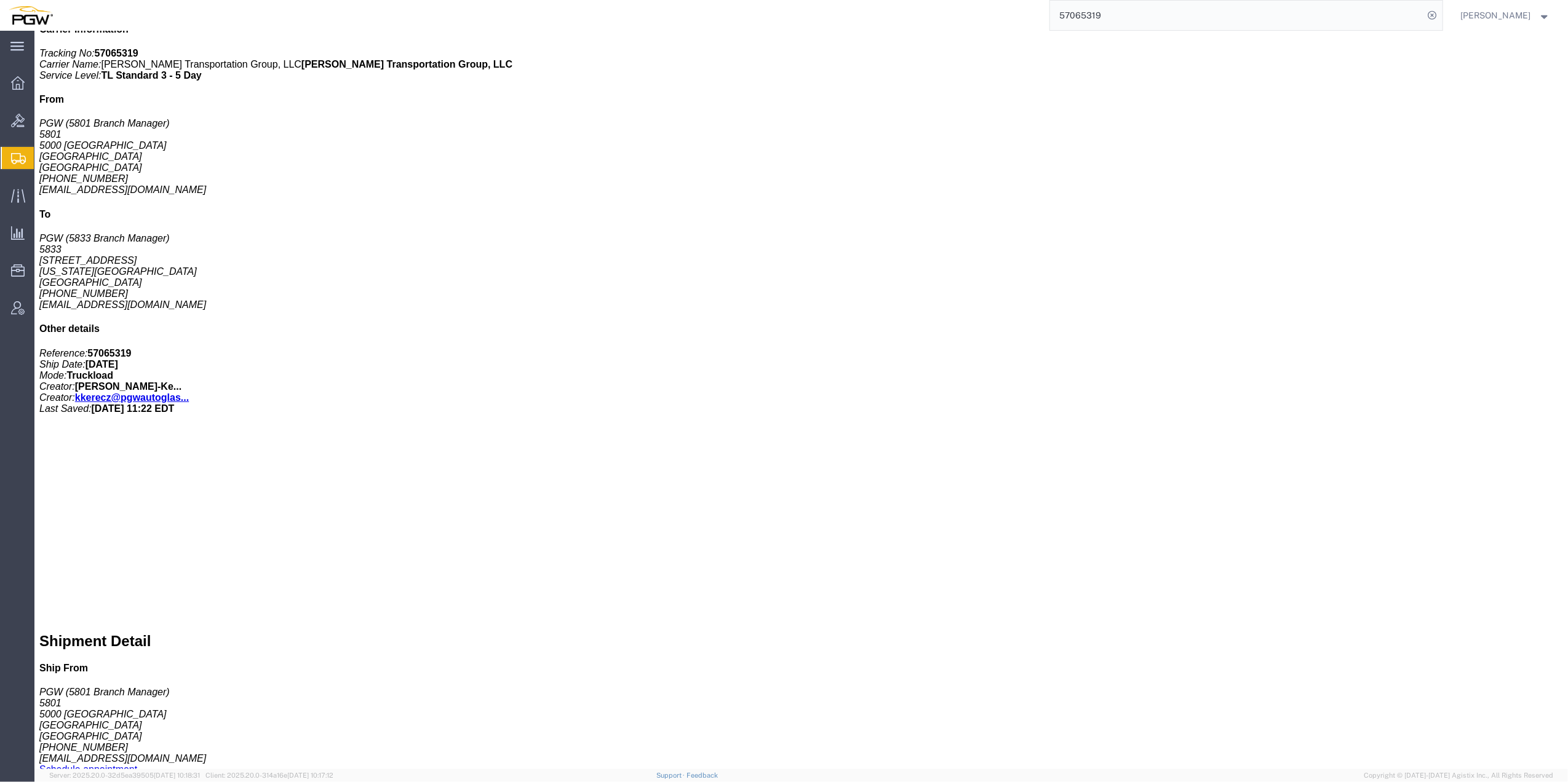
scroll to position [410, 0]
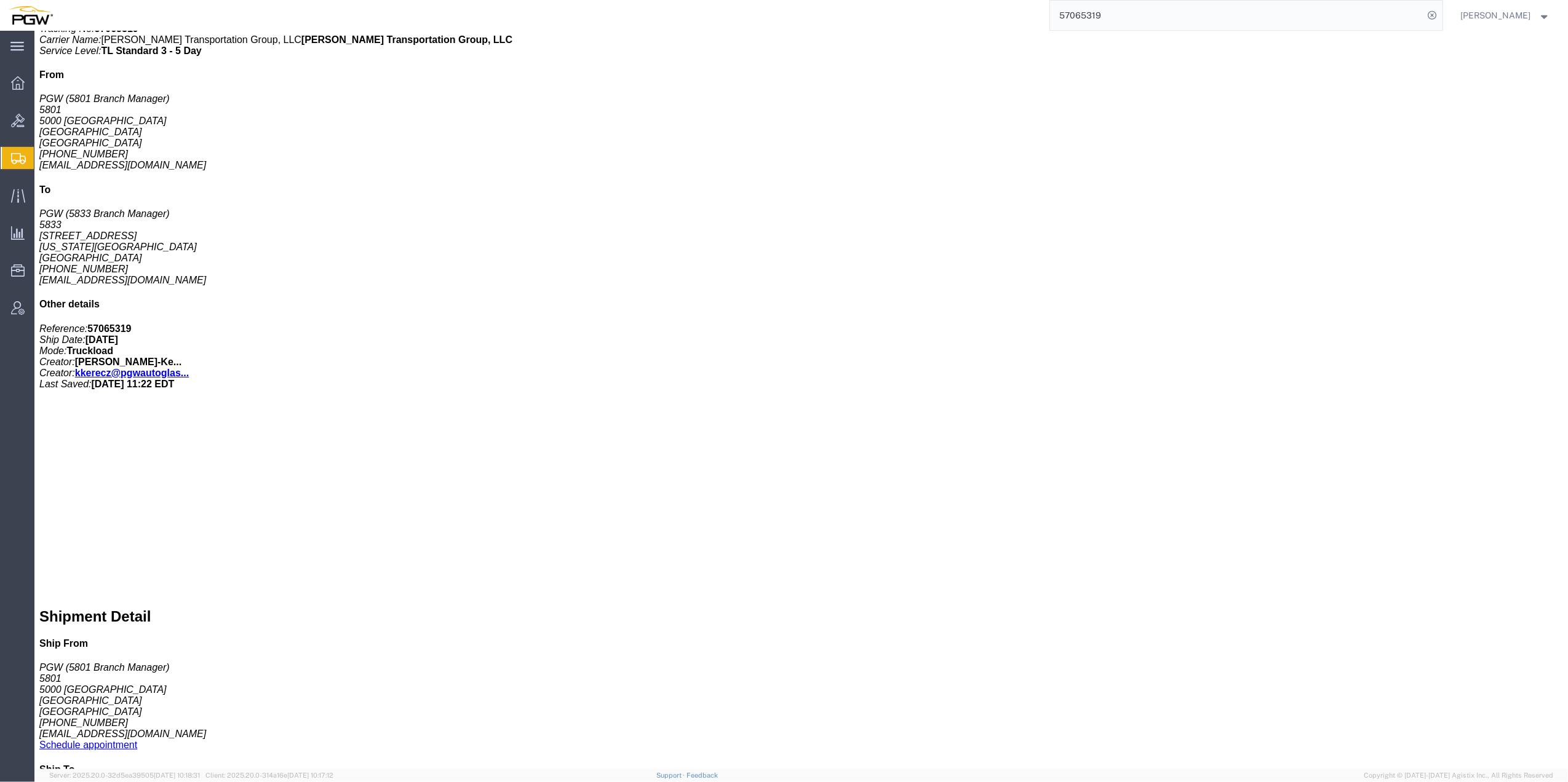
click p "Total weight of: 1.00 LBS"
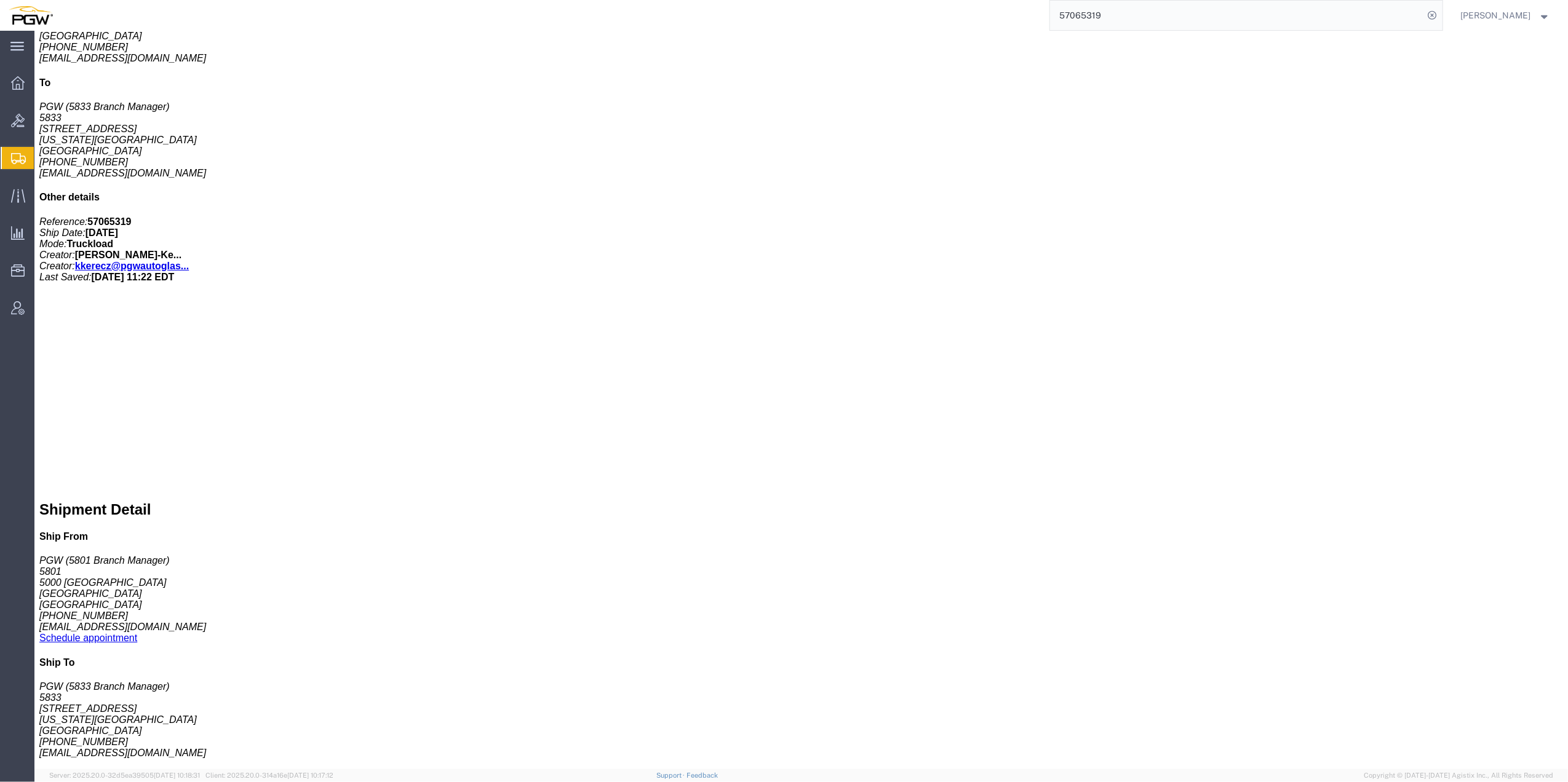
scroll to position [574, 0]
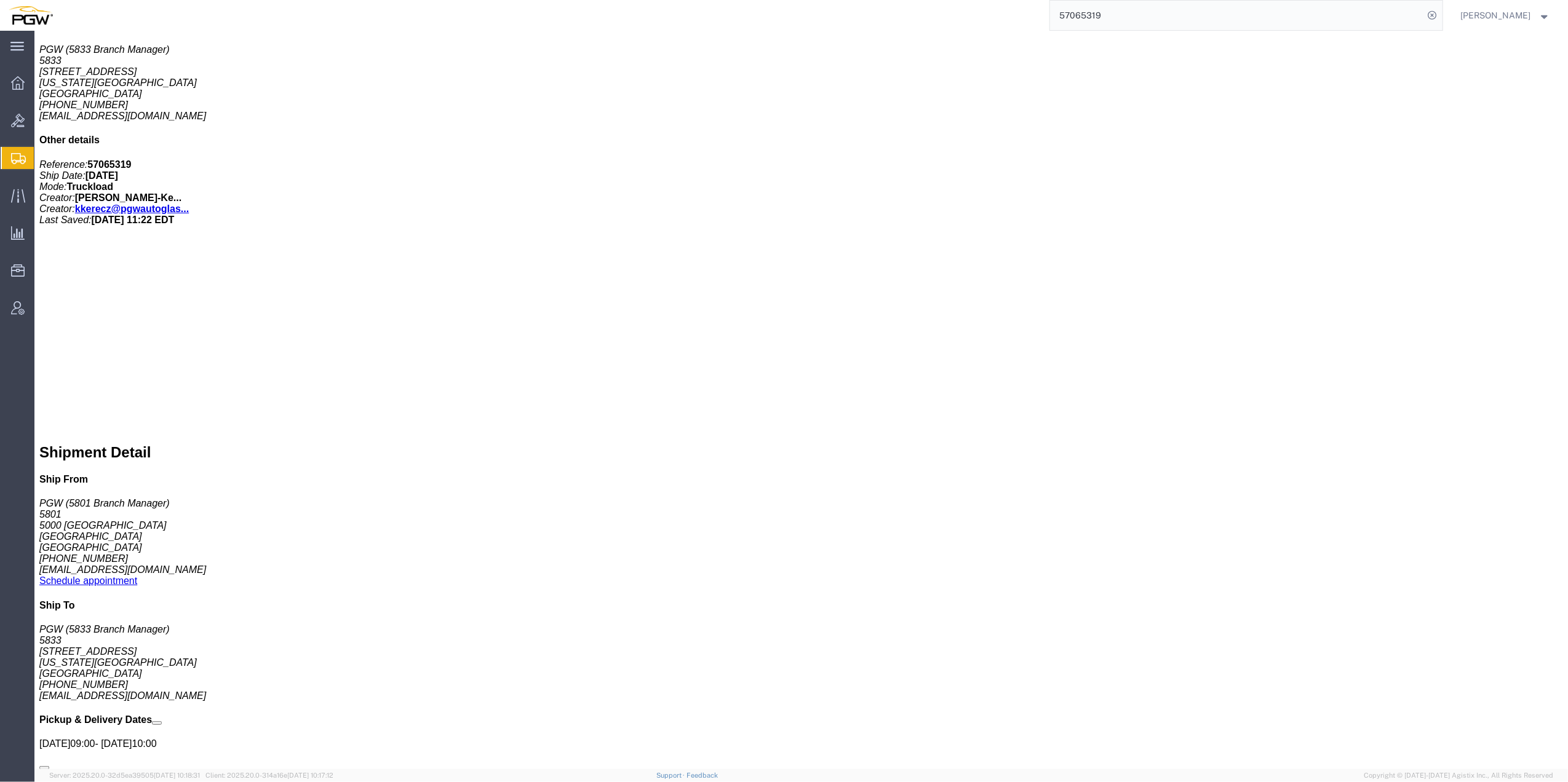
click p "Pieces: 42.00 Each"
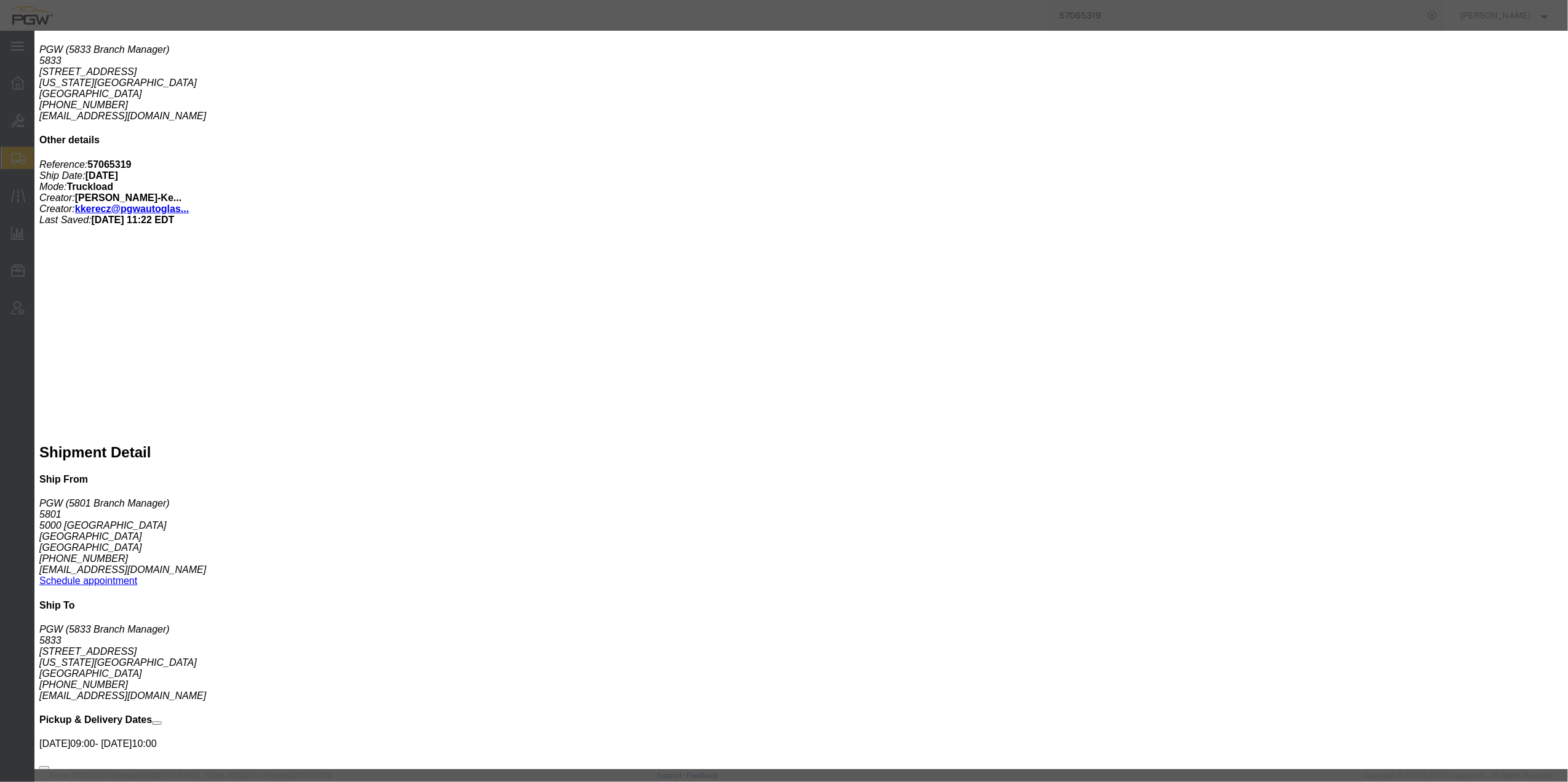
click button "button"
click input "42.00"
type input "43.00"
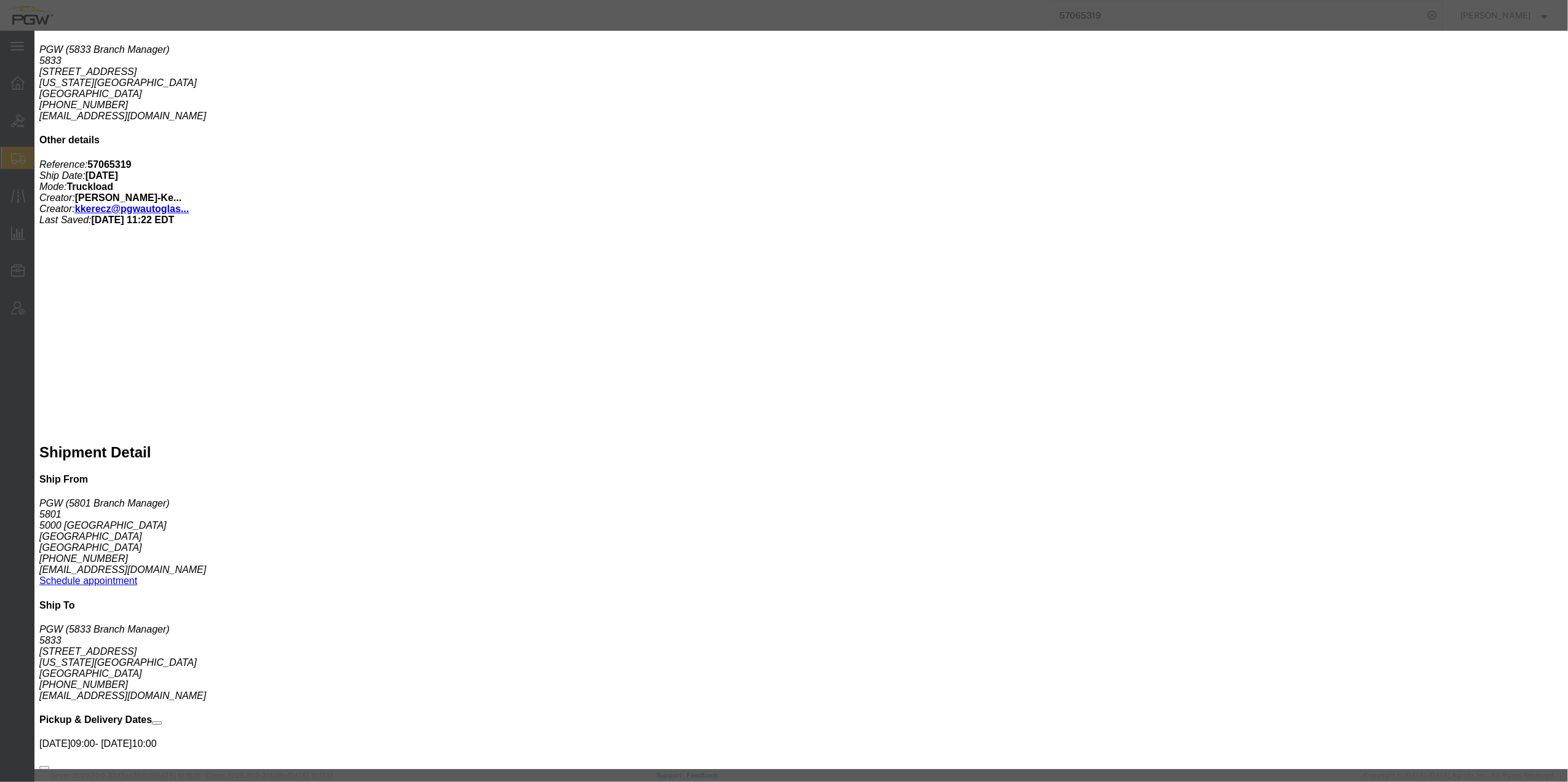
type input "43"
click div "Save & Add Another Save & Close Close"
click button "Save & Close"
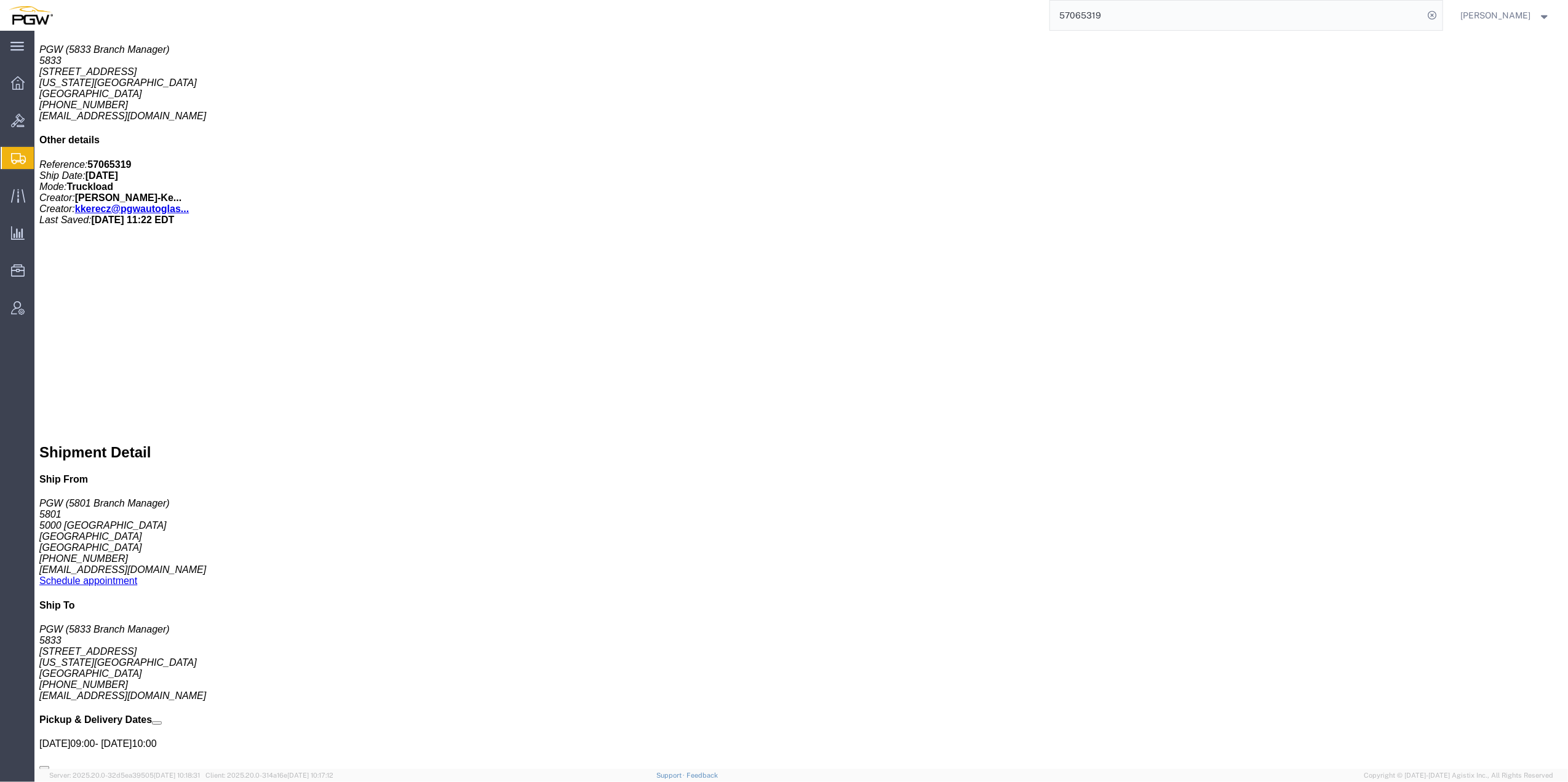
click span "button"
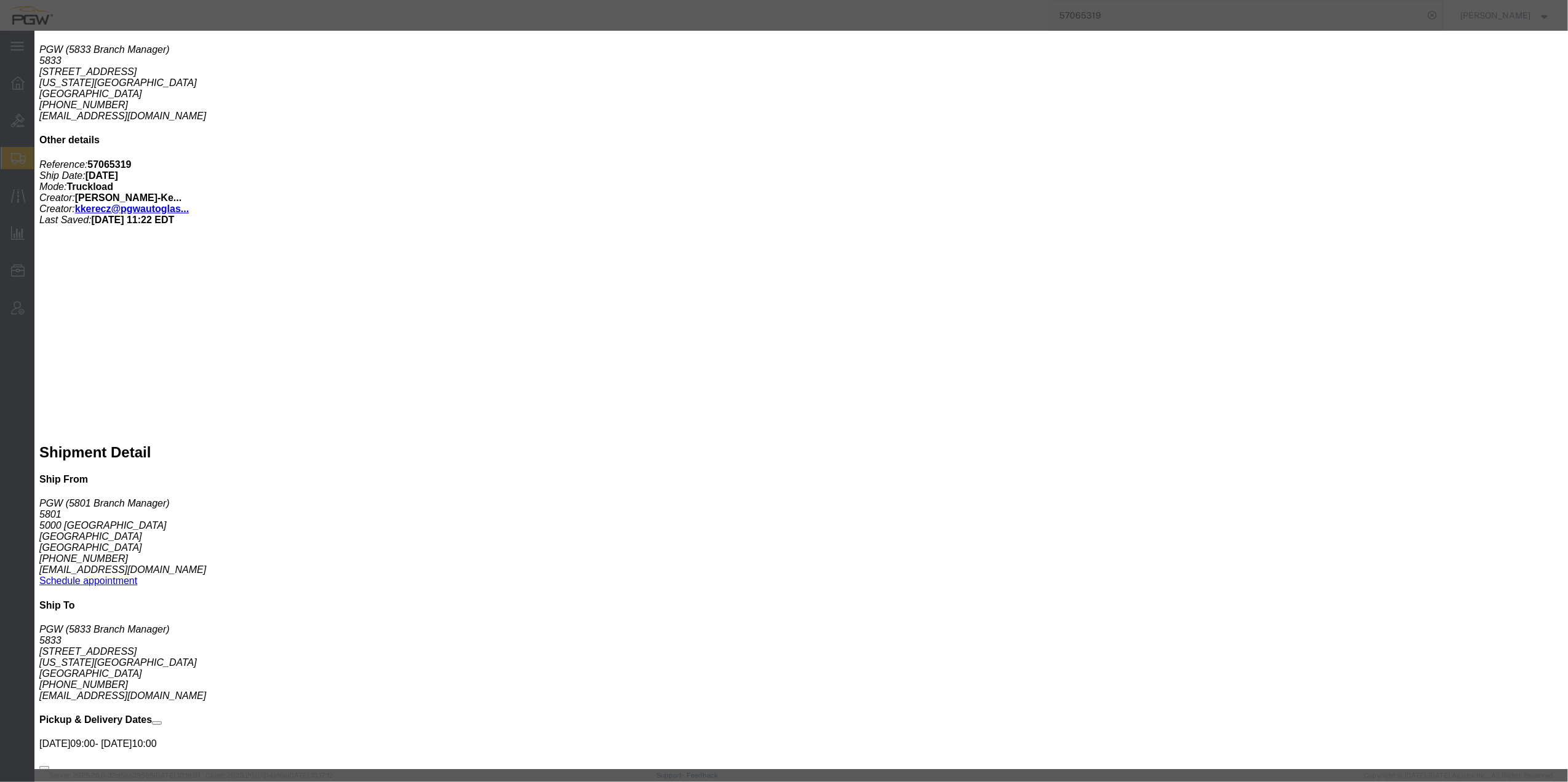
click icon "button"
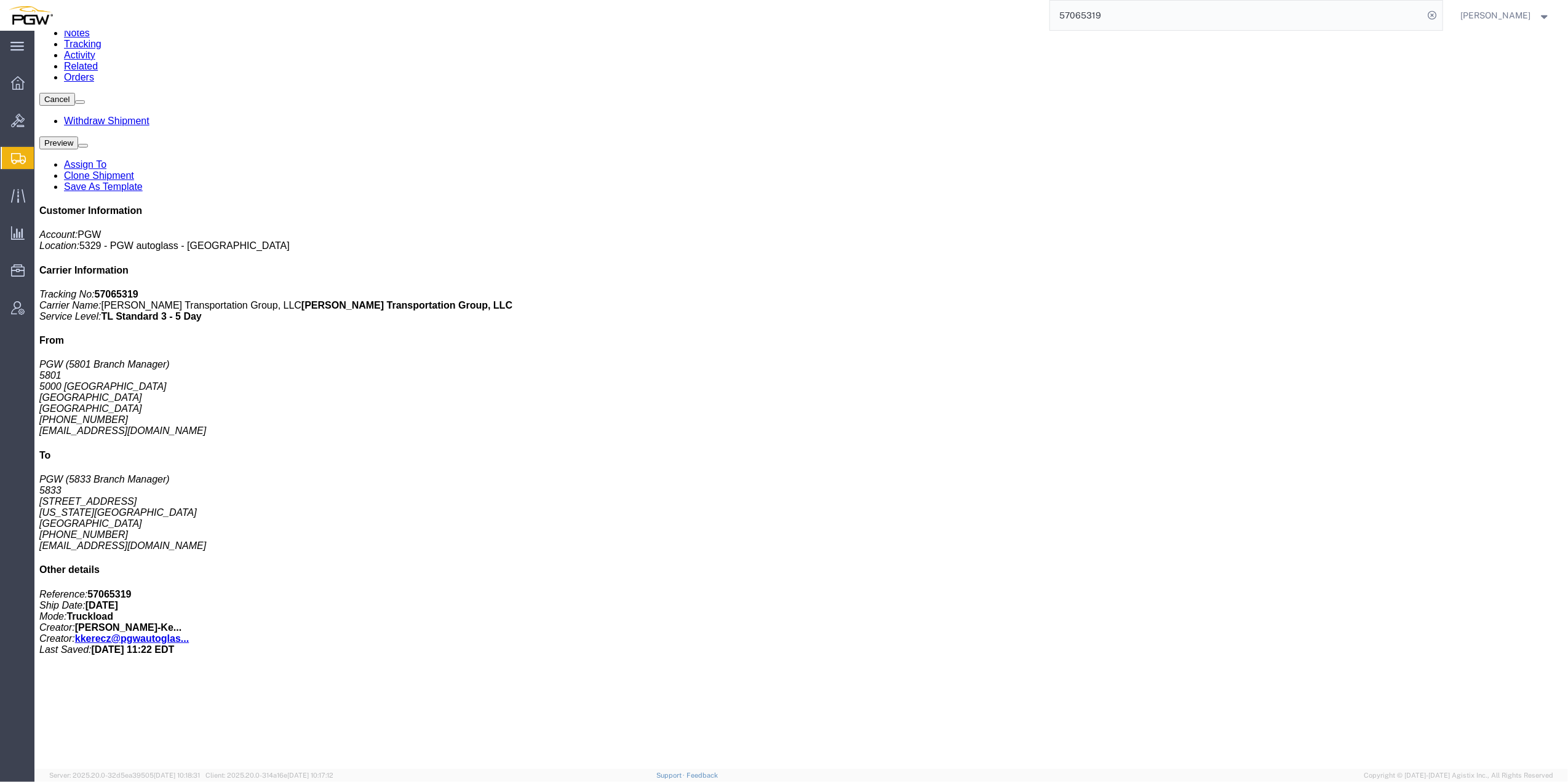
scroll to position [144, 0]
click span "button"
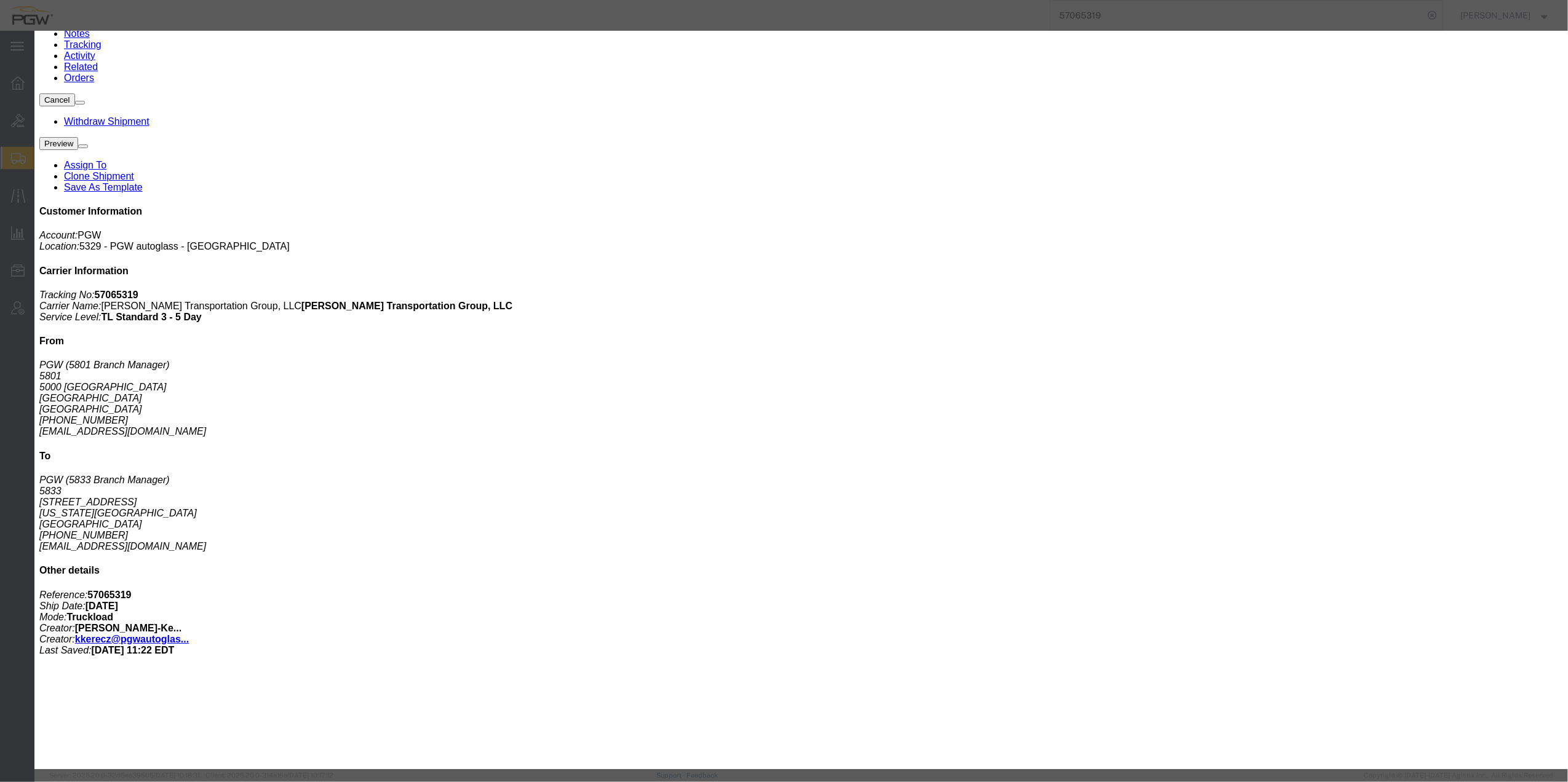
drag, startPoint x: 715, startPoint y: 140, endPoint x: 684, endPoint y: 135, distance: 31.4
click div "Weight 1 kgs lbs"
type input "43378"
click button "Save"
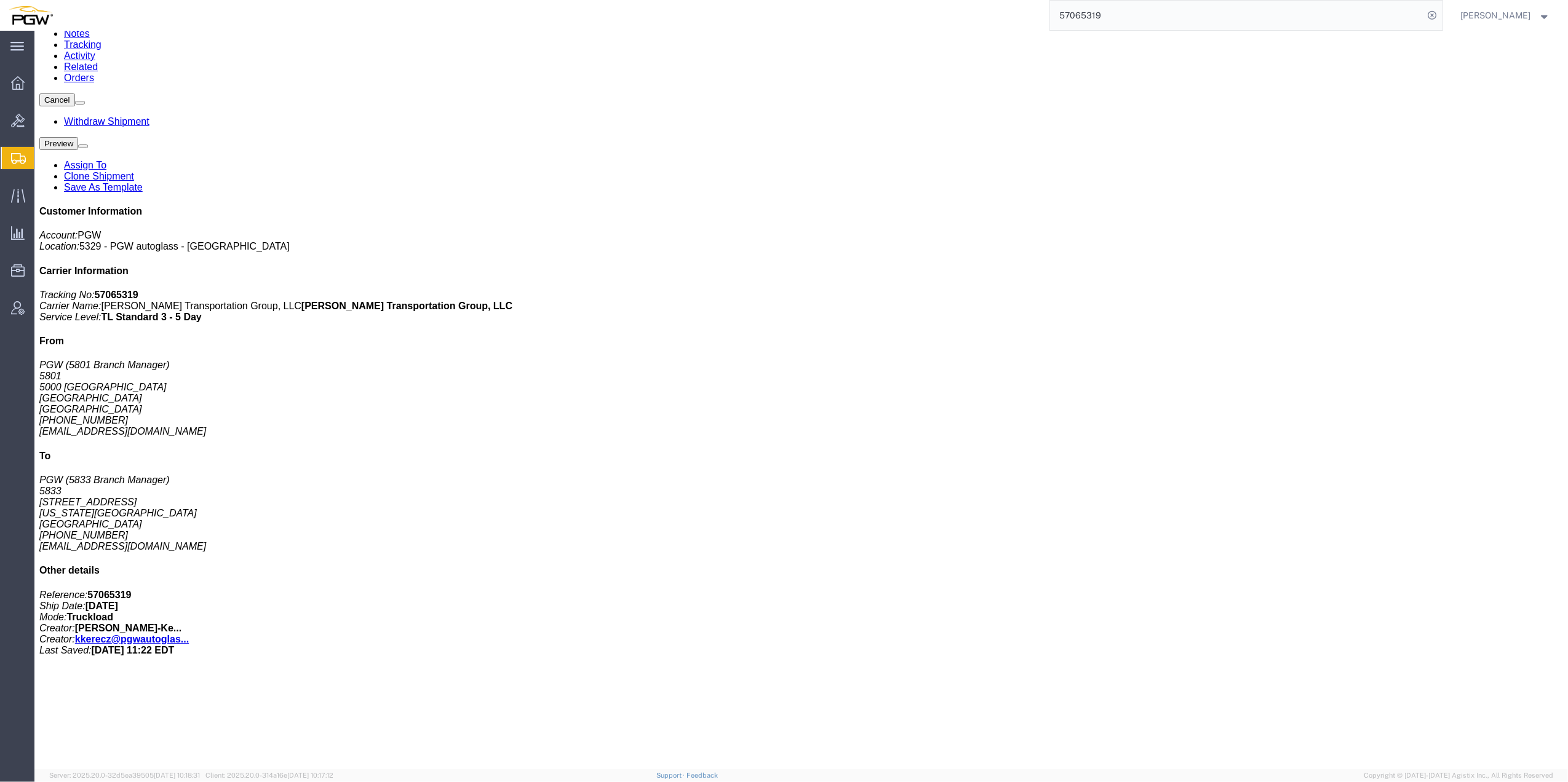
click img
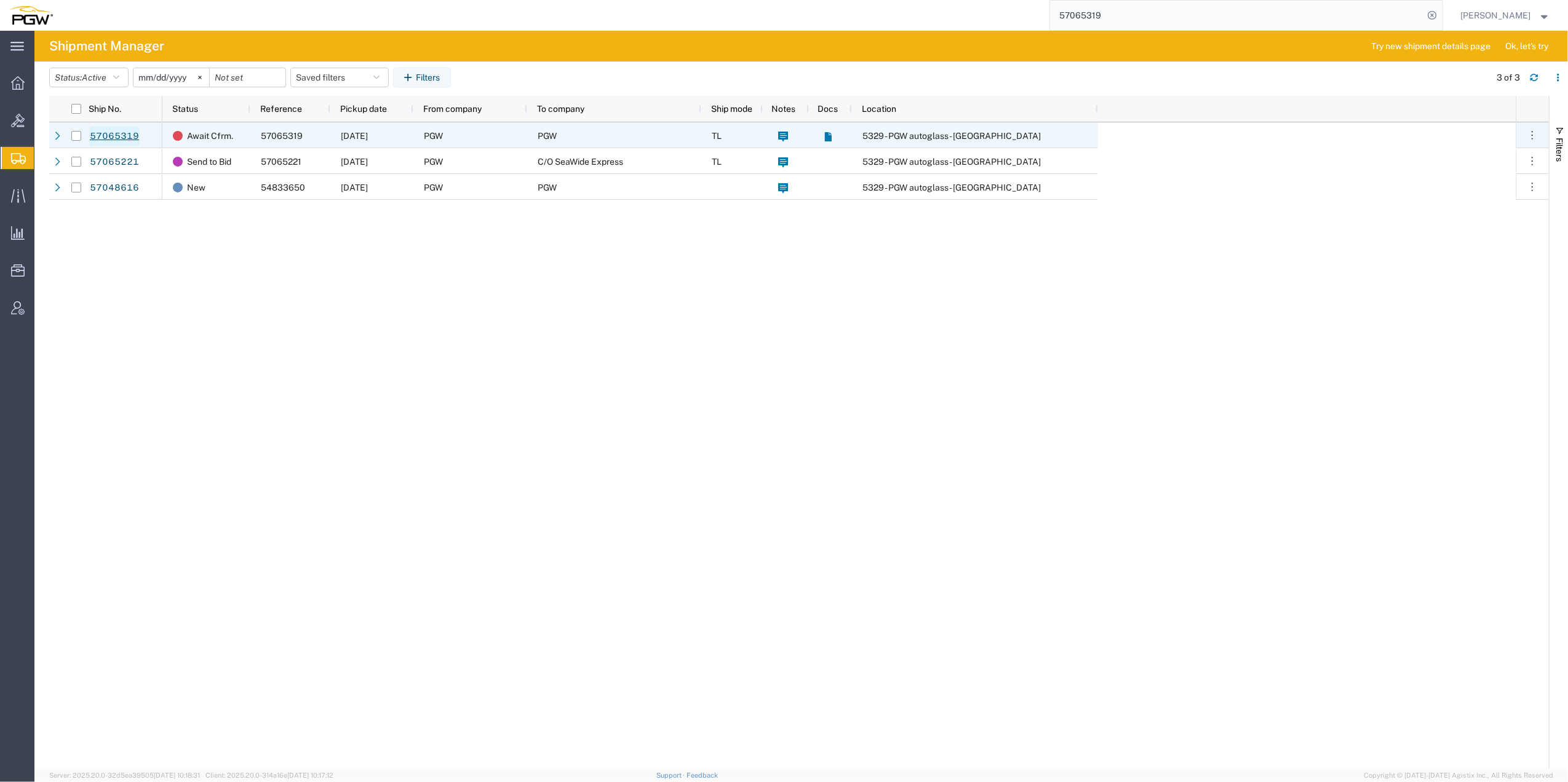
click at [135, 134] on link "57065319" at bounding box center [114, 137] width 51 height 20
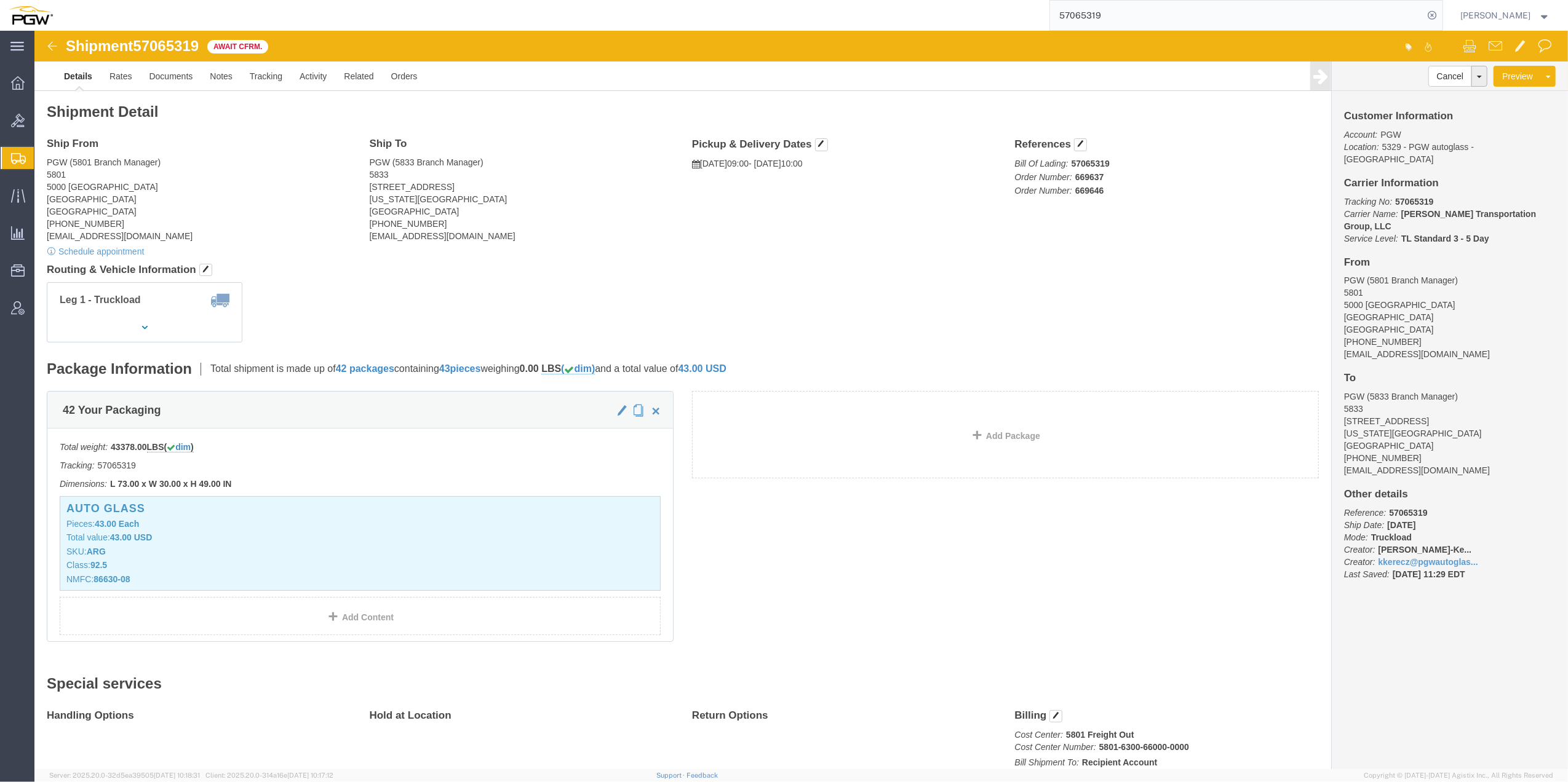
click div "Package Information Total shipment is made up of 42 packages containing 43 piec…"
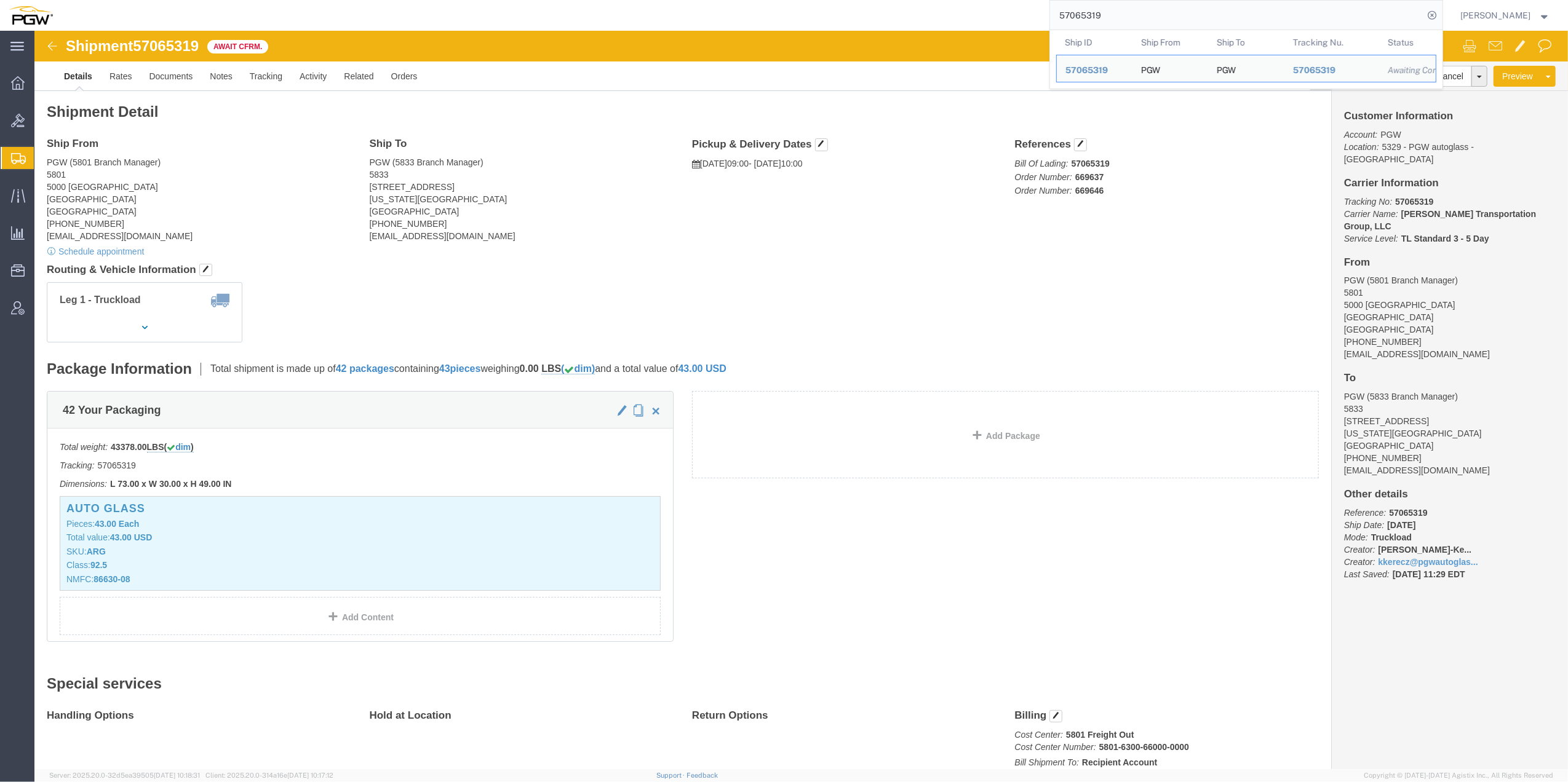
drag, startPoint x: 1079, startPoint y: 15, endPoint x: 1013, endPoint y: 20, distance: 66.2
click at [1009, 18] on div "57065319 Ship ID Ship From Ship To Tracking Nu. Status Ship ID 57065319 Ship Fr…" at bounding box center [752, 15] width 1382 height 31
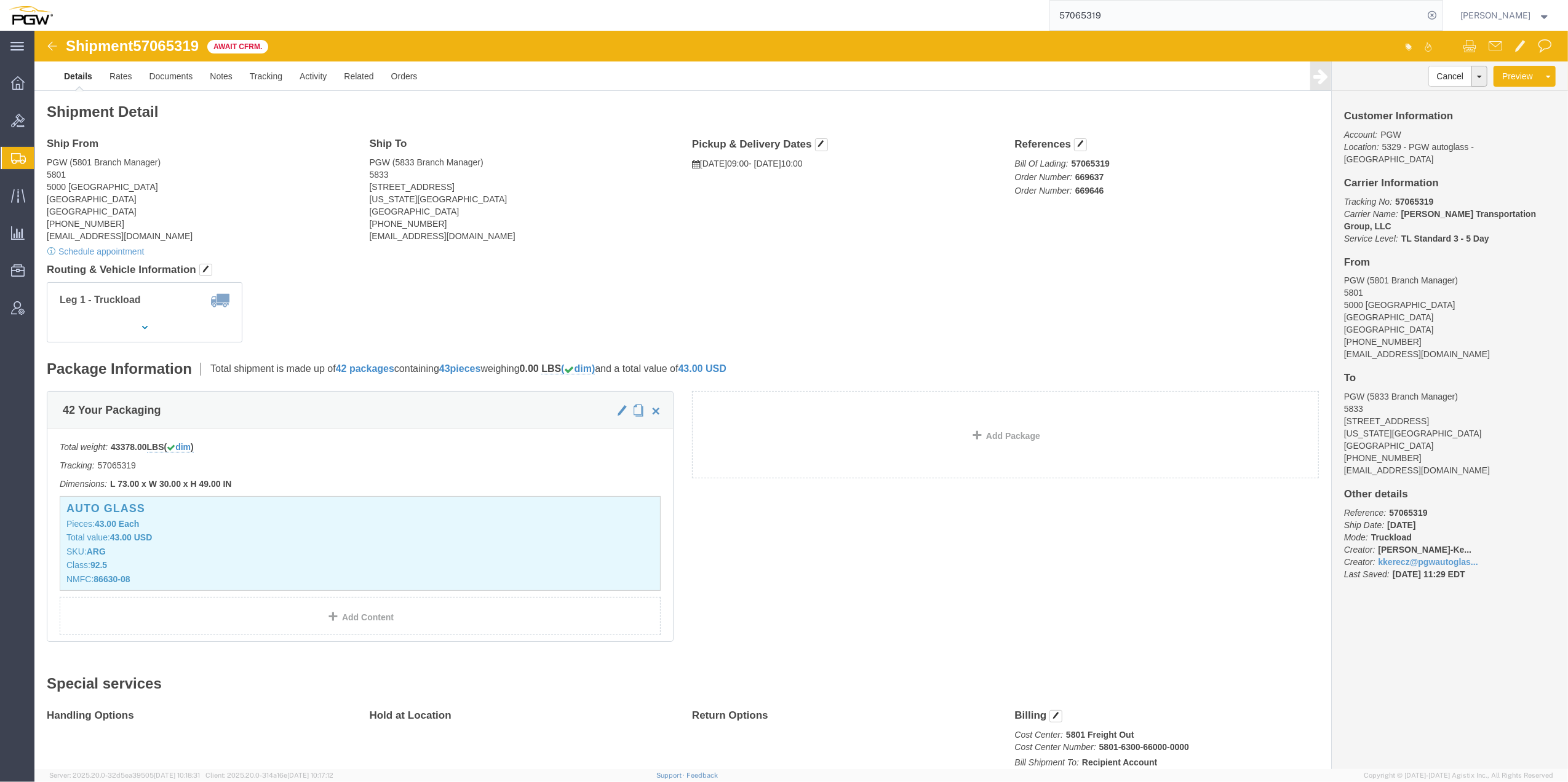
drag, startPoint x: 1057, startPoint y: 17, endPoint x: 1046, endPoint y: 17, distance: 11.0
paste input "9"
type input "57065399"
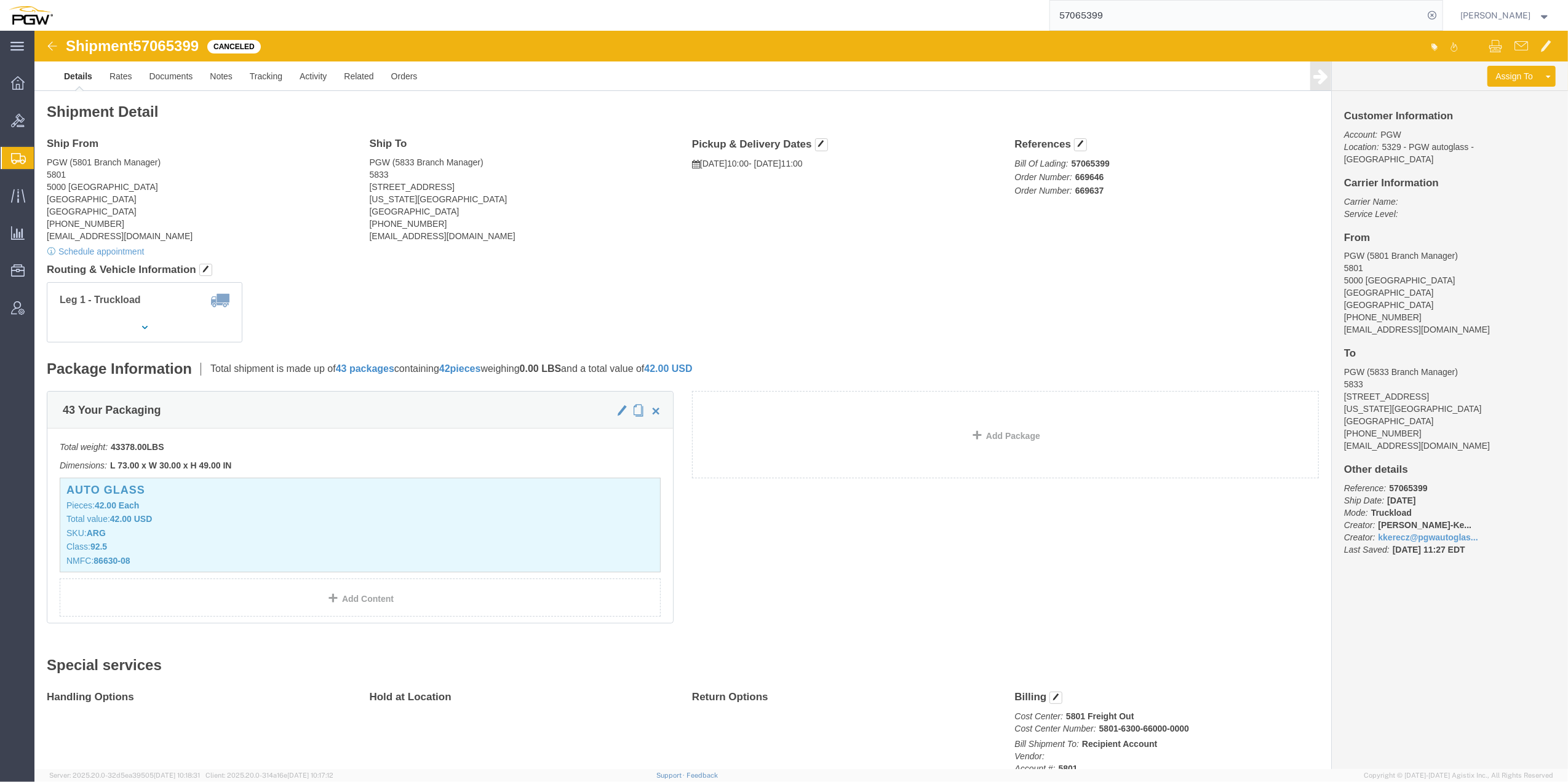
click img
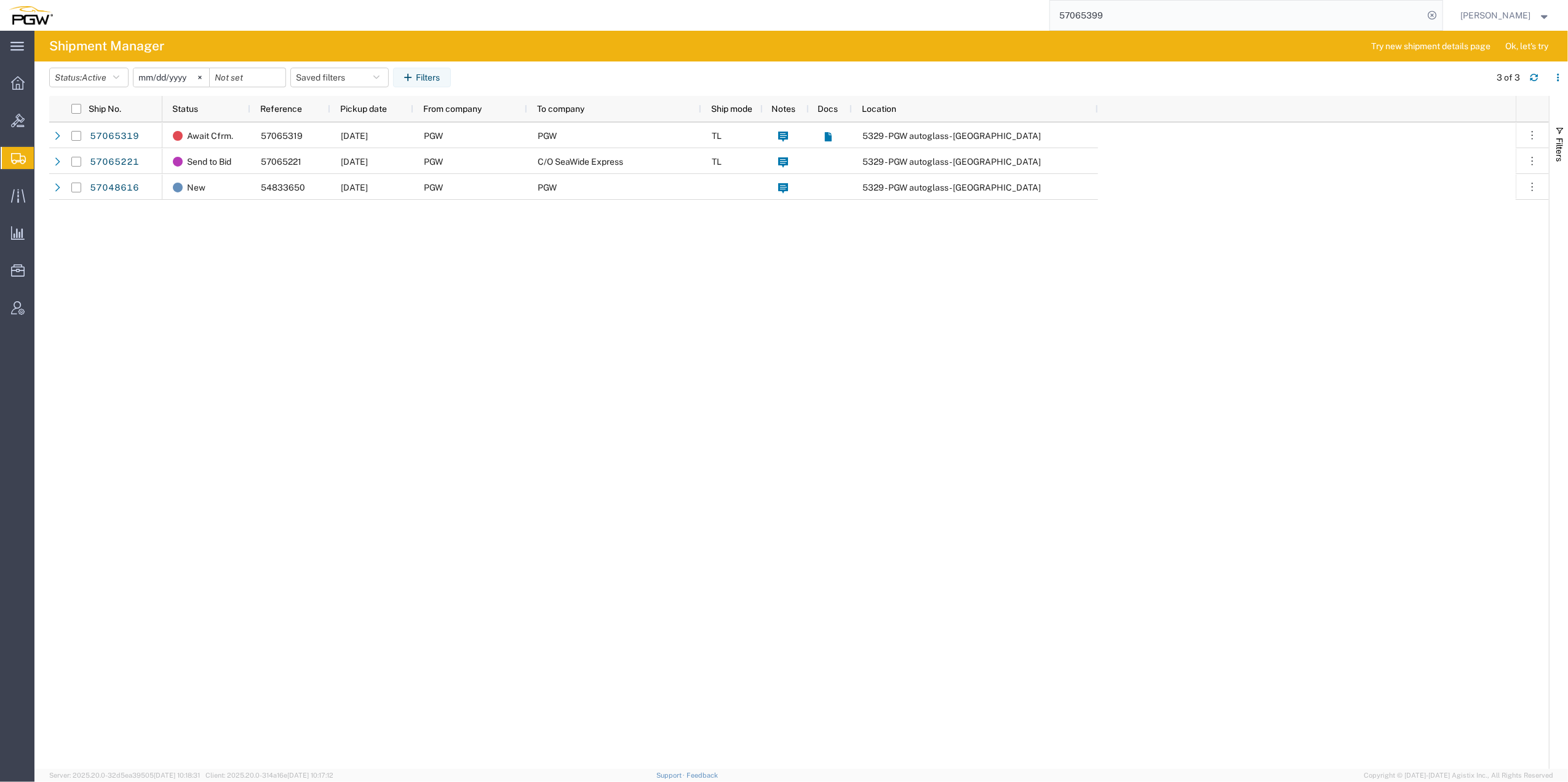
click at [0, 0] on span "Shipment Manager" at bounding box center [0, 0] width 0 height 0
click at [0, 0] on span "Create from Template" at bounding box center [0, 0] width 0 height 0
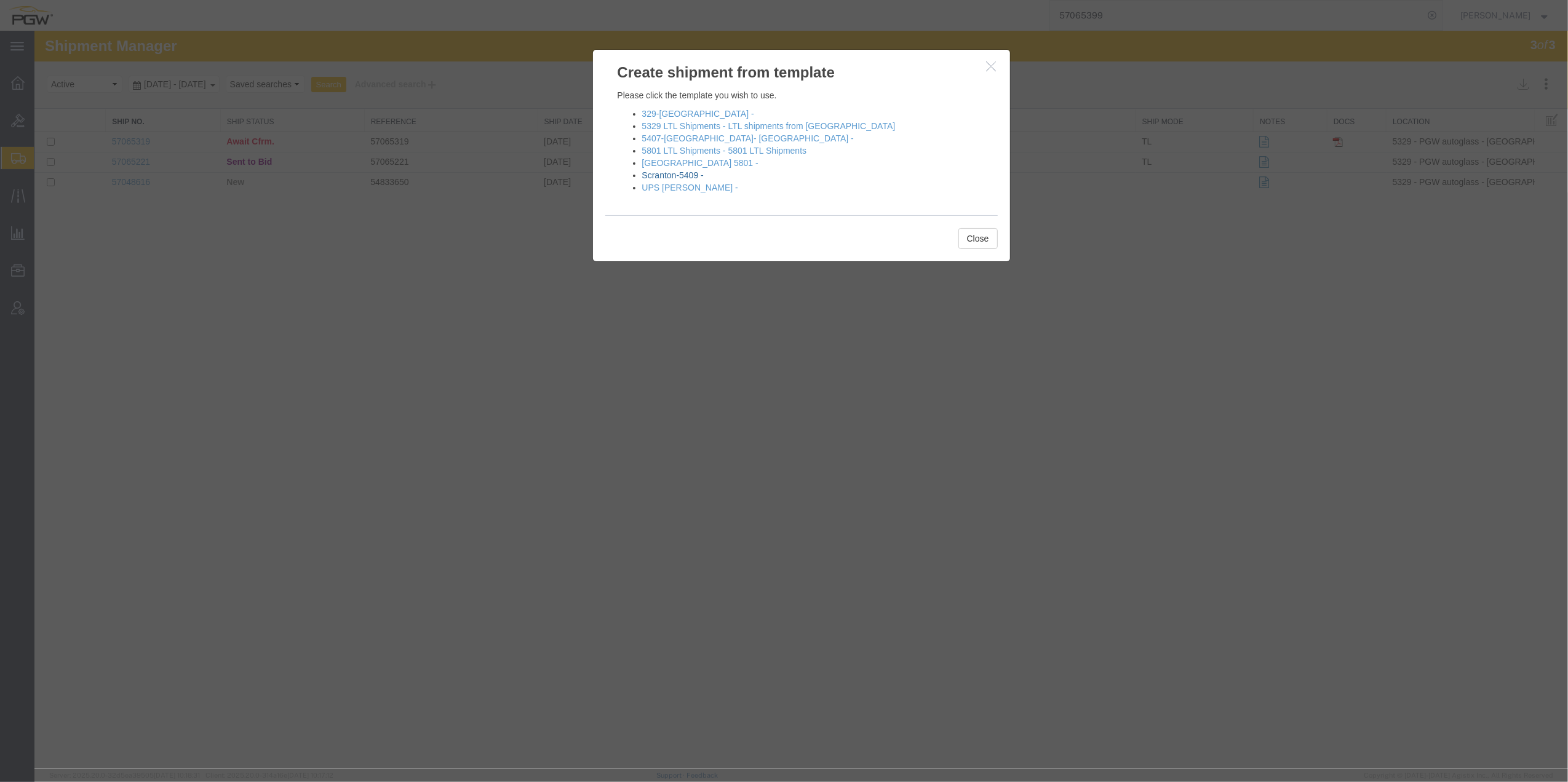
click at [658, 176] on link "Scranton-5409 -" at bounding box center [673, 175] width 62 height 10
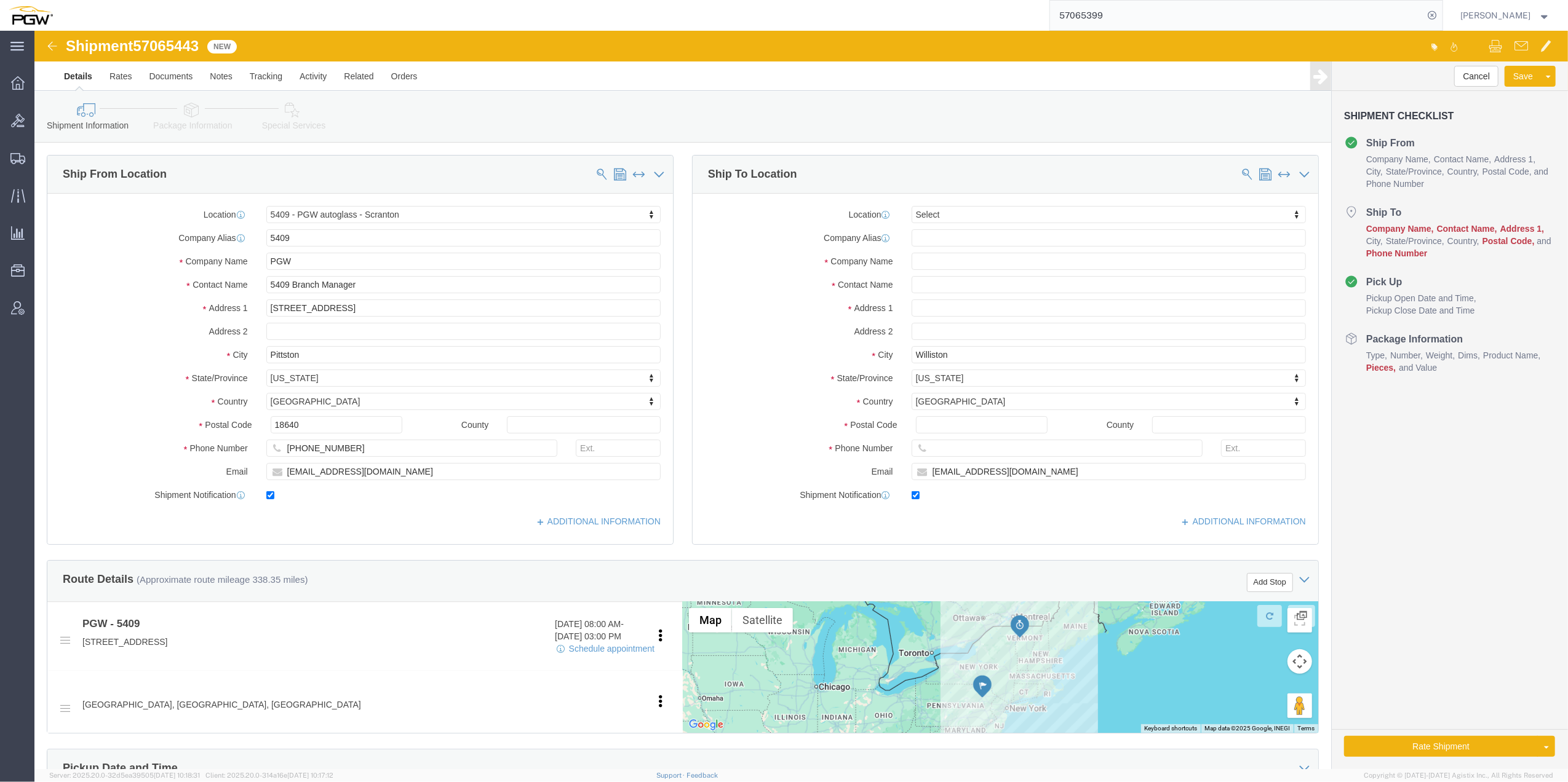
select select "61931"
select select
type input "5477"
select select "28313"
type input "5477"
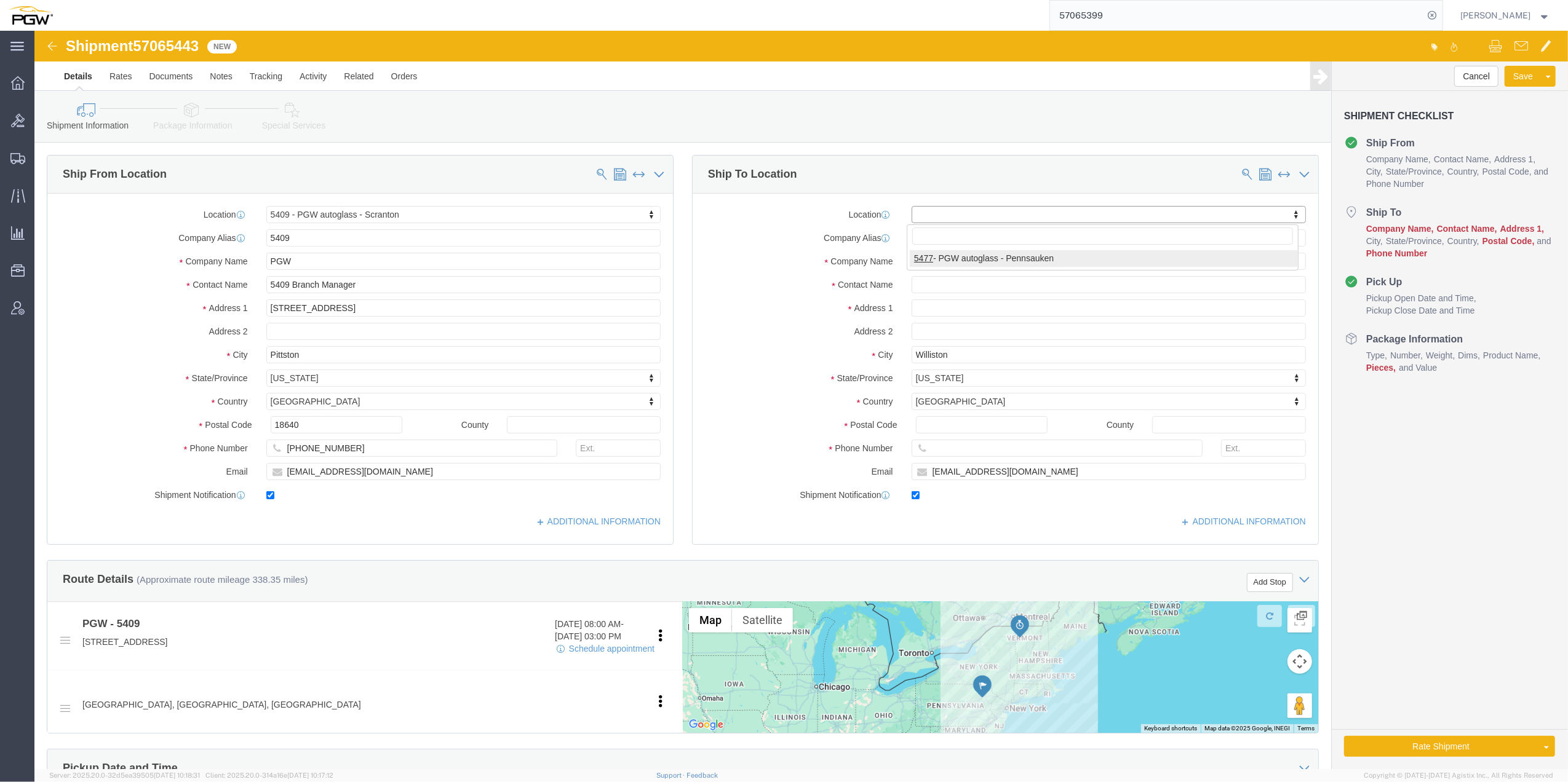
type input "PGW"
type input "5477 Branch Manager"
type input "[STREET_ADDRESS][PERSON_NAME]"
type input "Cinnaminson"
type input "08077"
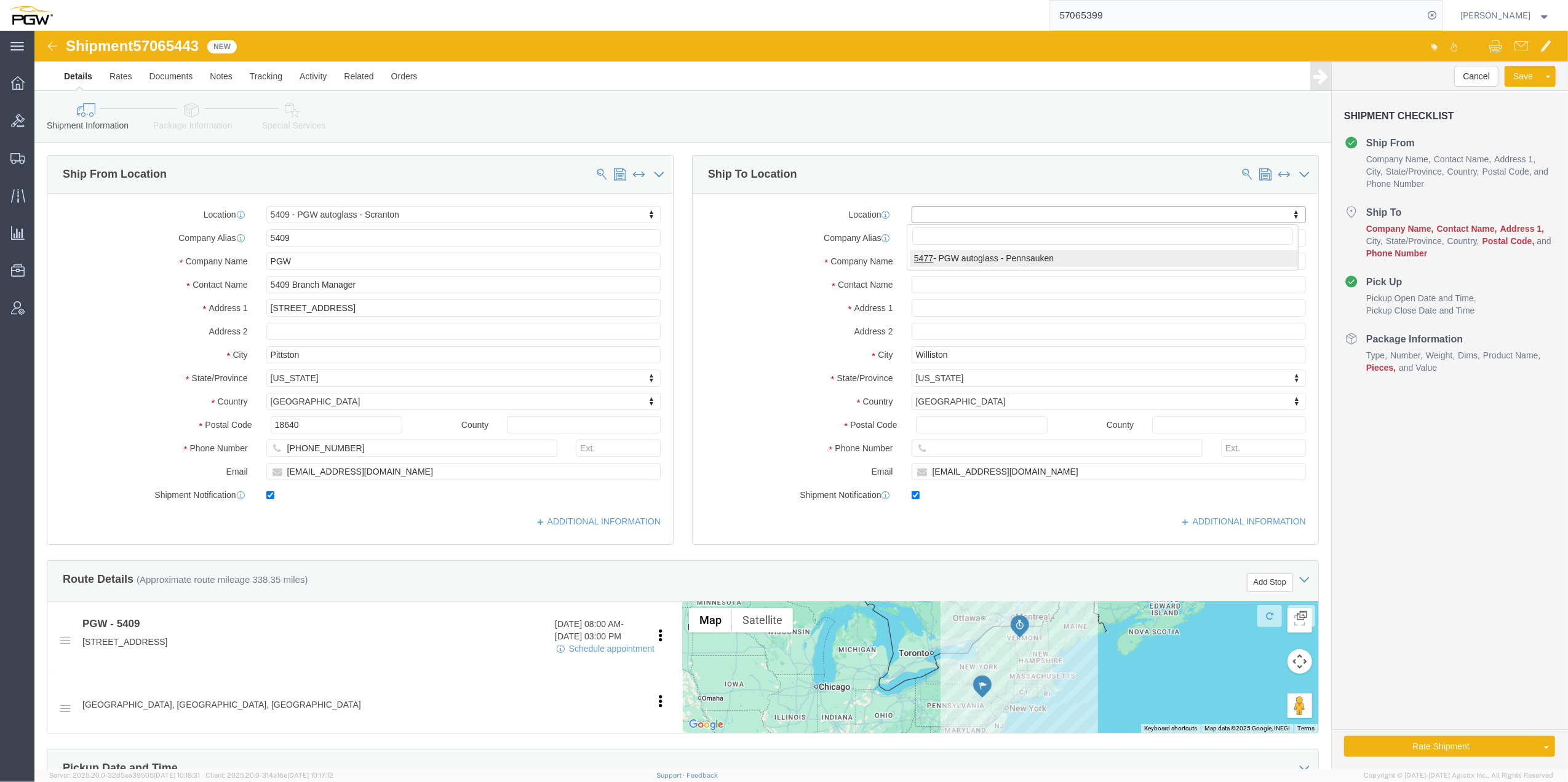
type input "[PHONE_NUMBER]"
type input "[EMAIL_ADDRESS][DOMAIN_NAME]"
select select "NJ"
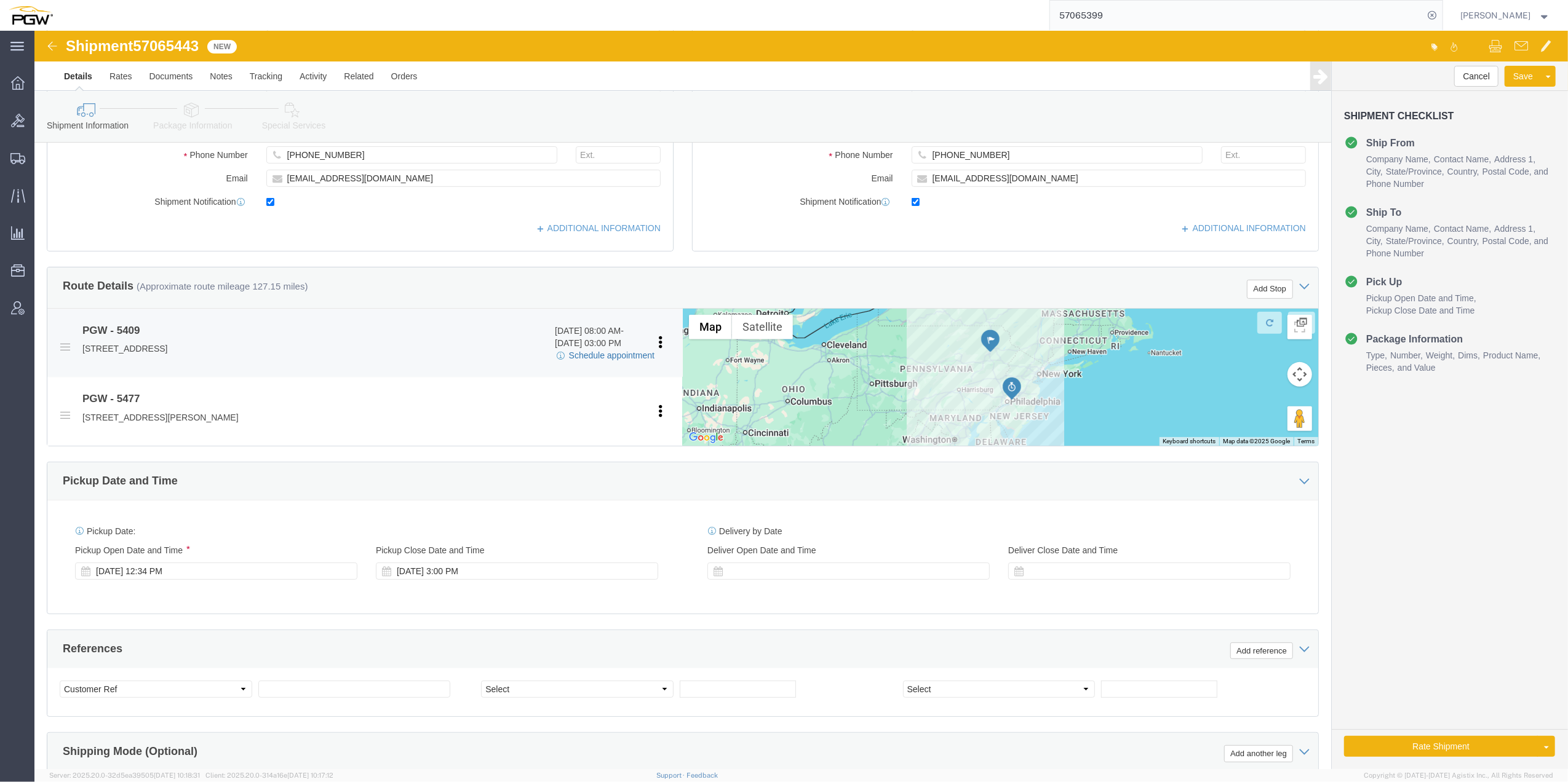
scroll to position [328, 0]
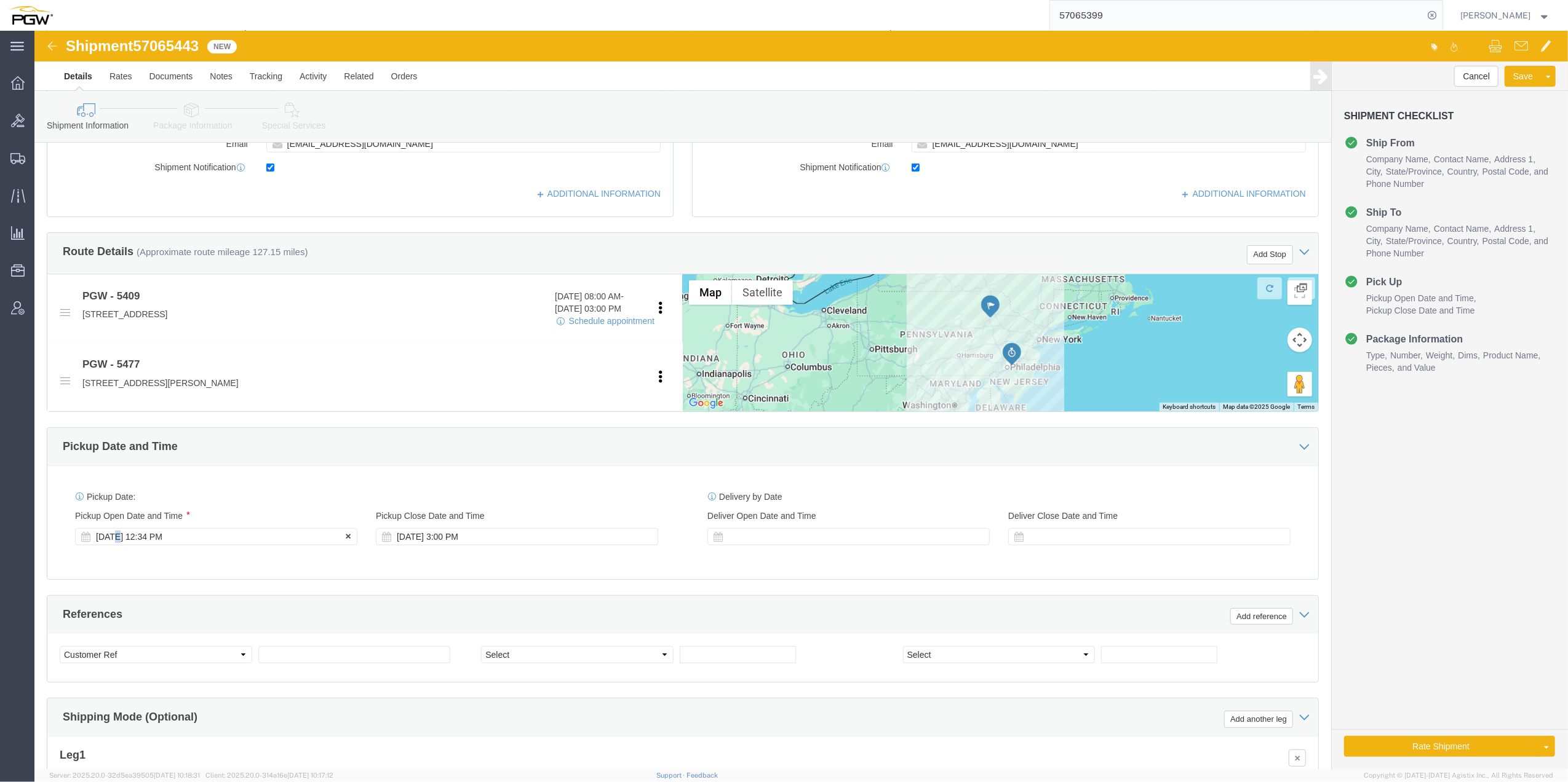
click div "[DATE] 12:34 PM"
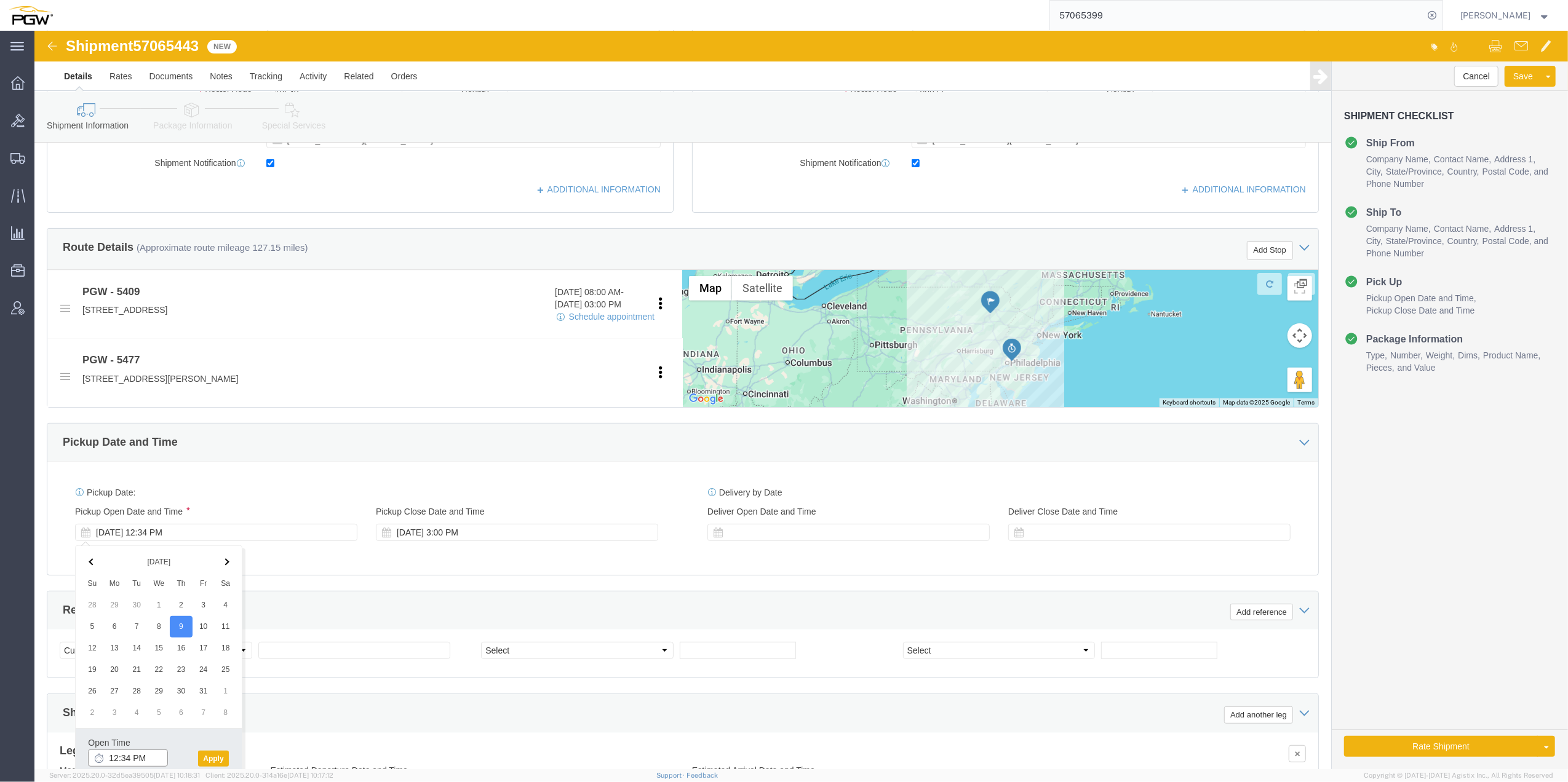
click input "12:34 PM"
type input "10:00 AM"
click button "Apply"
click span "57065443"
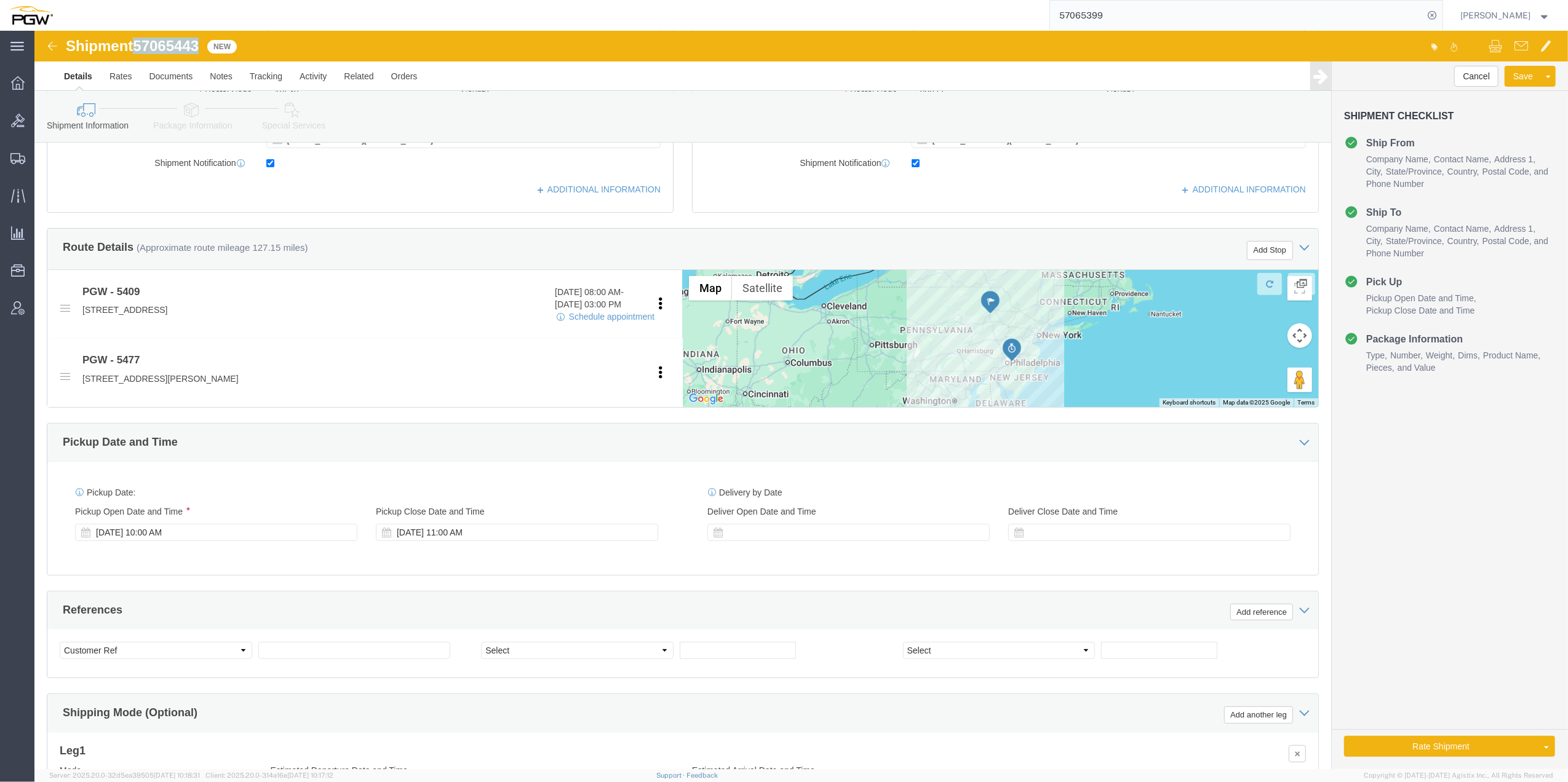
copy span "57065443"
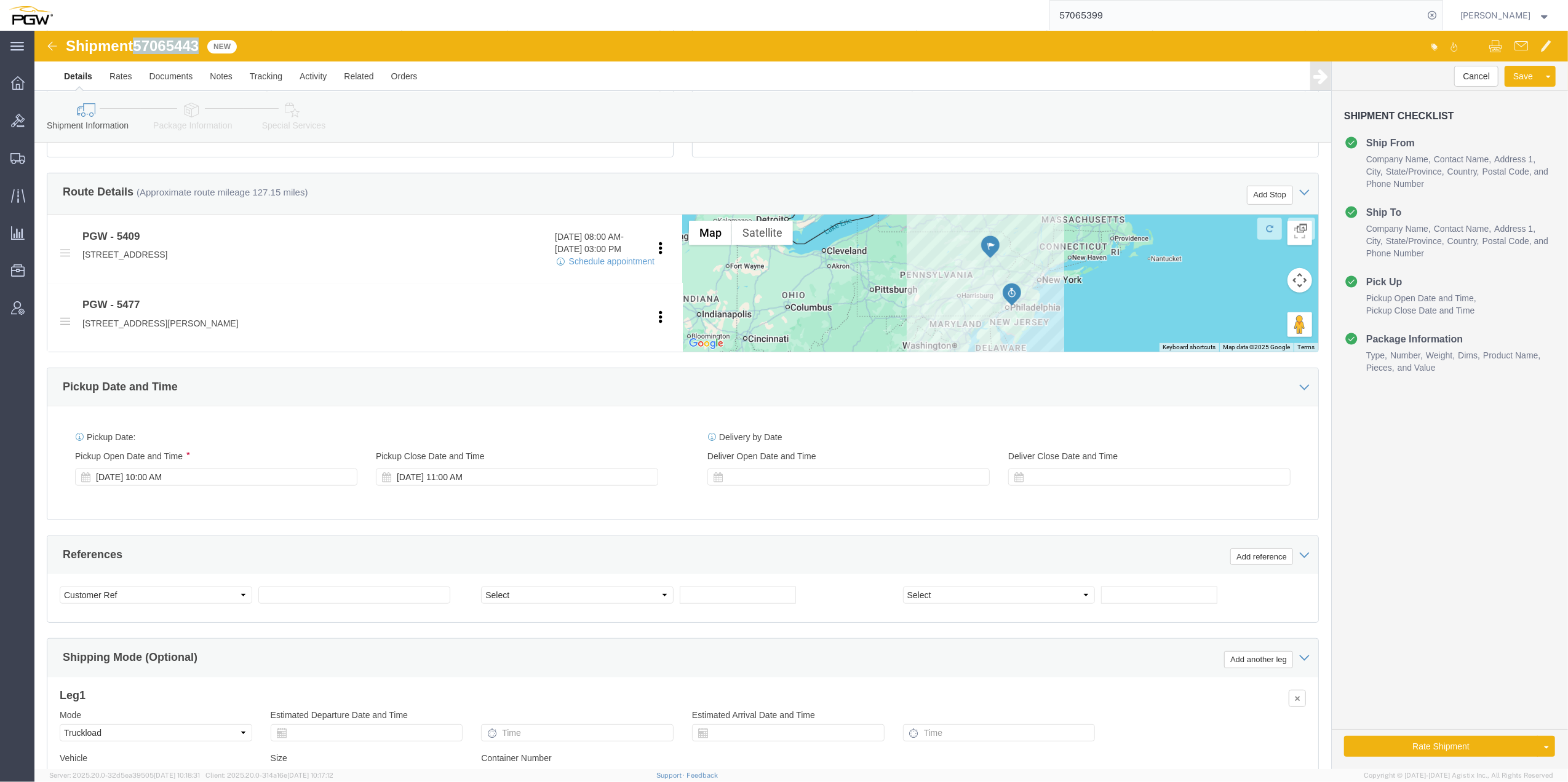
scroll to position [414, 0]
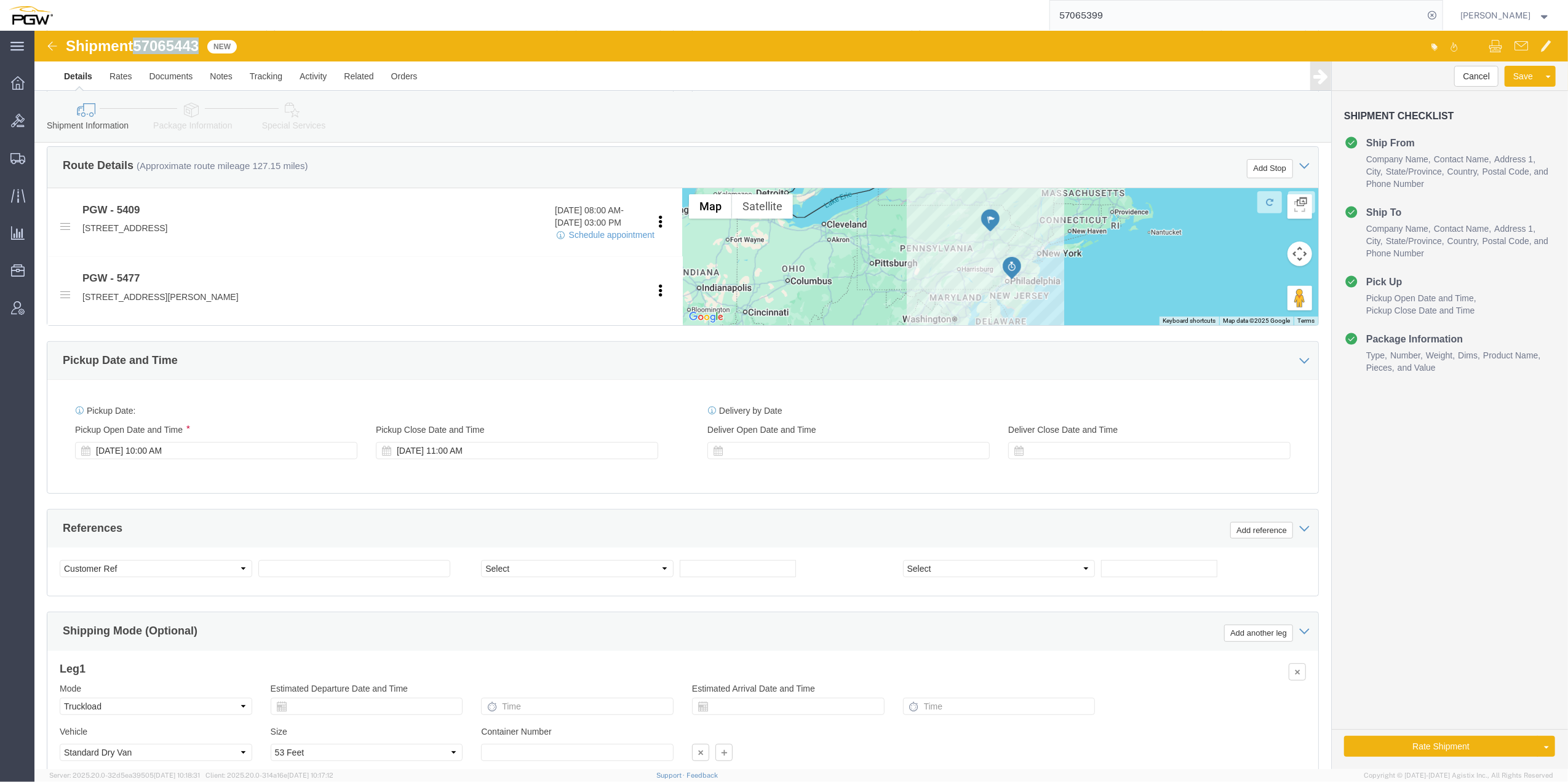
copy span "57065443"
click input "text"
paste input "57065443"
type input "57065443"
click select "Select Account Type Activity ID Airline Appointment Number ASN Batch Request # …"
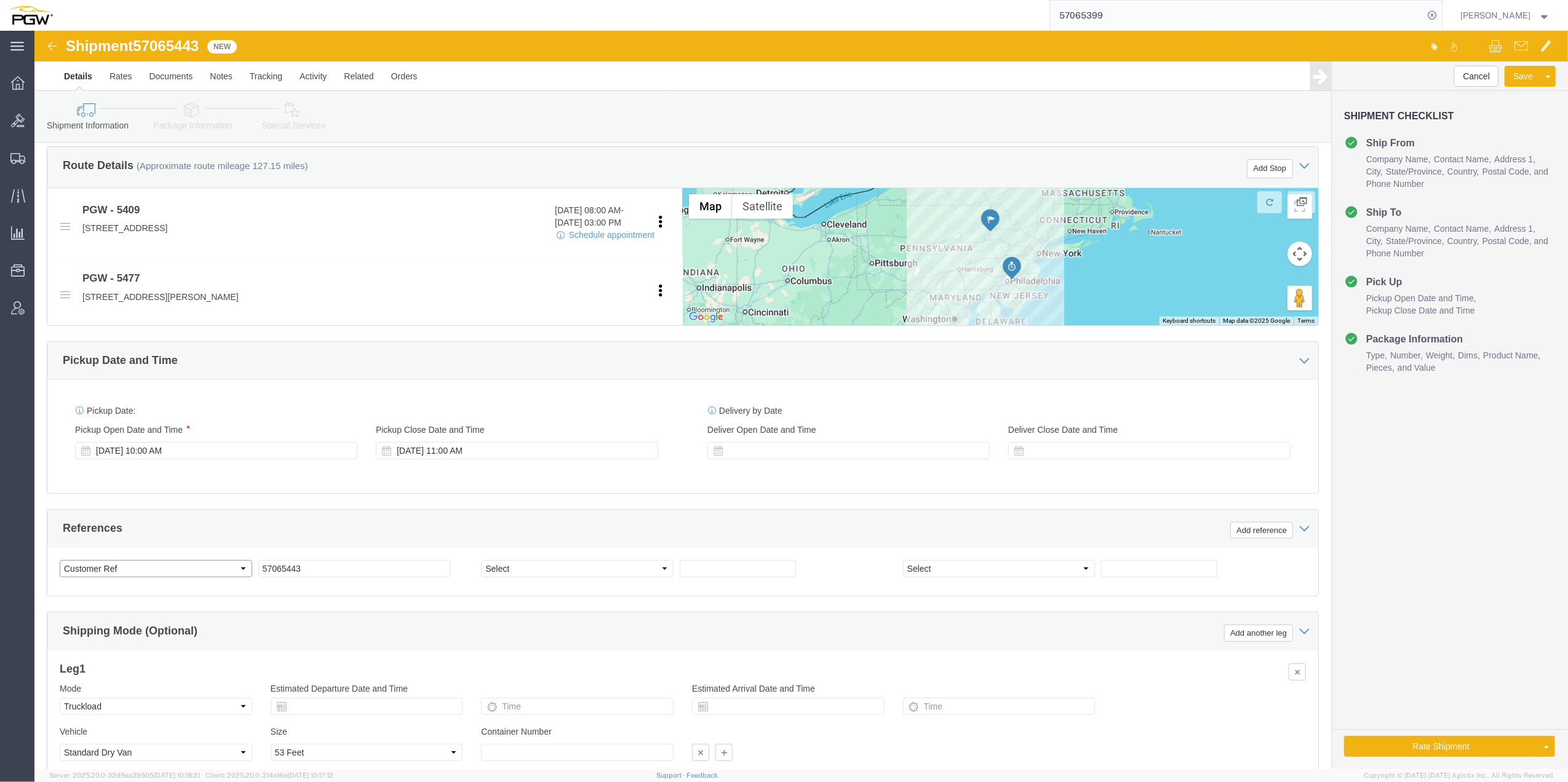
select select "BOL"
click select "Select Account Type Activity ID Airline Appointment Number ASN Batch Request # …"
click div "Select Account Type Activity ID Airline Appointment Number ASN Batch Request # …"
click select "Select Account Type Activity ID Airline Appointment Number ASN Batch Request # …"
select select "ORDERNUM"
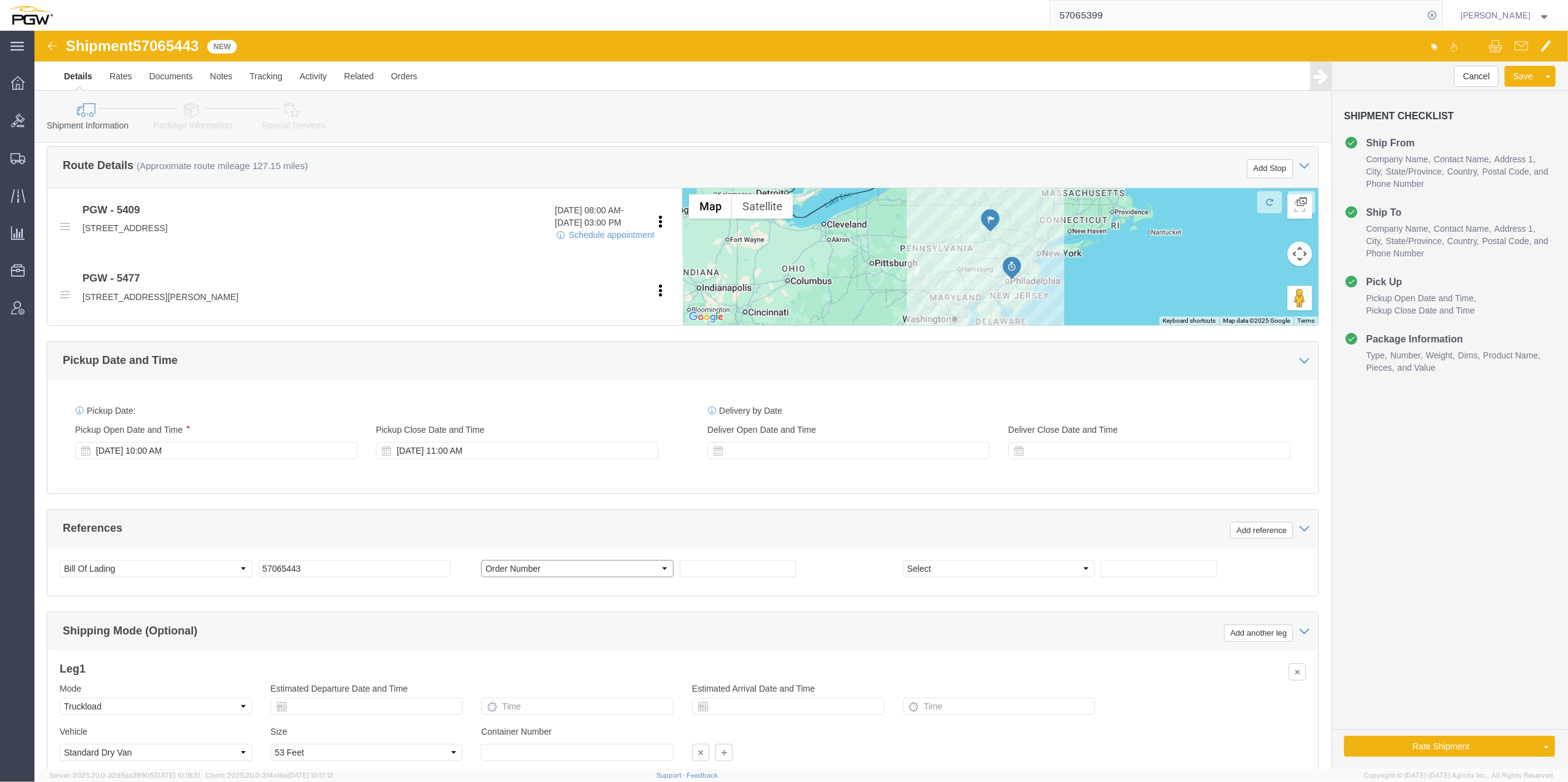
click select "Select Account Type Activity ID Airline Appointment Number ASN Batch Request # …"
click input "text"
paste input "669662"
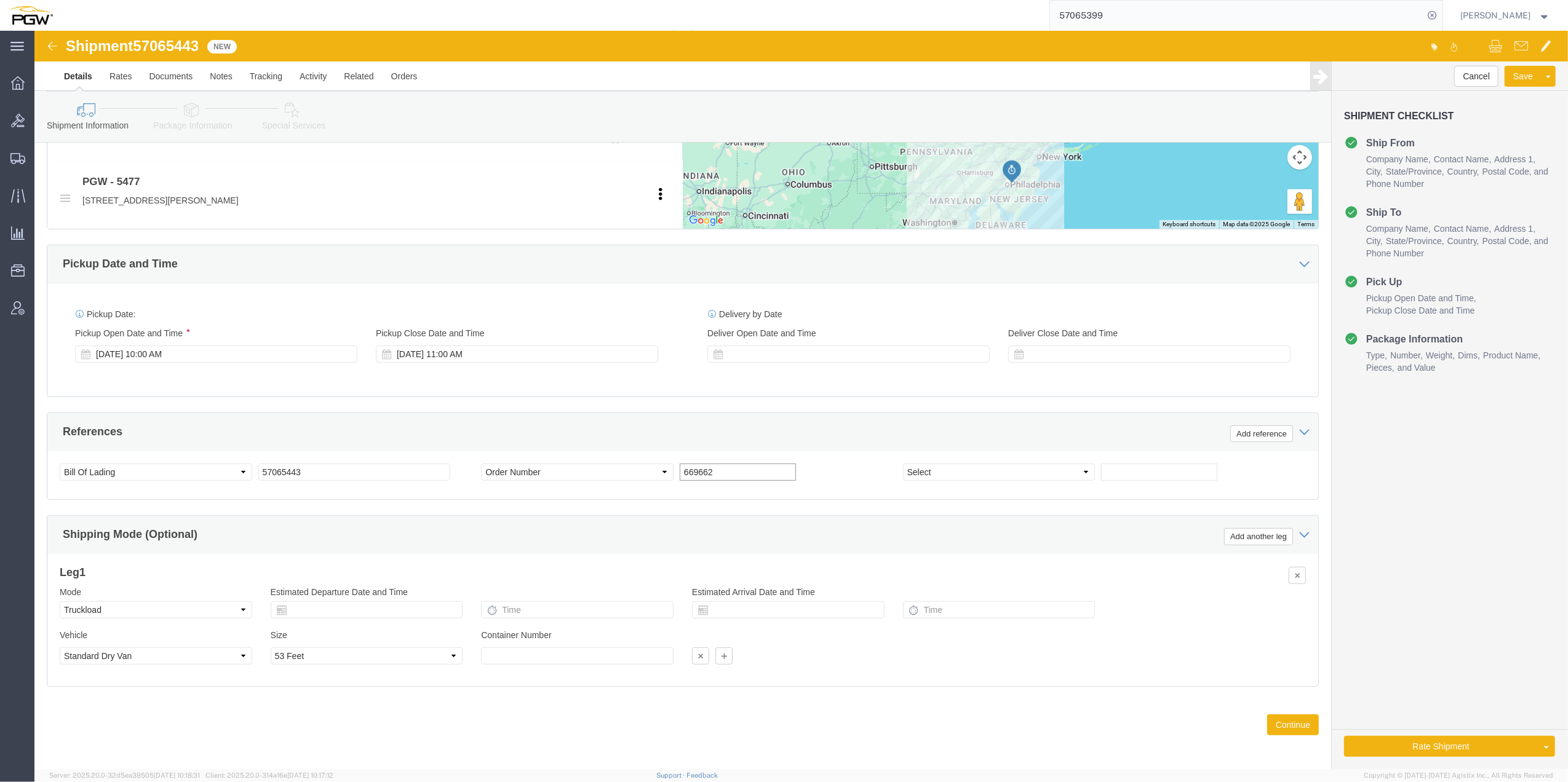
scroll to position [518, 0]
type input "669662"
click button "Continue"
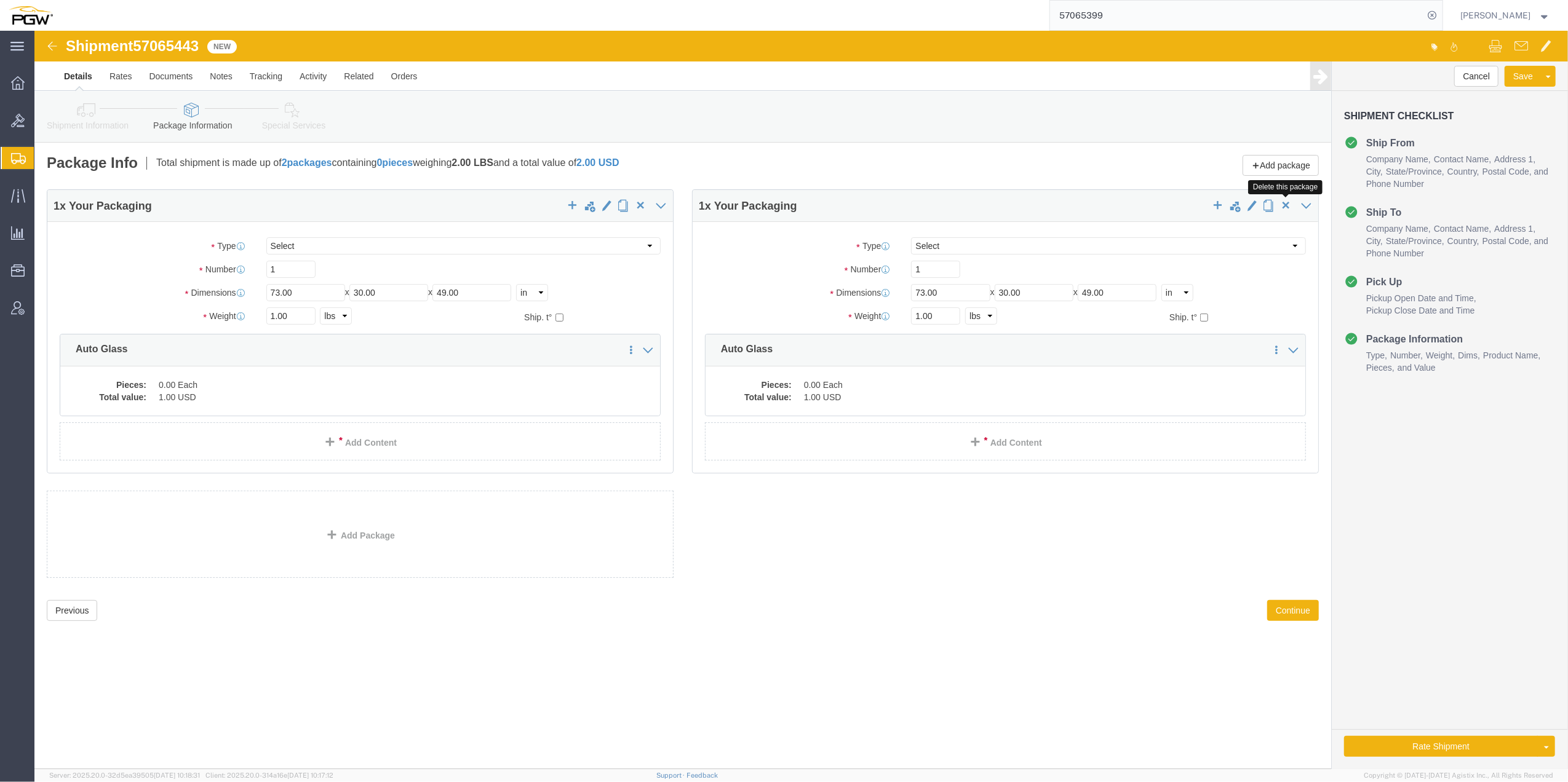
click span "button"
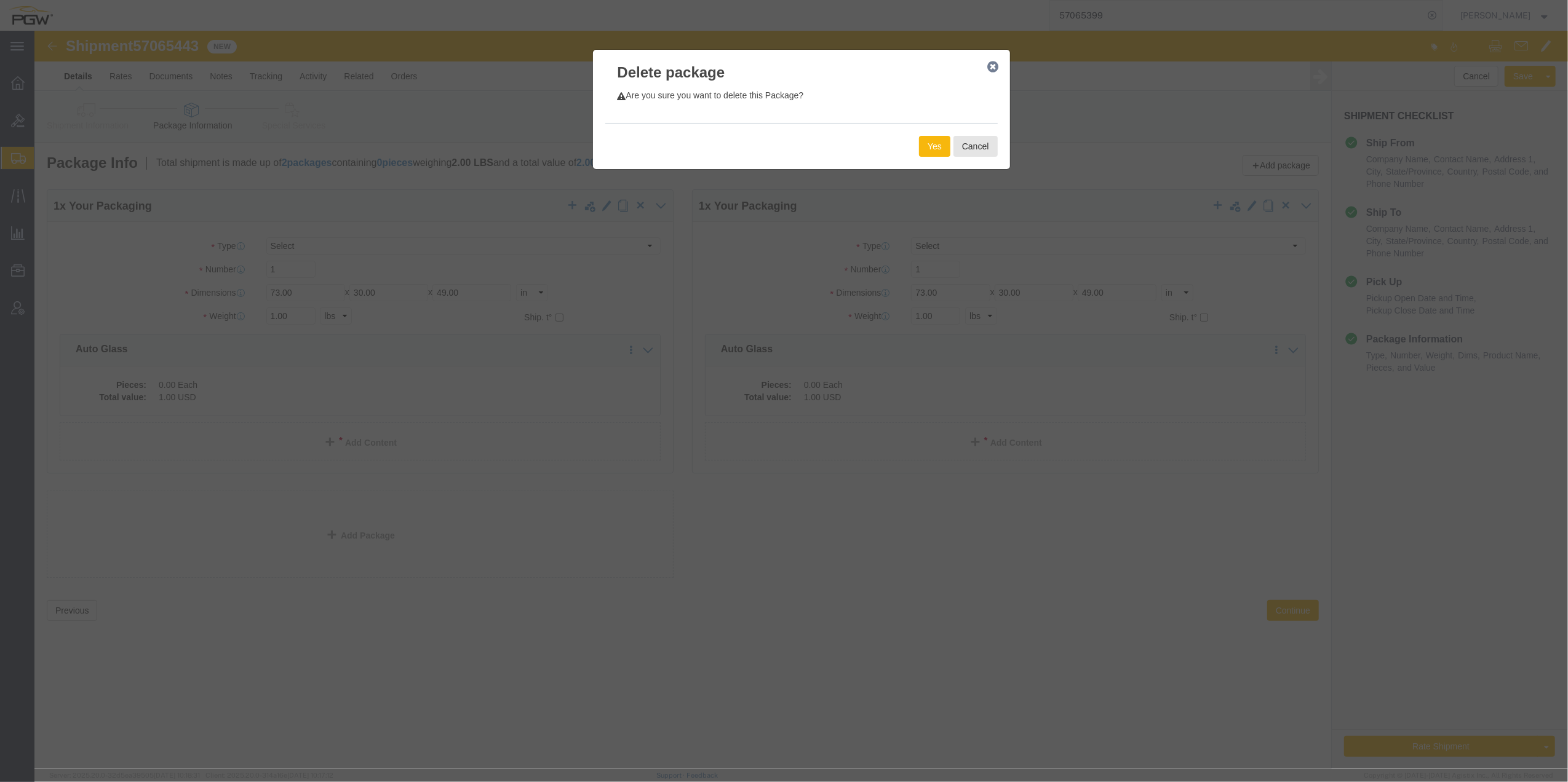
click button "Yes"
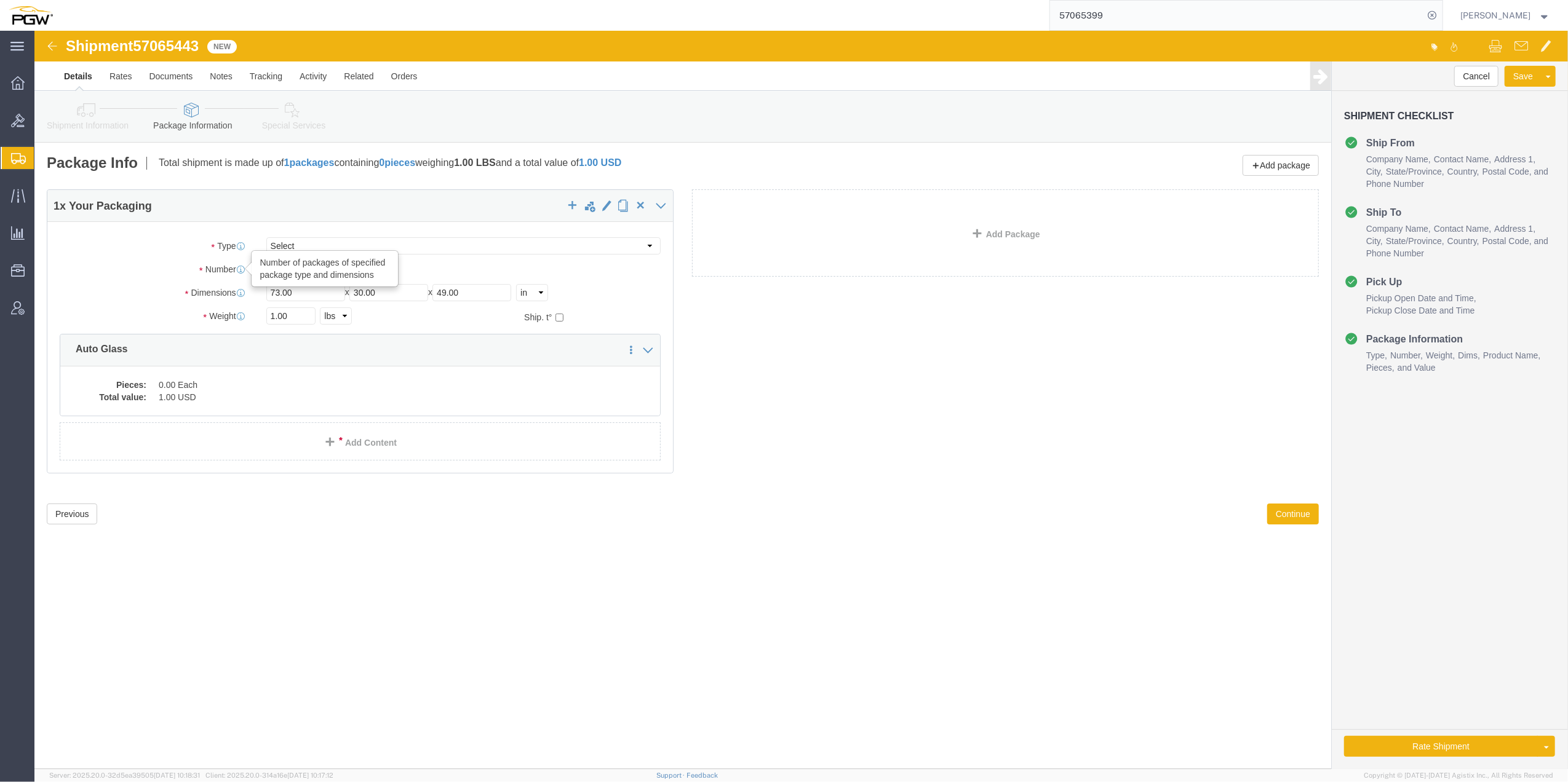
drag, startPoint x: 256, startPoint y: 243, endPoint x: 209, endPoint y: 237, distance: 47.4
click div "Number Number of packages of specified package type and dimensions 1"
type input "44"
click input "1.00"
paste input "30375"
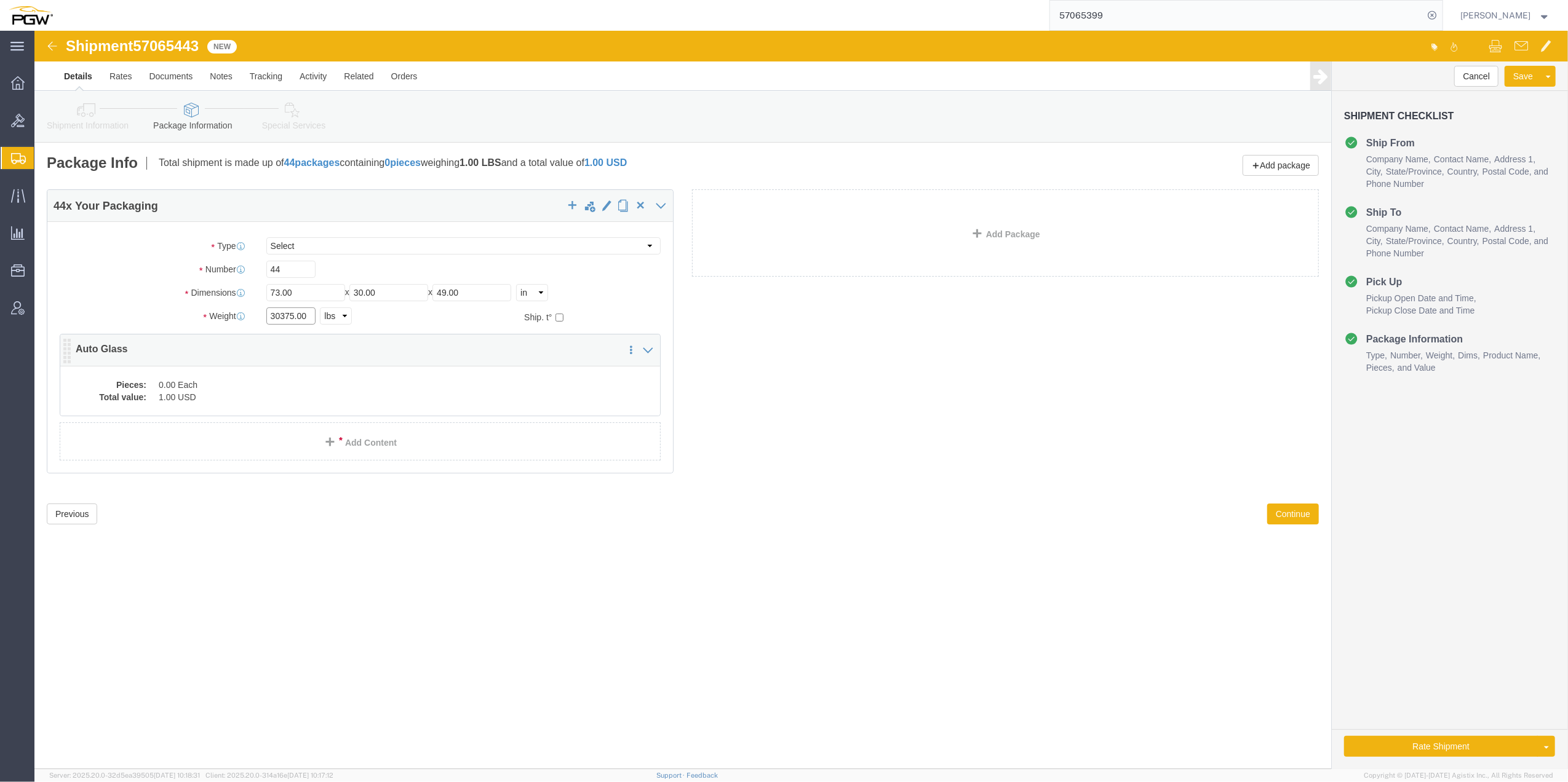
type input "30375.00"
click dd "0.00 Each"
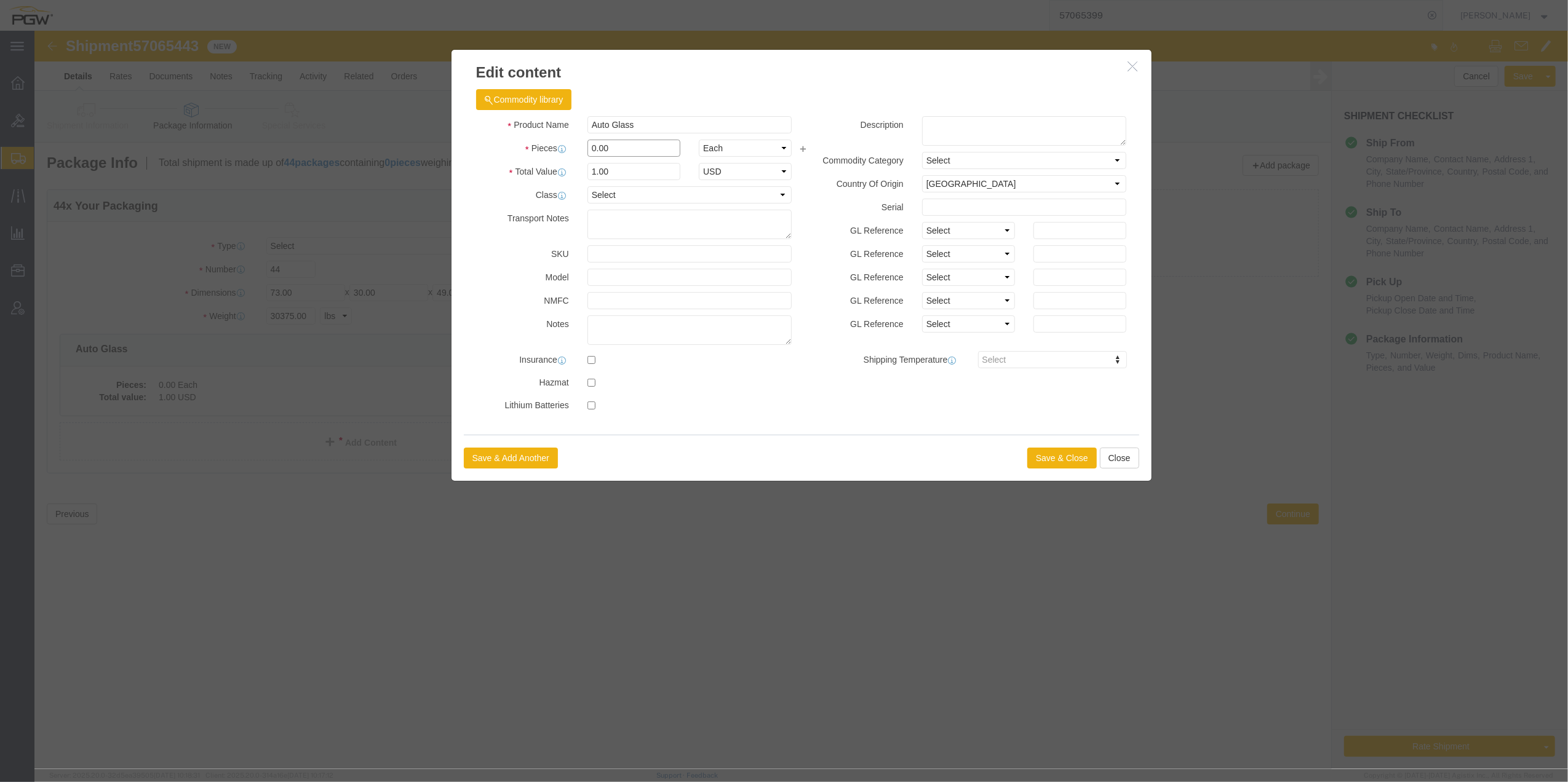
click input "0.00"
type input "44.00"
type input "44"
click div "Save & Add Another Save & Close Close"
click button "Save & Close"
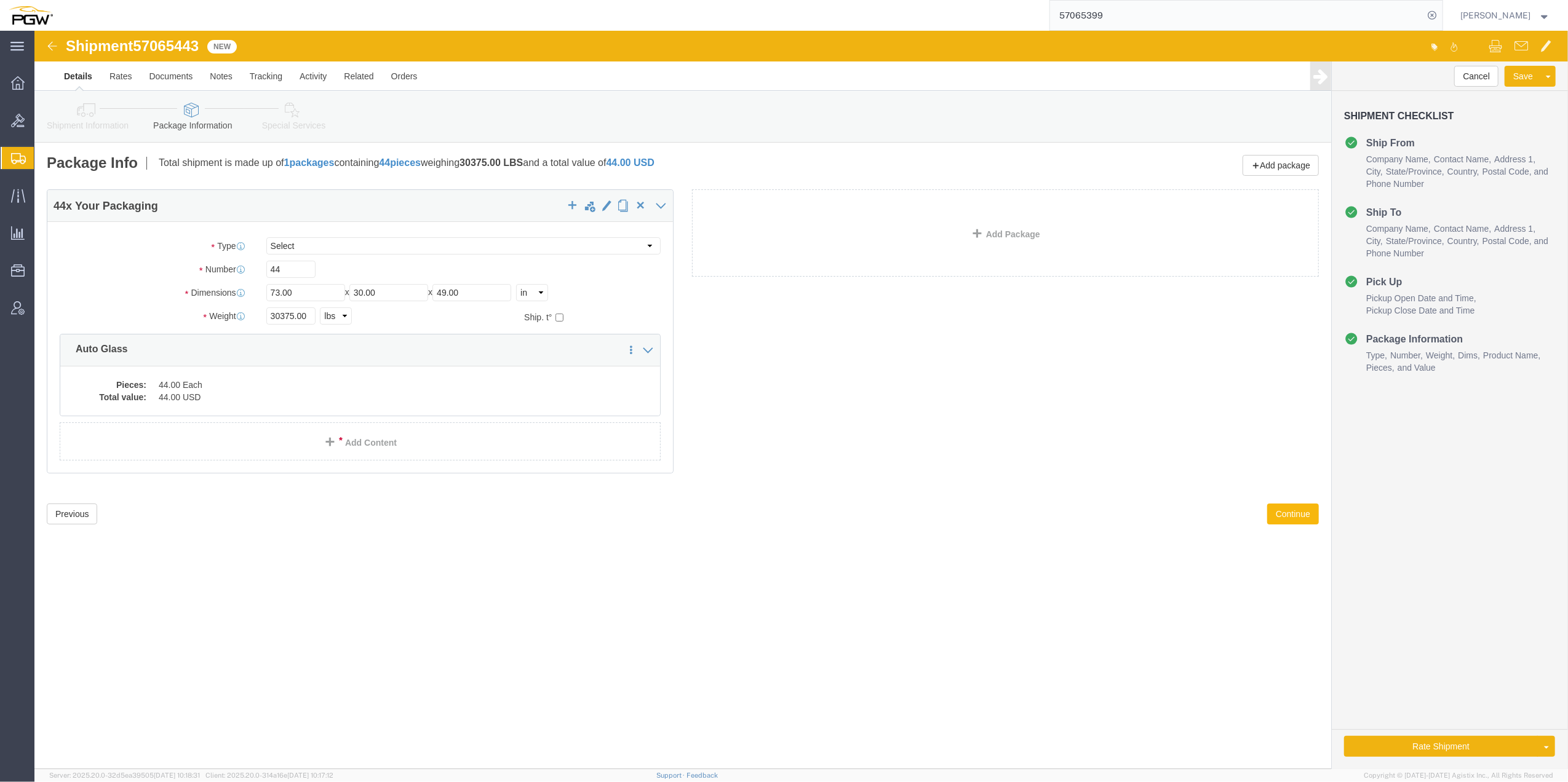
click button "Continue"
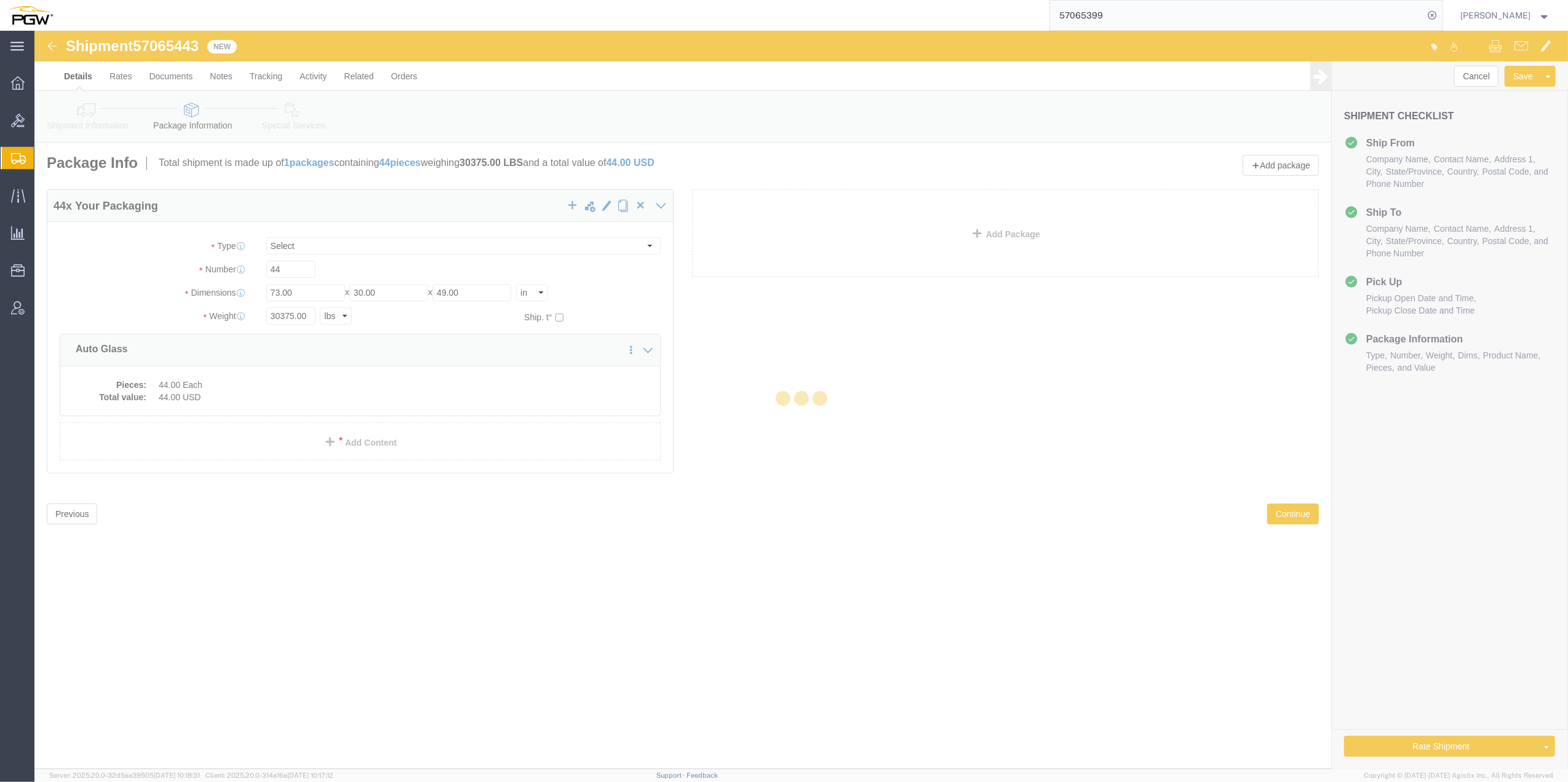
select select
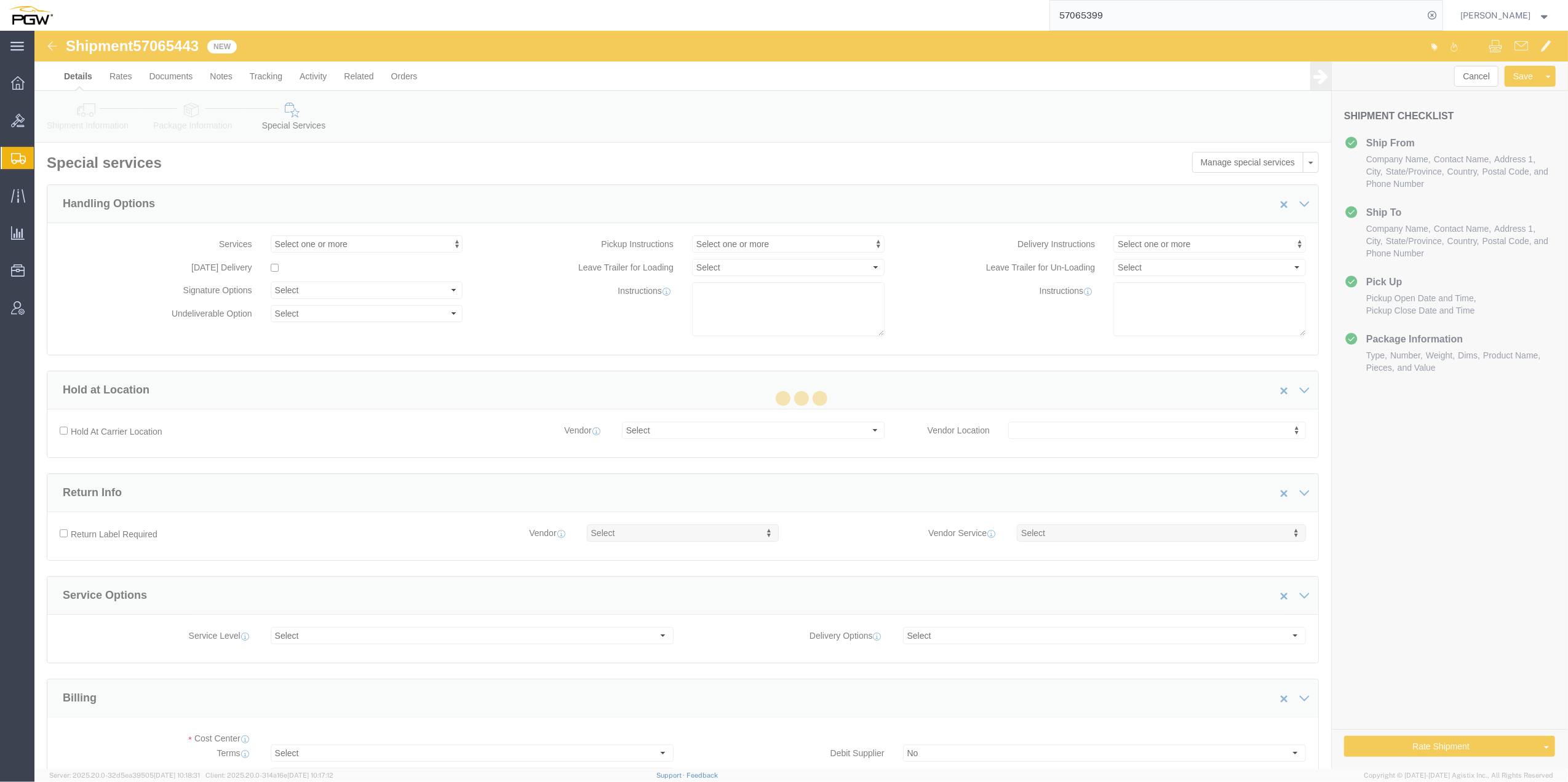
select select "COSTCENTER"
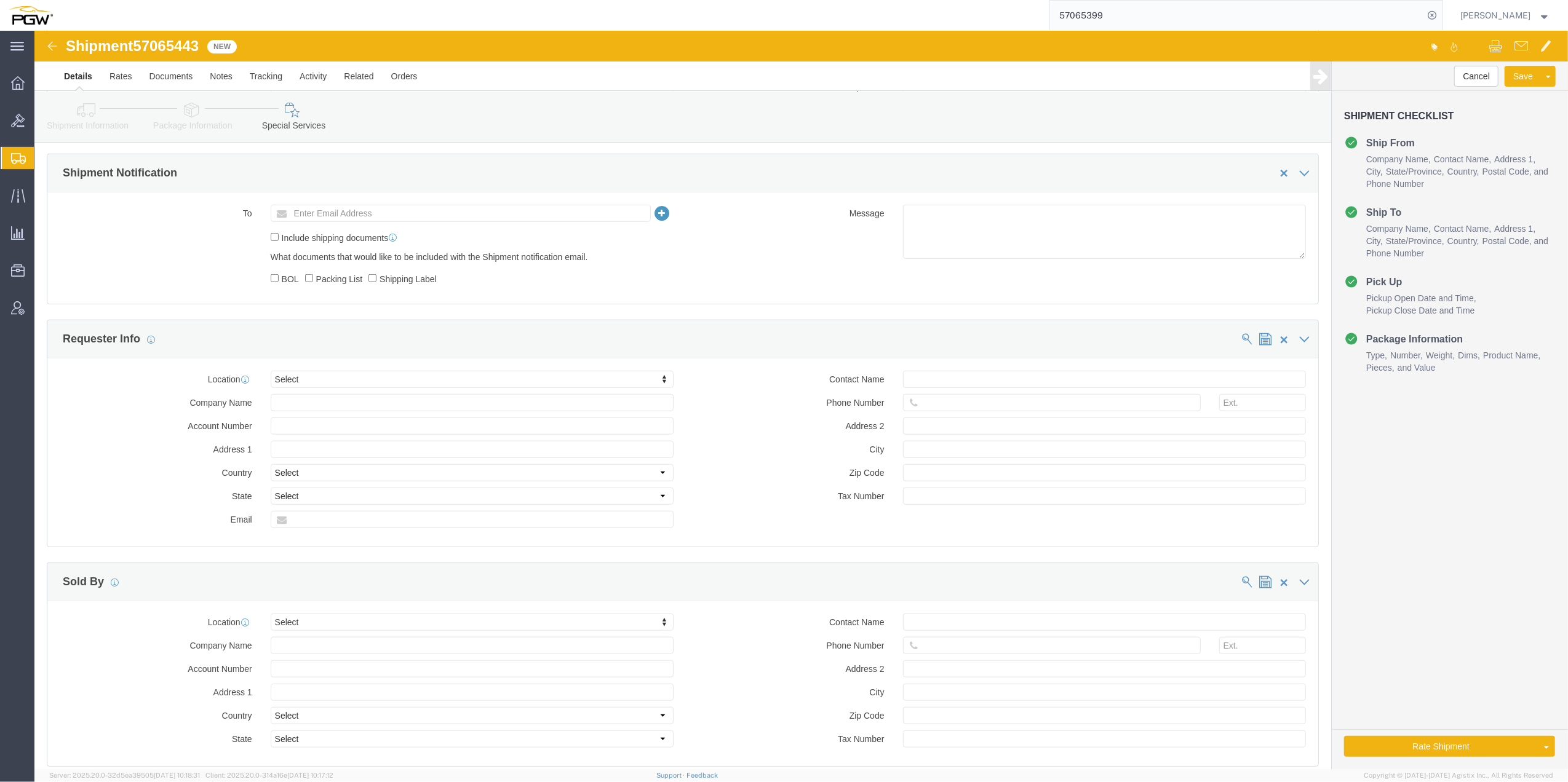
scroll to position [1130, 0]
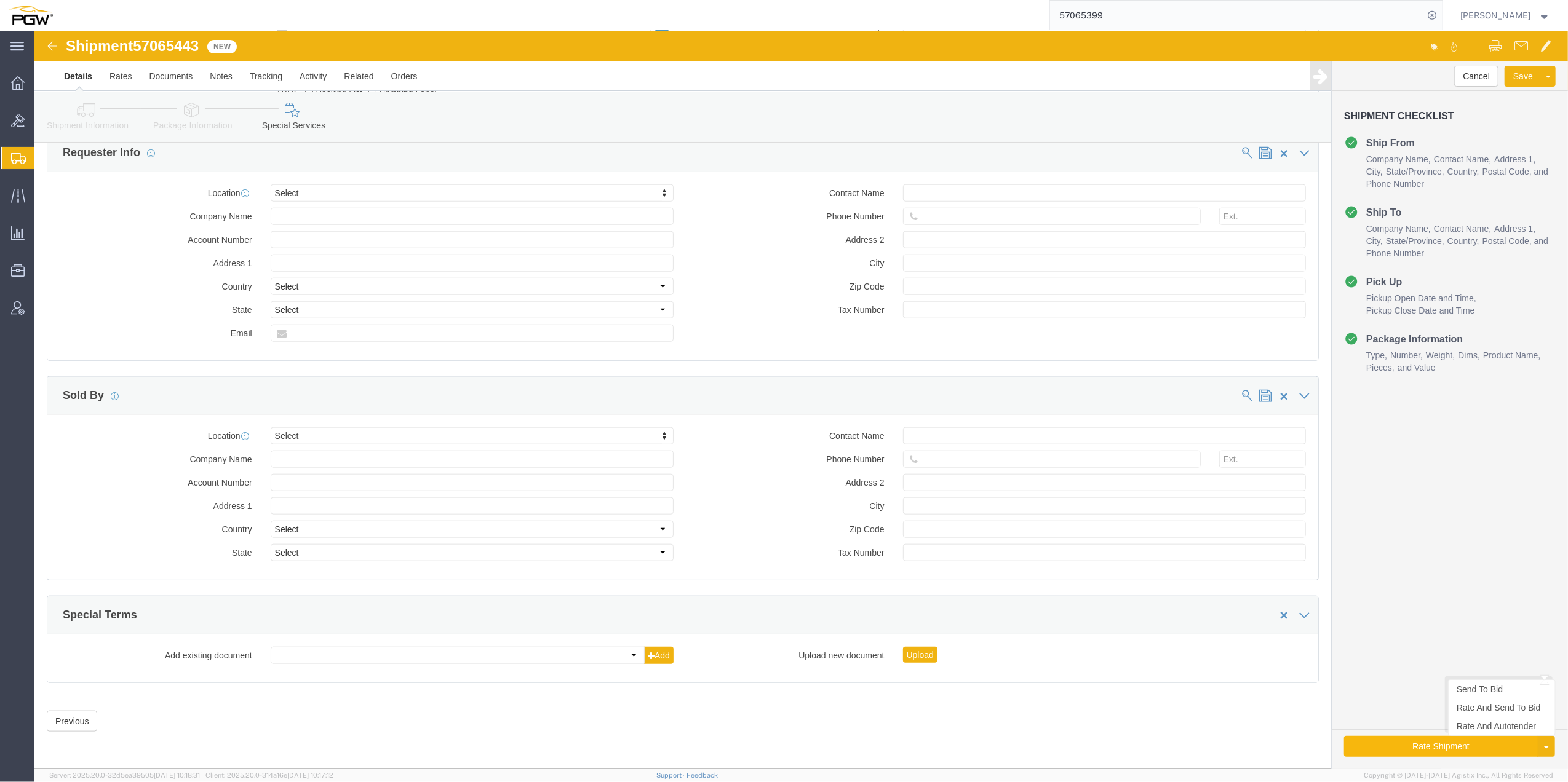
click button "Rate Shipment"
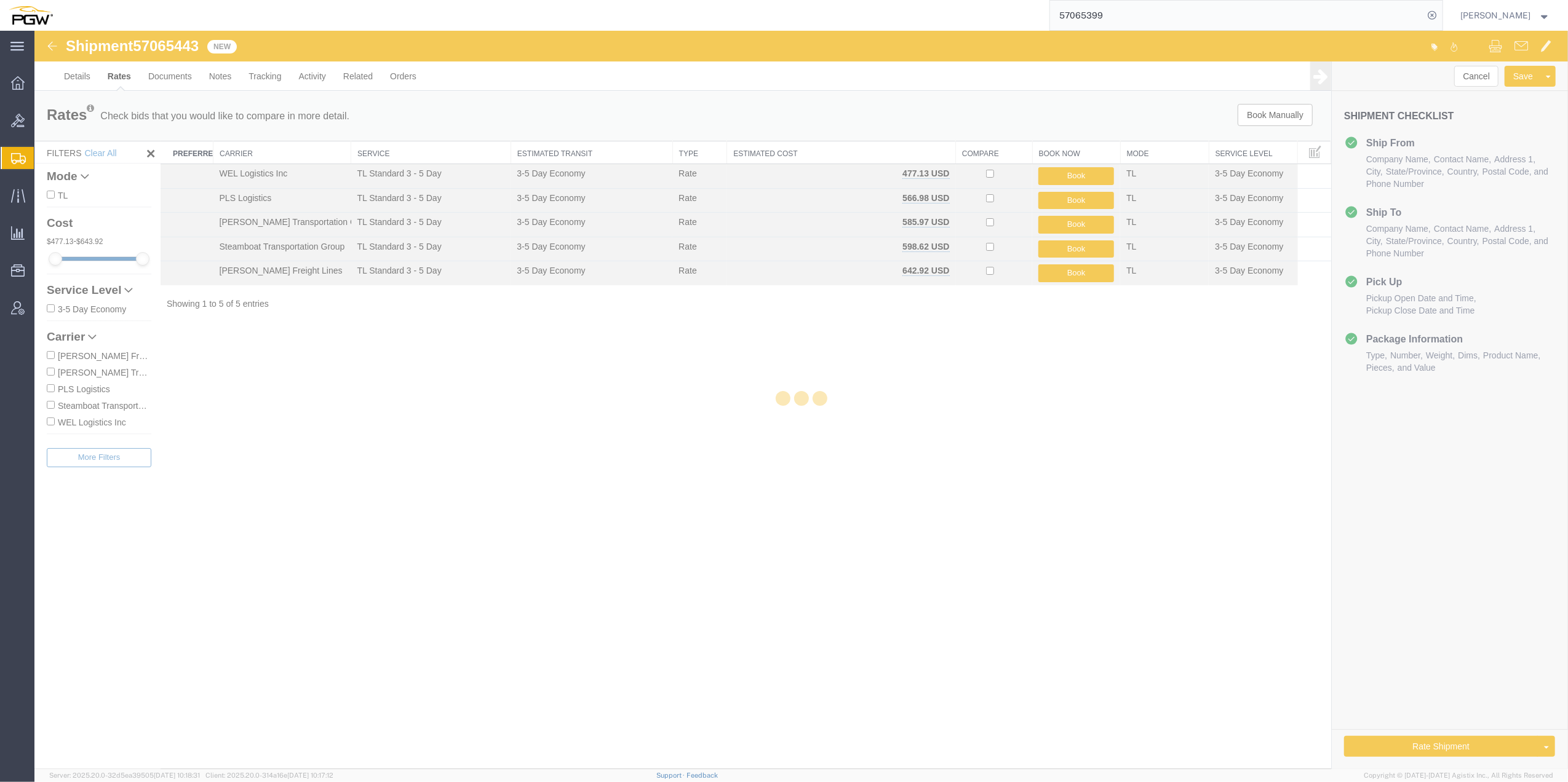
scroll to position [0, 0]
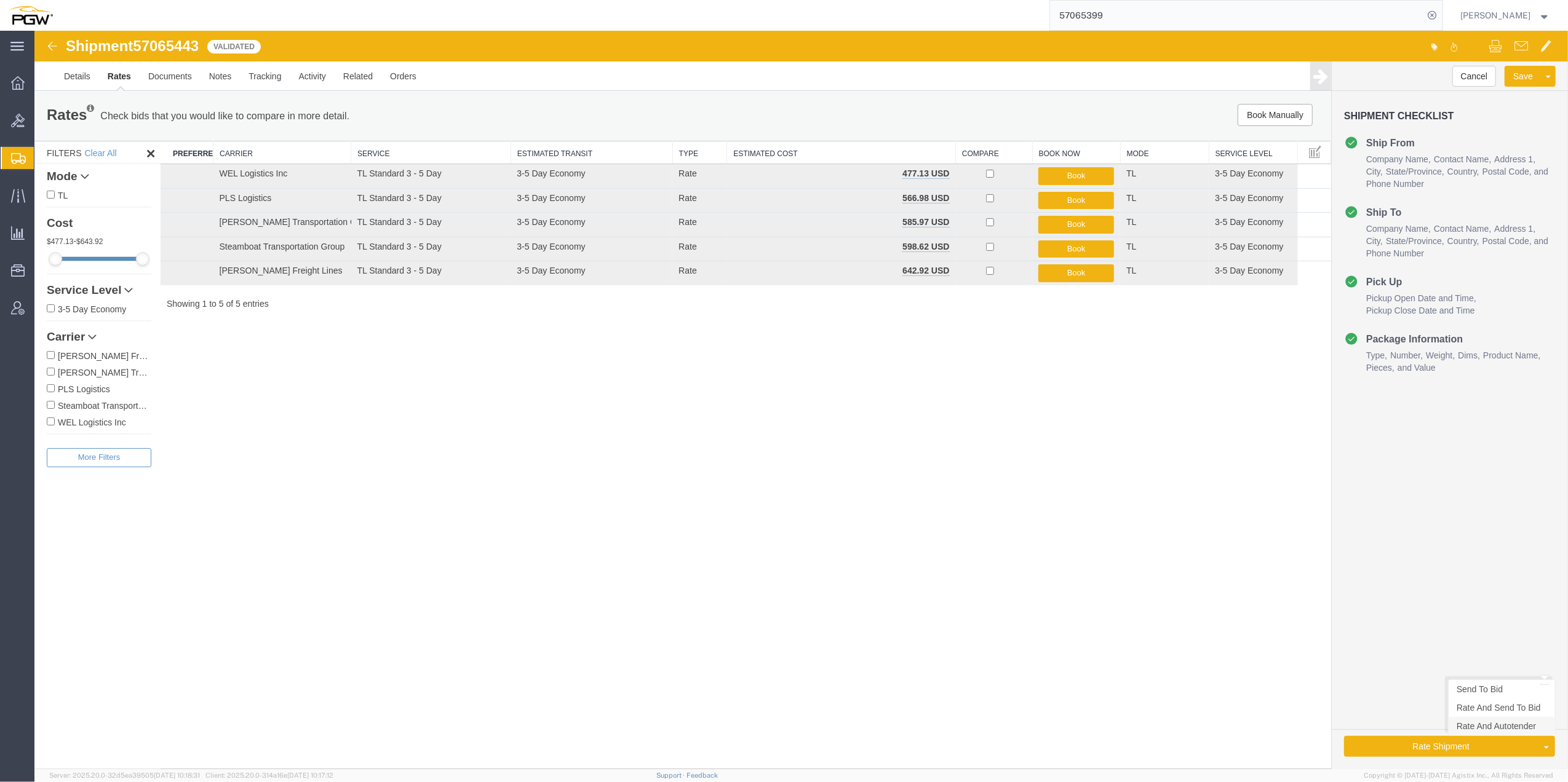
click at [1484, 727] on link "Rate And Autotender" at bounding box center [1502, 727] width 106 height 18
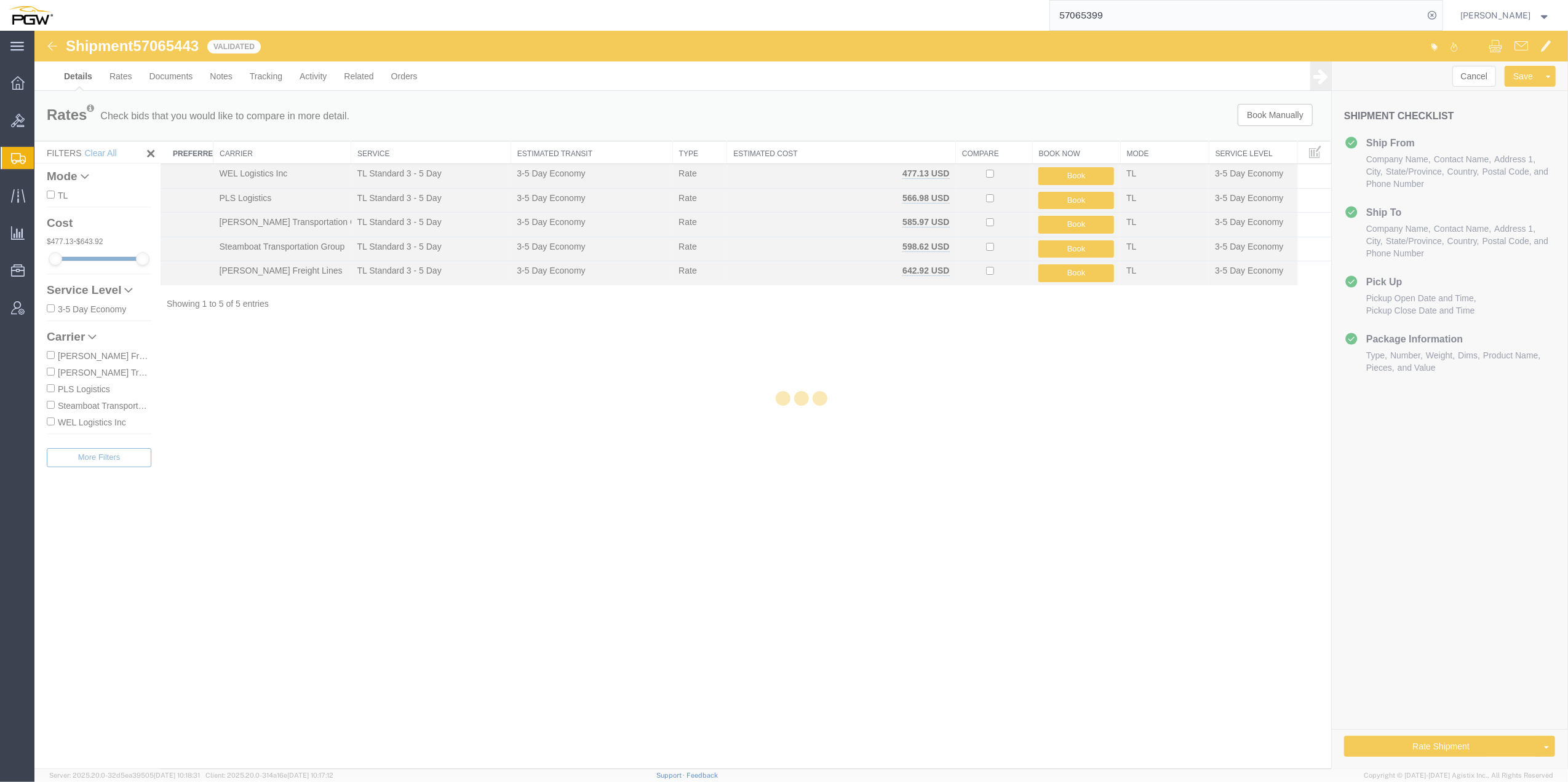
select select "61931"
select select "28313"
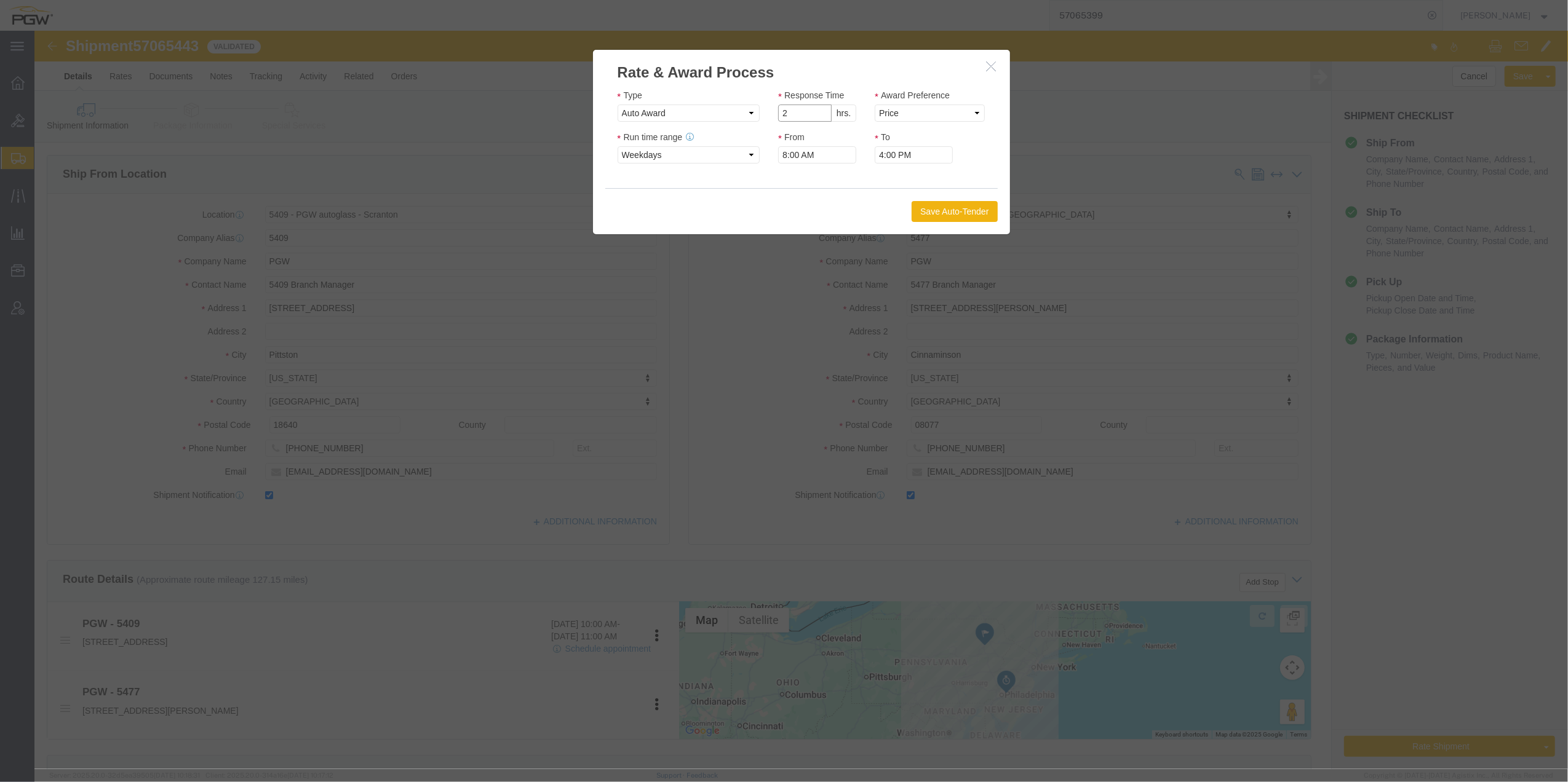
type input "2"
click input "2"
click select "Price Carrier Rank"
select select "LANE_RANK"
click select "Price Carrier Rank"
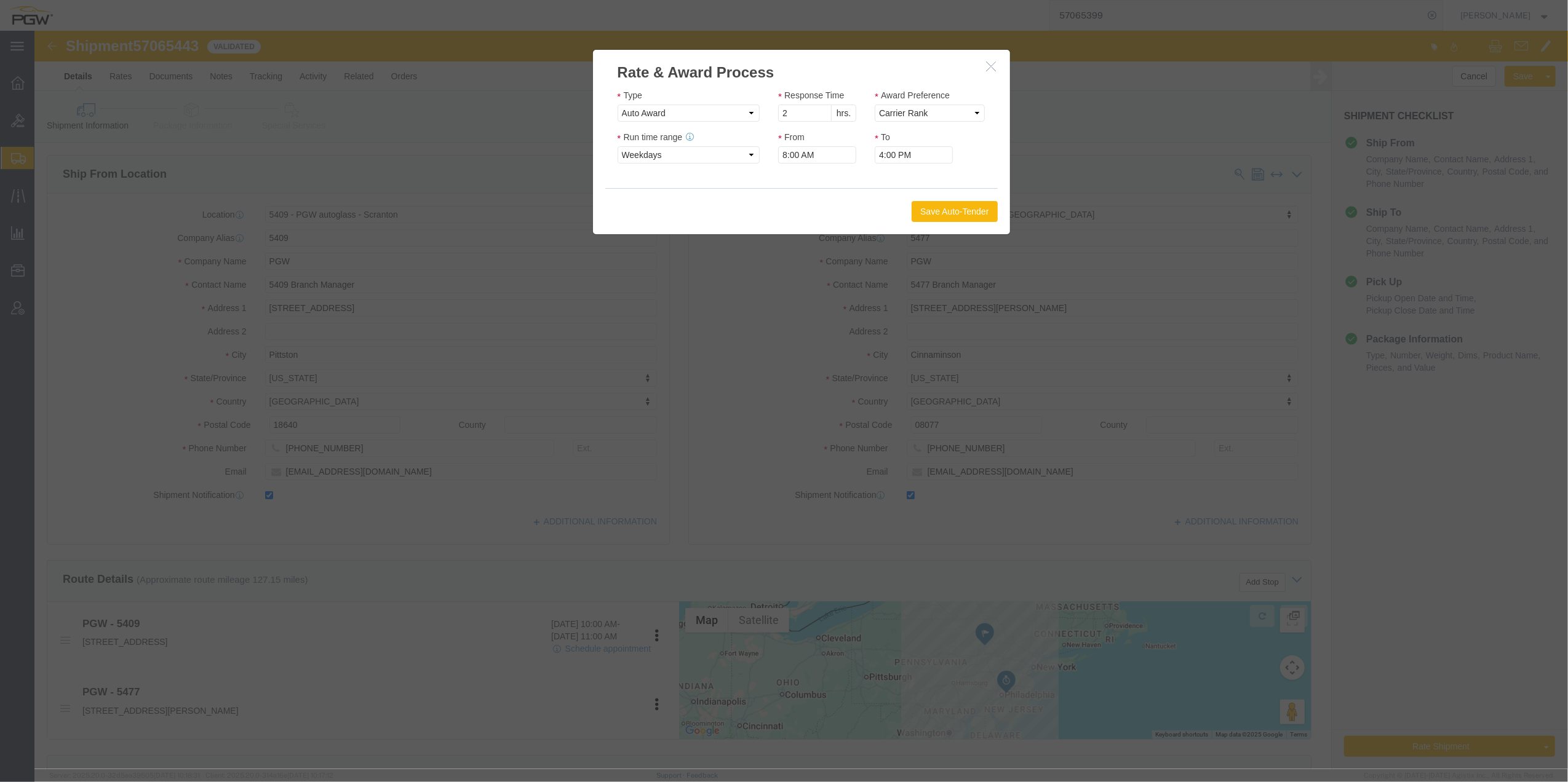
click button "Save Auto-Tender"
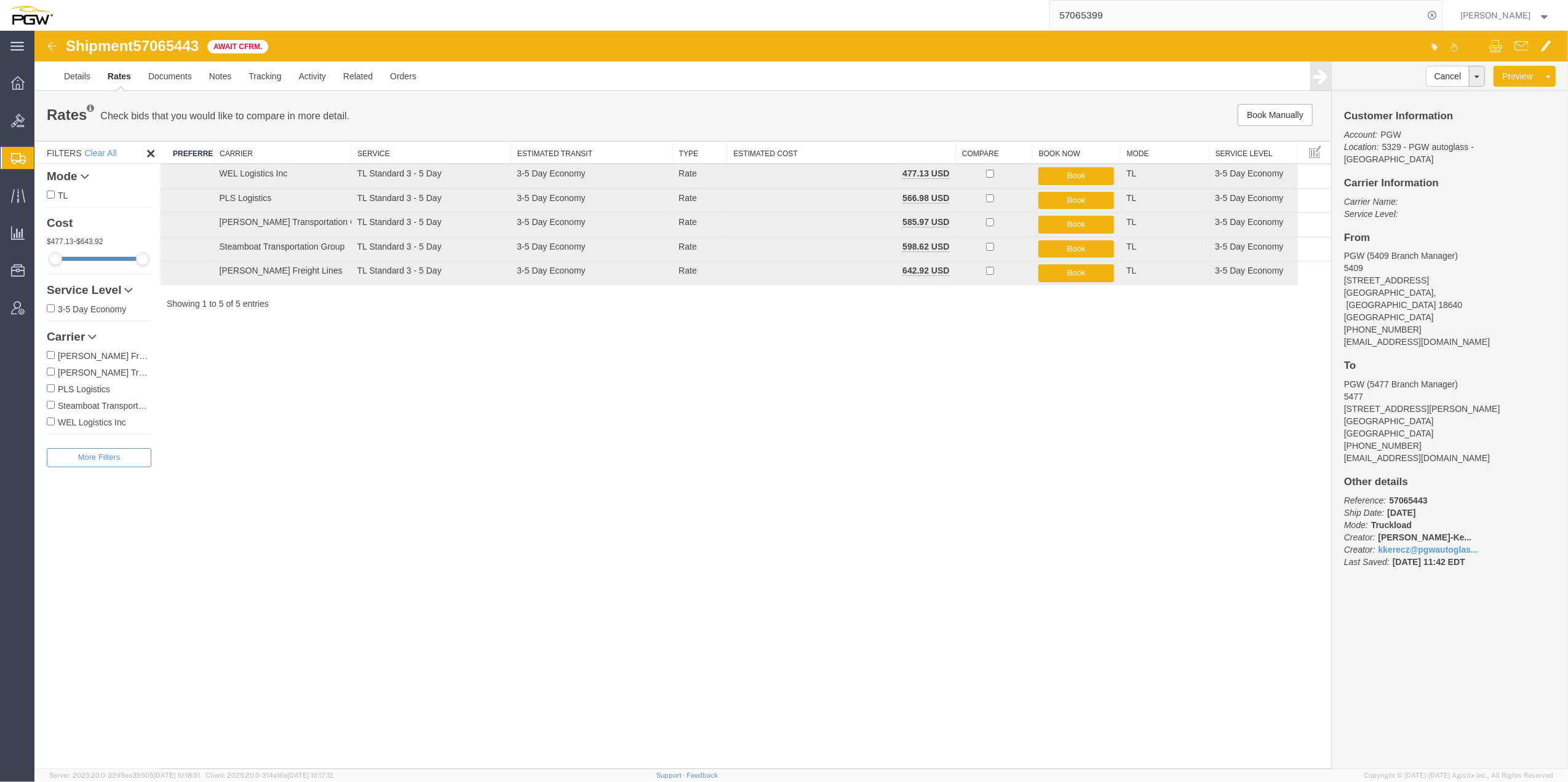
click at [187, 45] on span "57065443" at bounding box center [165, 45] width 65 height 16
copy span "57065443"
